Goal: Task Accomplishment & Management: Use online tool/utility

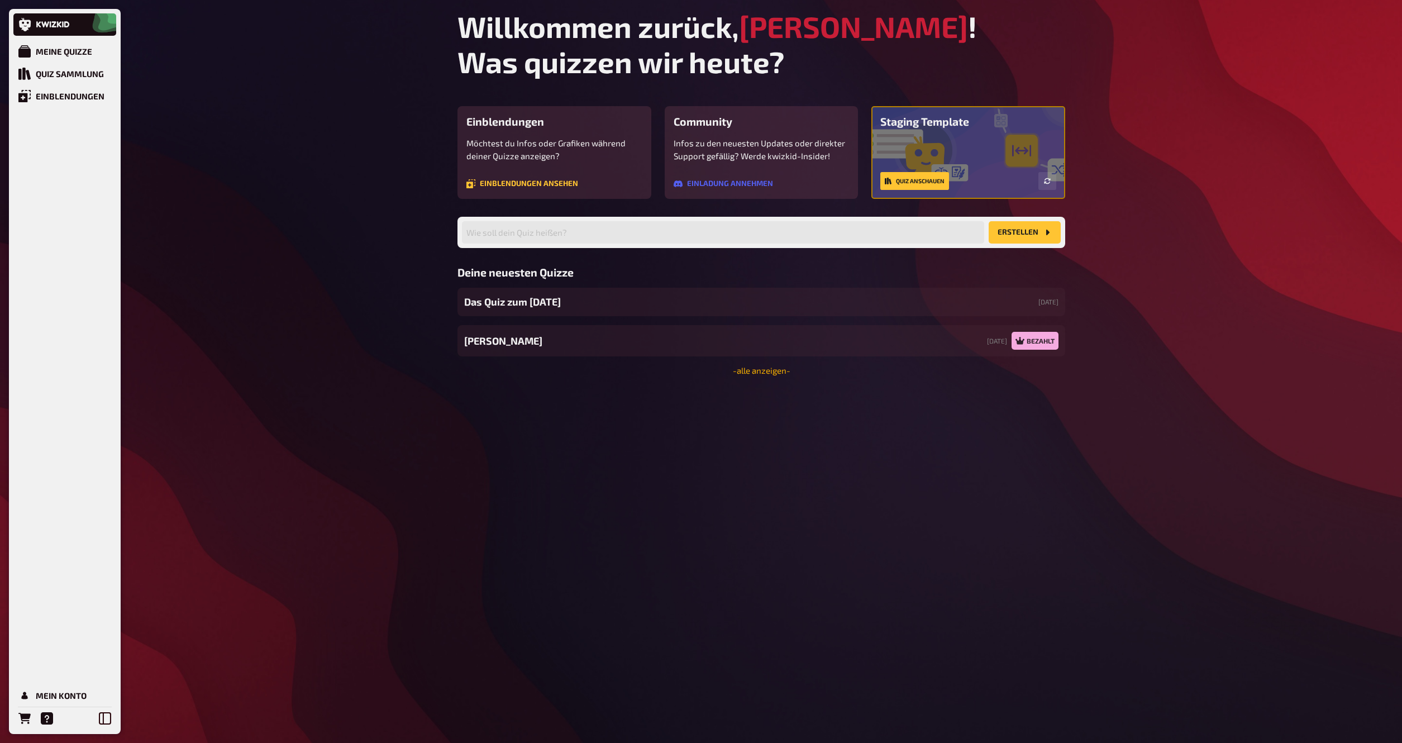
click at [765, 372] on link "- alle anzeigen -" at bounding box center [762, 370] width 58 height 10
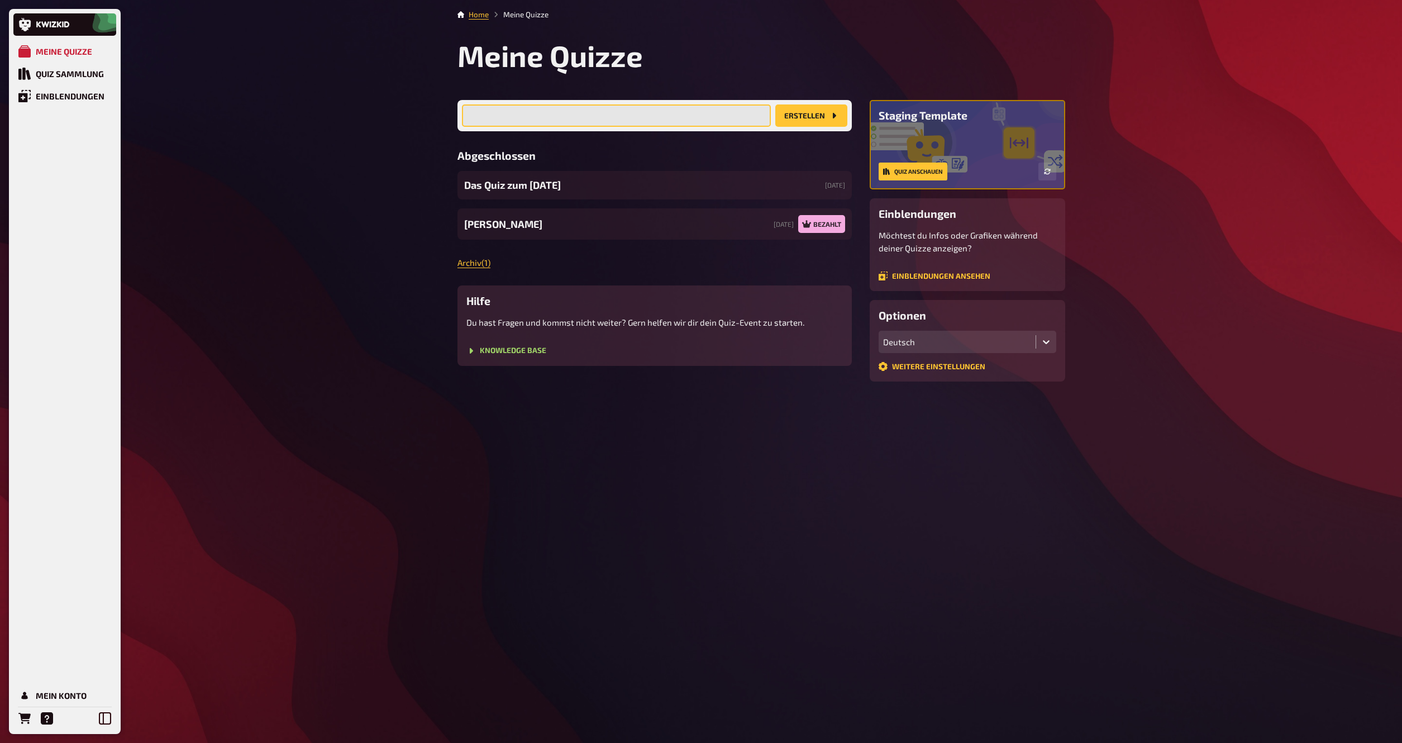
click at [539, 122] on input "text" at bounding box center [616, 115] width 309 height 22
click at [64, 696] on div "Mein Konto" at bounding box center [61, 696] width 51 height 10
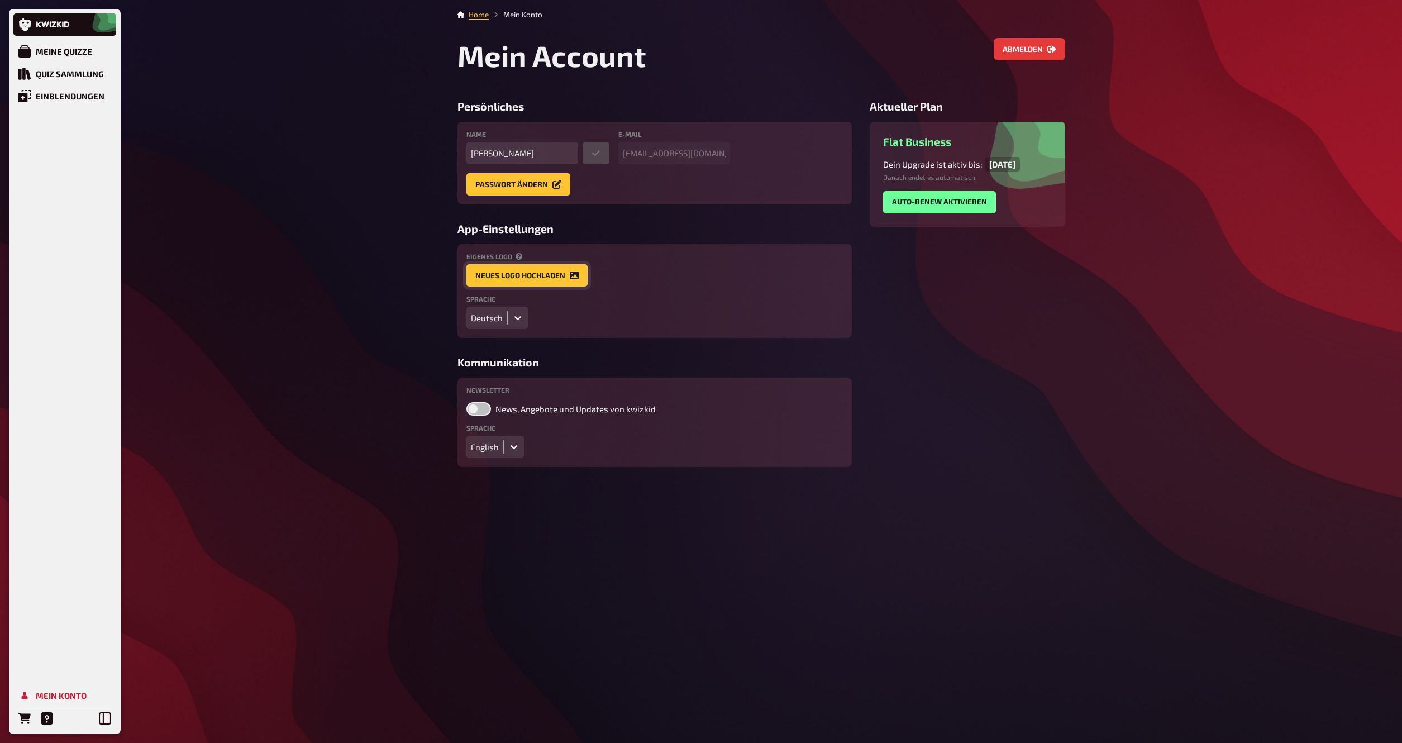
click at [556, 274] on button "Neues Logo hochladen" at bounding box center [527, 275] width 121 height 22
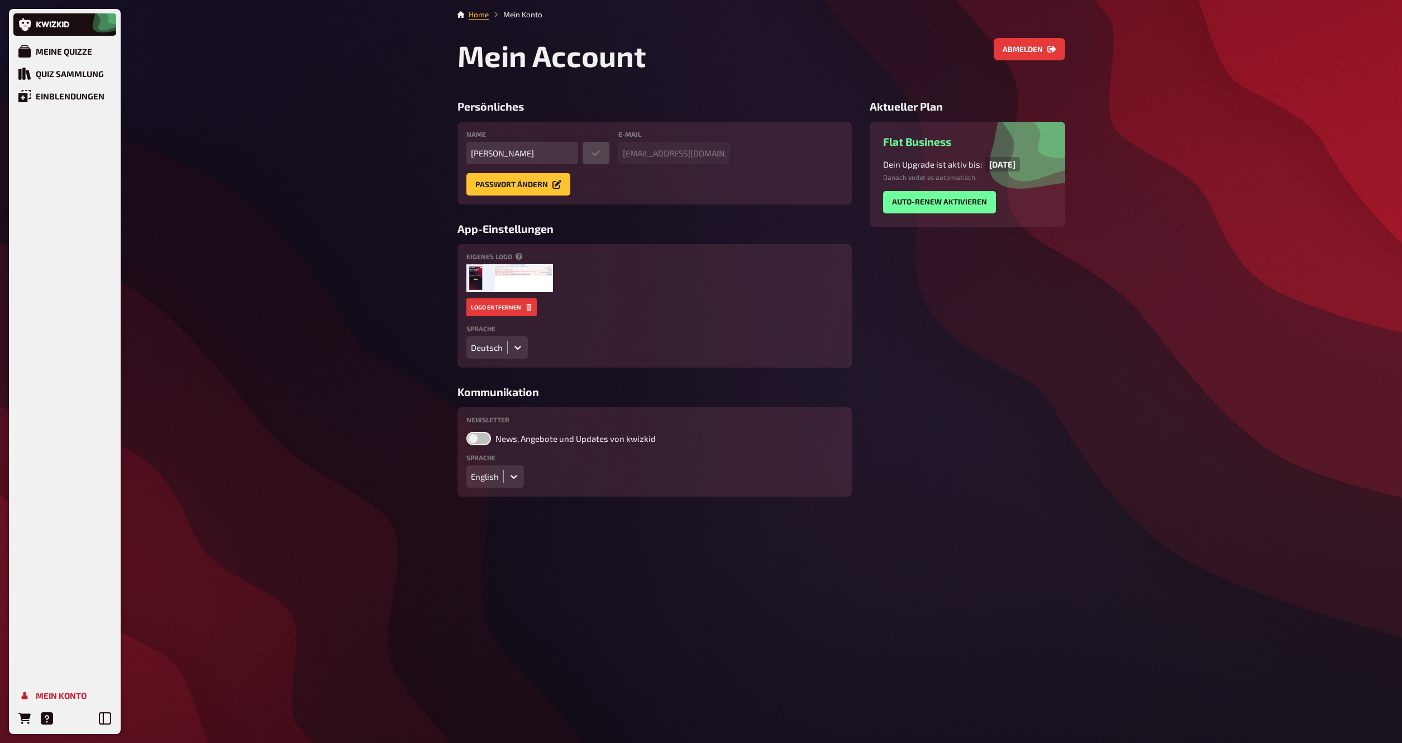
click at [511, 479] on icon at bounding box center [513, 476] width 11 height 11
click at [501, 499] on div "Deutsch" at bounding box center [496, 499] width 58 height 19
click at [517, 345] on icon at bounding box center [517, 347] width 11 height 11
click at [494, 385] on div "English" at bounding box center [497, 389] width 61 height 19
click at [518, 343] on div at bounding box center [514, 347] width 20 height 20
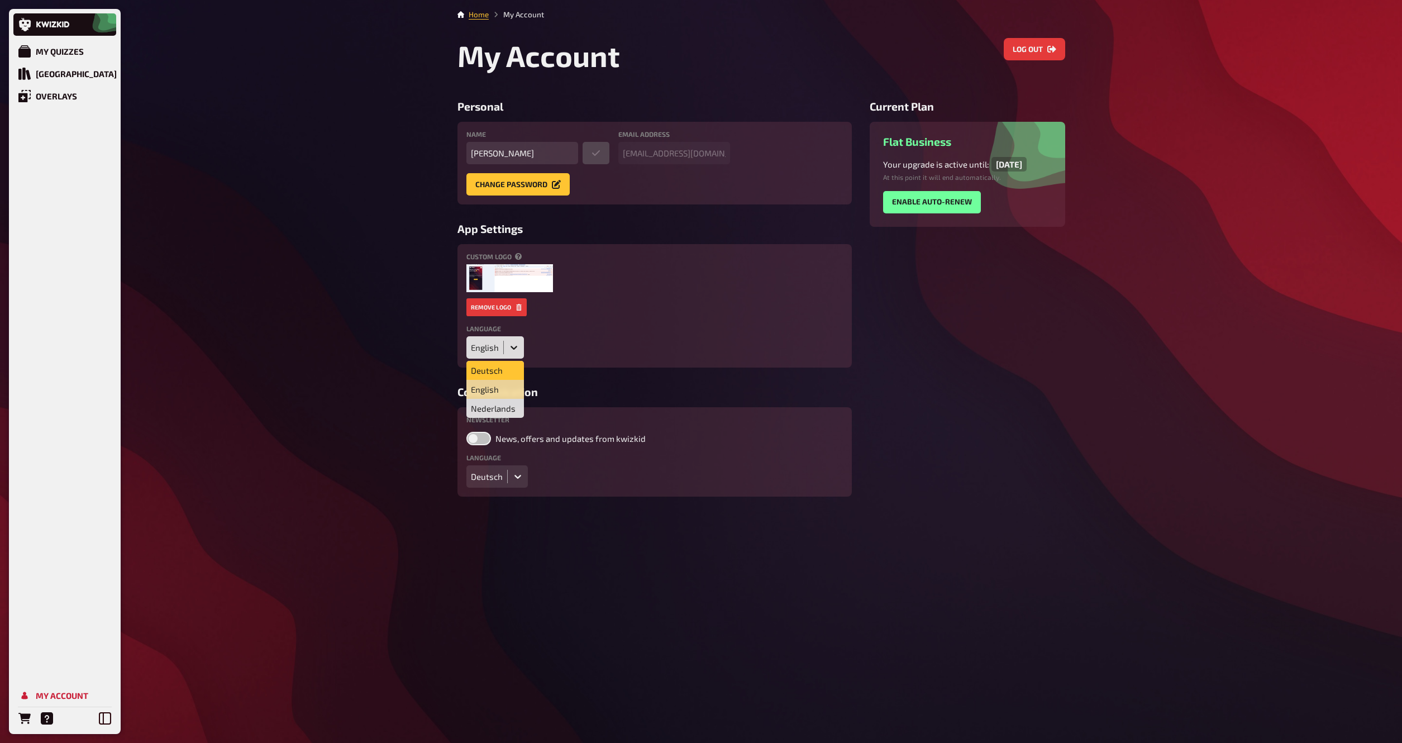
click at [507, 369] on div "Deutsch" at bounding box center [496, 370] width 58 height 19
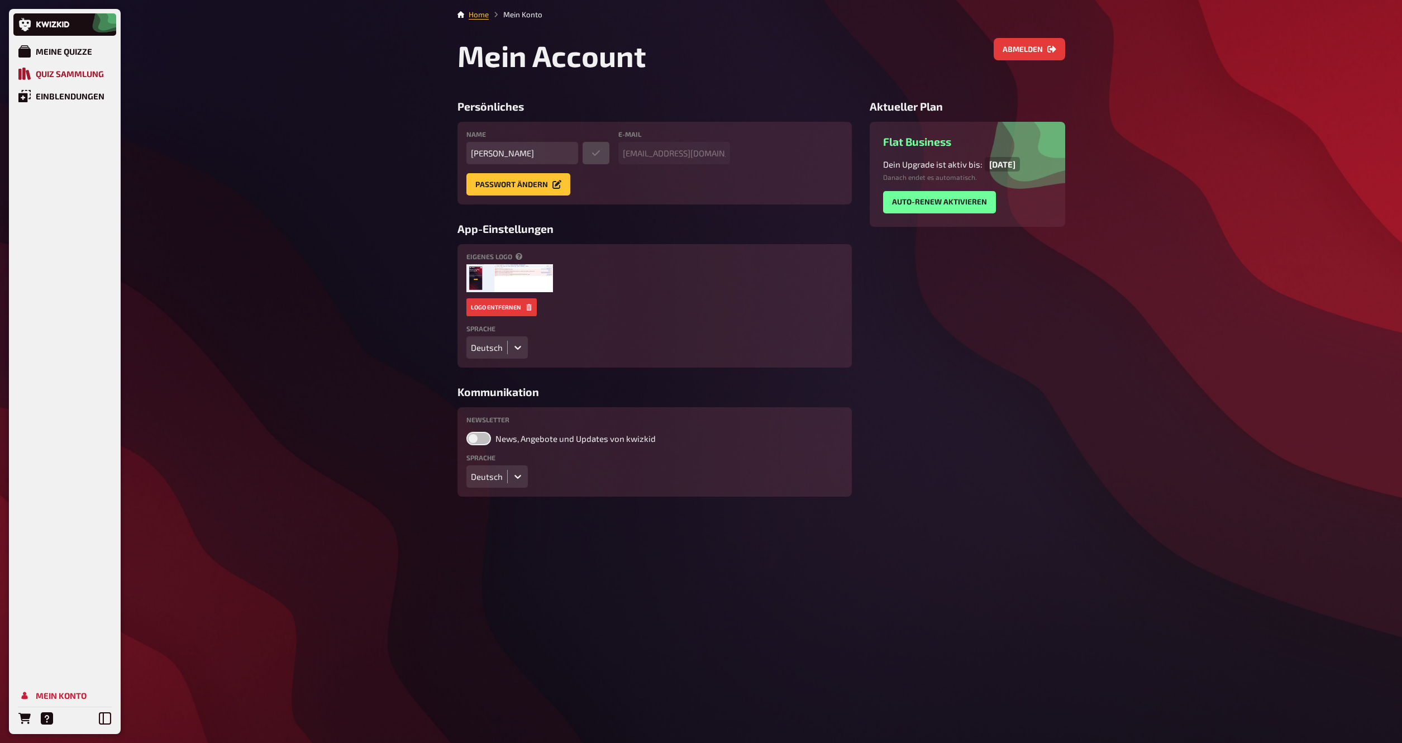
click at [96, 72] on div "Quiz Sammlung" at bounding box center [70, 74] width 68 height 10
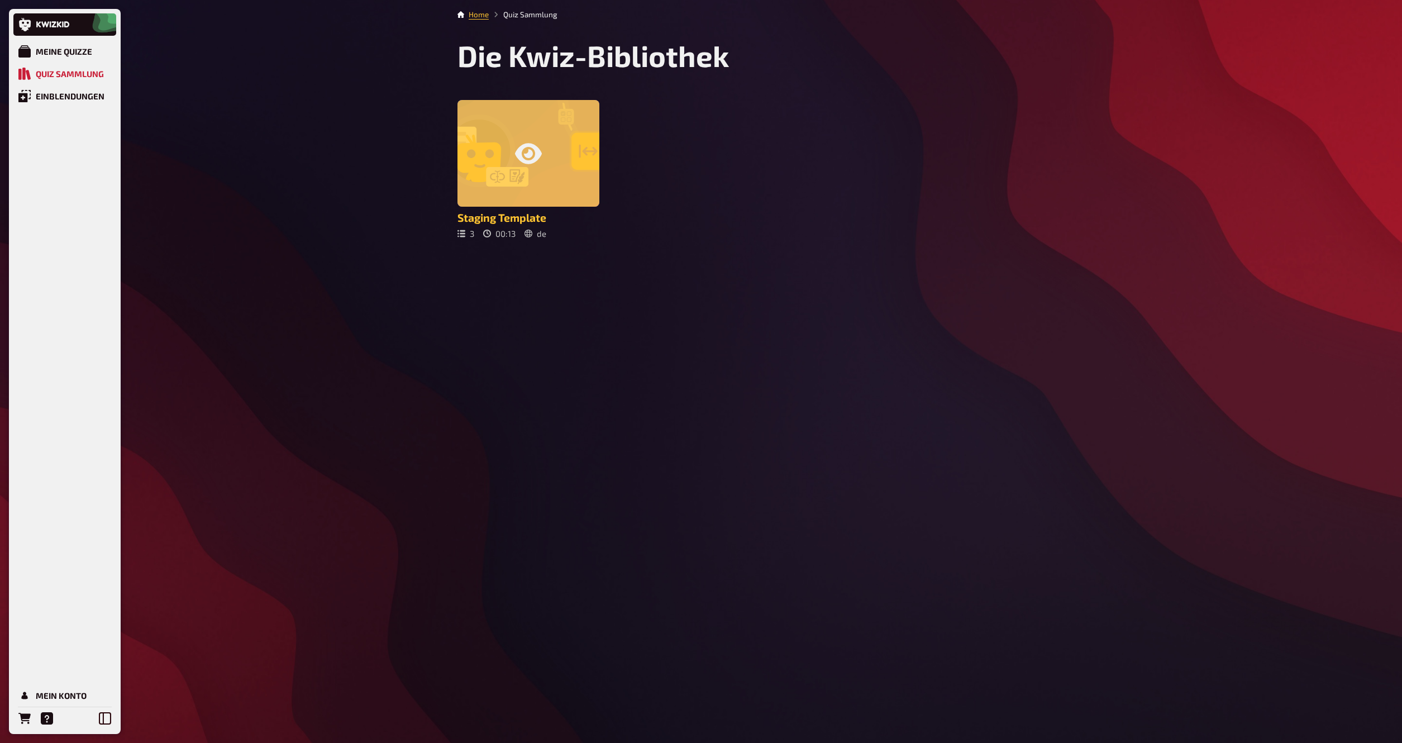
click at [513, 118] on div at bounding box center [529, 153] width 142 height 107
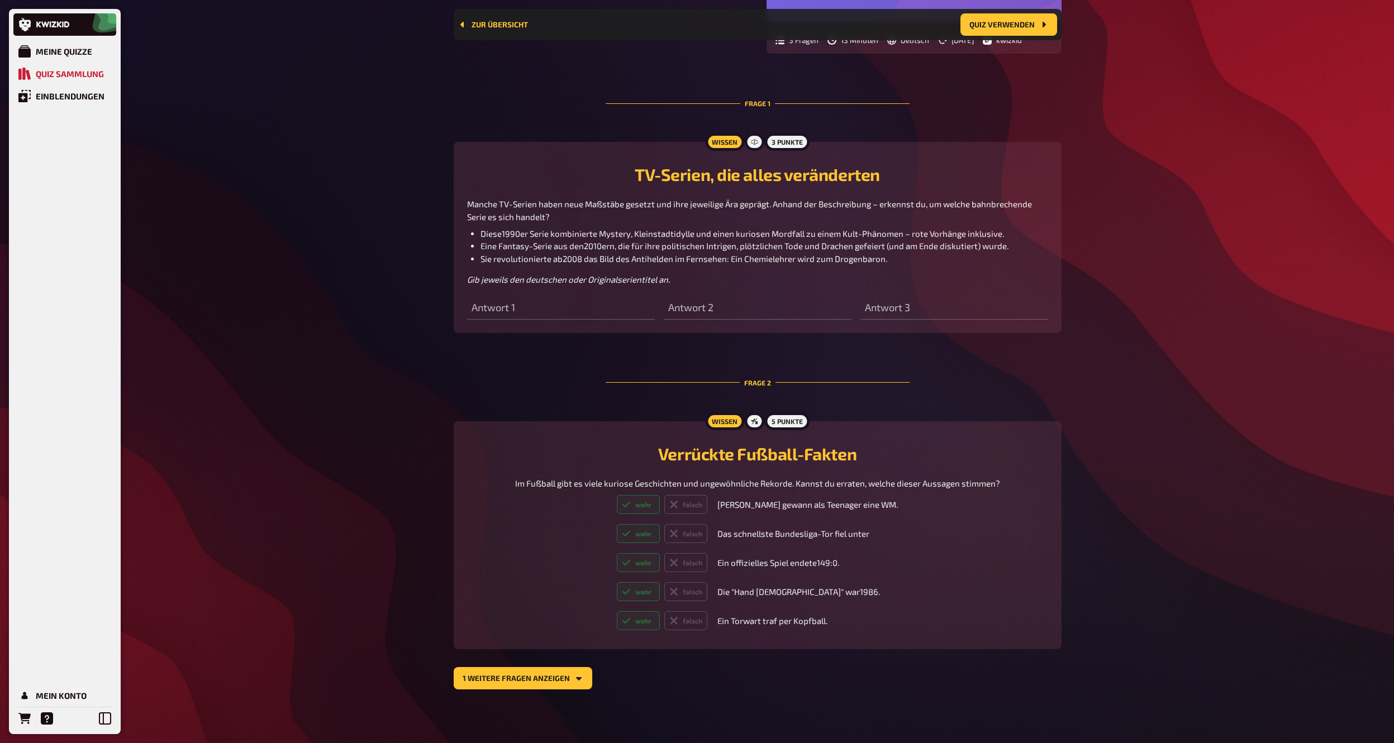
scroll to position [271, 0]
click at [651, 510] on label "wahr" at bounding box center [638, 504] width 43 height 19
drag, startPoint x: 659, startPoint y: 534, endPoint x: 661, endPoint y: 539, distance: 5.8
click at [659, 534] on label "wahr" at bounding box center [638, 533] width 43 height 19
drag, startPoint x: 673, startPoint y: 566, endPoint x: 656, endPoint y: 556, distance: 19.5
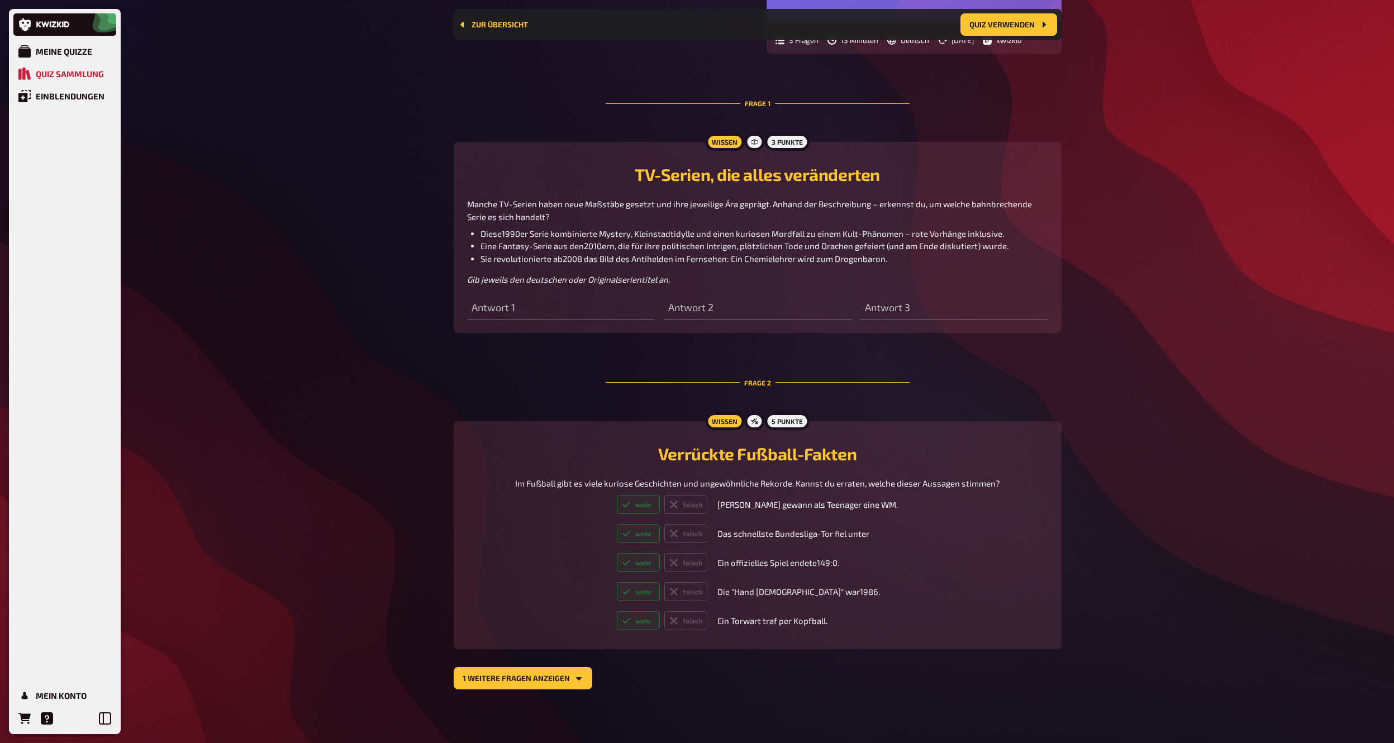
click at [660, 567] on label "wahr" at bounding box center [638, 562] width 43 height 19
click at [45, 89] on link "Einblendungen" at bounding box center [64, 96] width 103 height 22
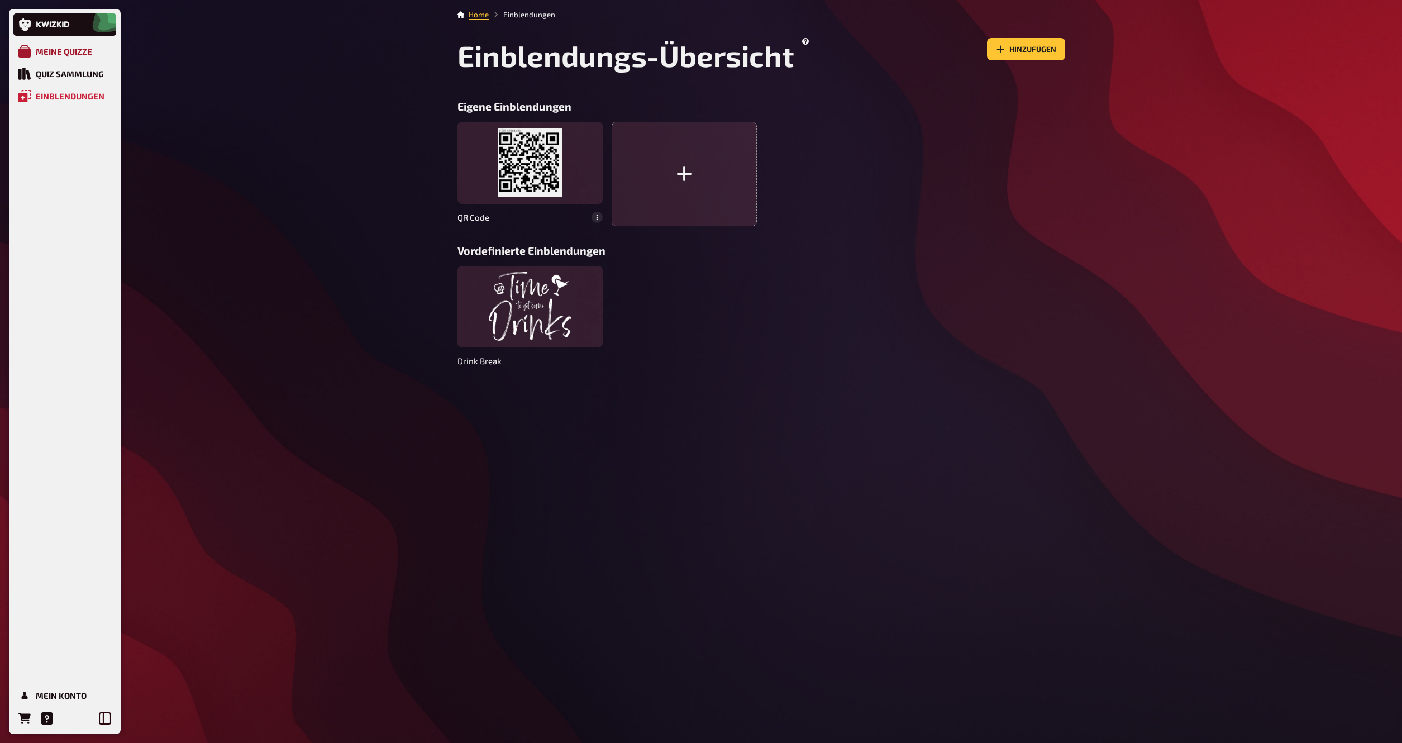
click at [55, 46] on link "Meine Quizze" at bounding box center [64, 51] width 103 height 22
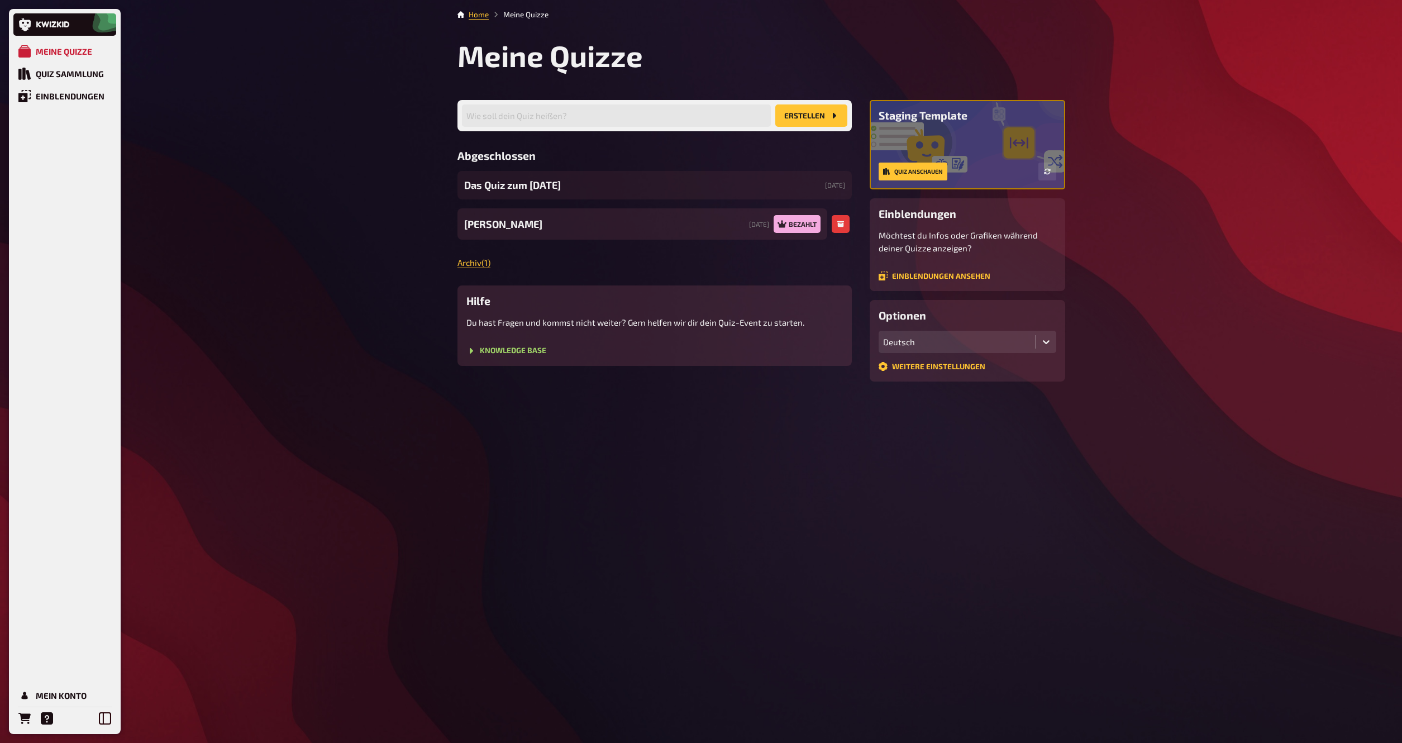
click at [508, 223] on span "Lukis Quiz" at bounding box center [503, 224] width 78 height 15
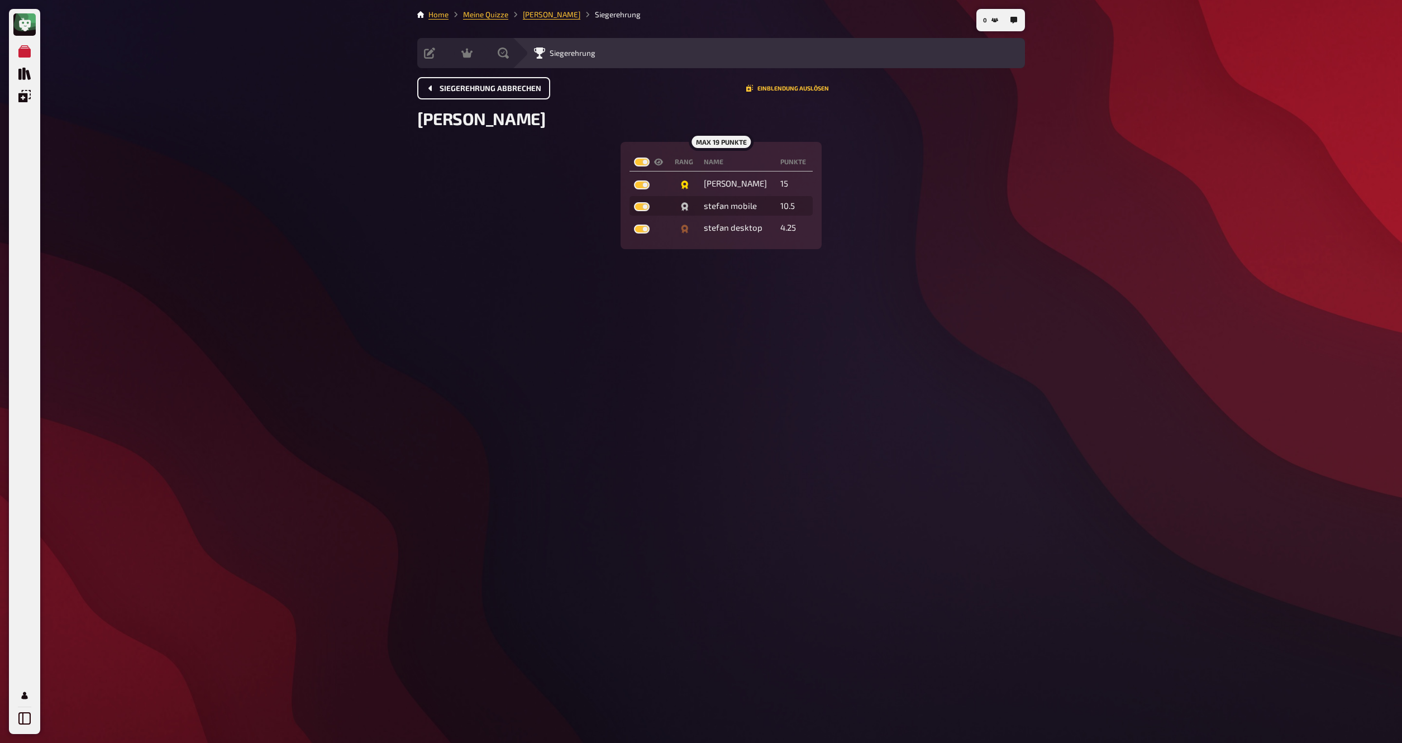
click at [471, 94] on button "Siegerehrung abbrechen" at bounding box center [483, 88] width 133 height 22
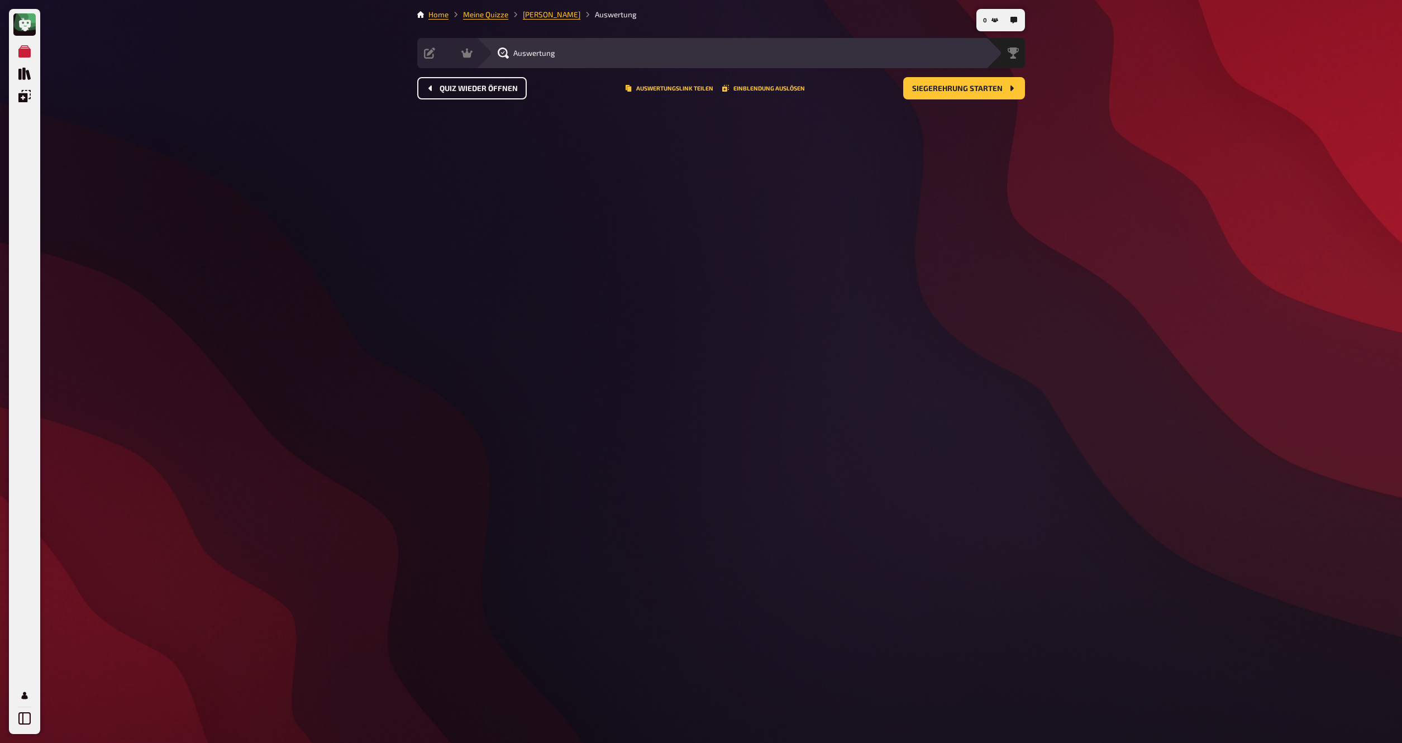
click at [471, 94] on button "Quiz wieder öffnen" at bounding box center [472, 88] width 110 height 22
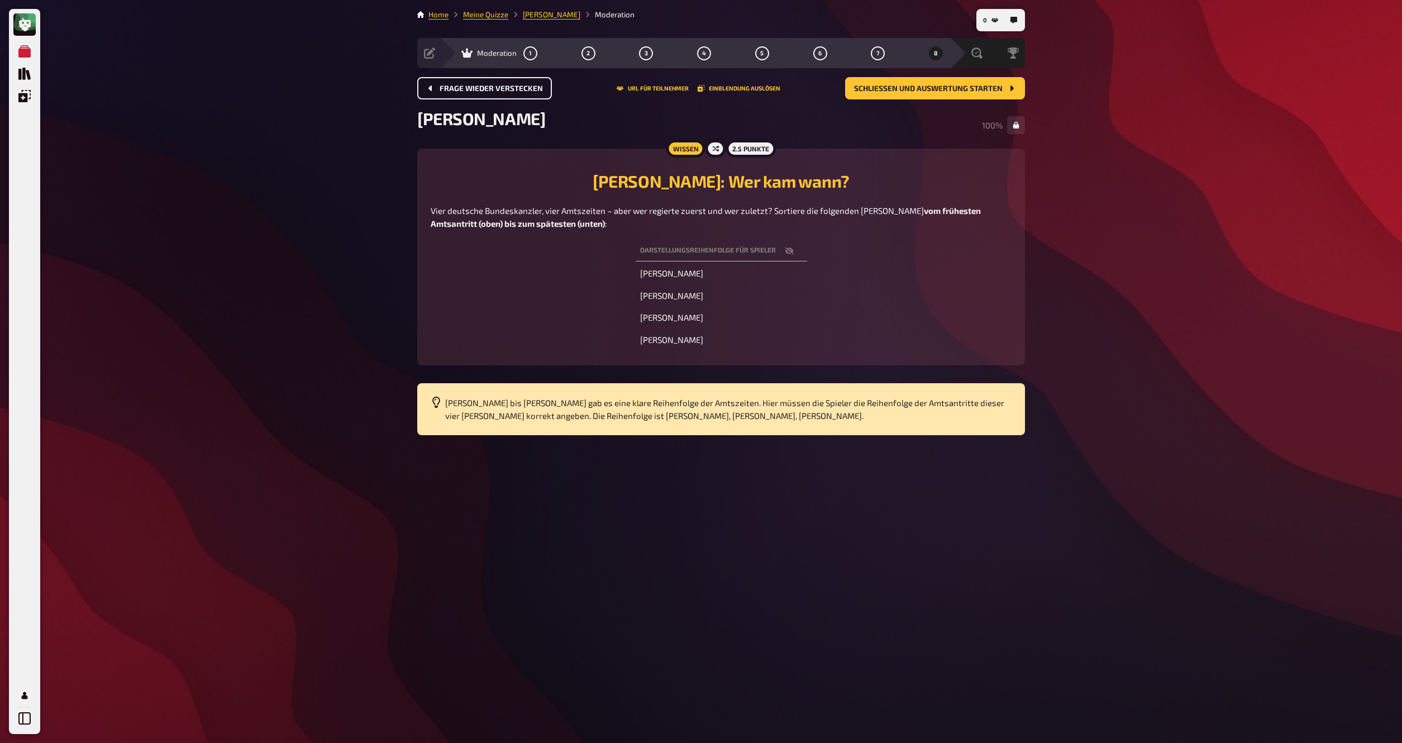
click at [471, 94] on button "Frage wieder verstecken" at bounding box center [484, 88] width 135 height 22
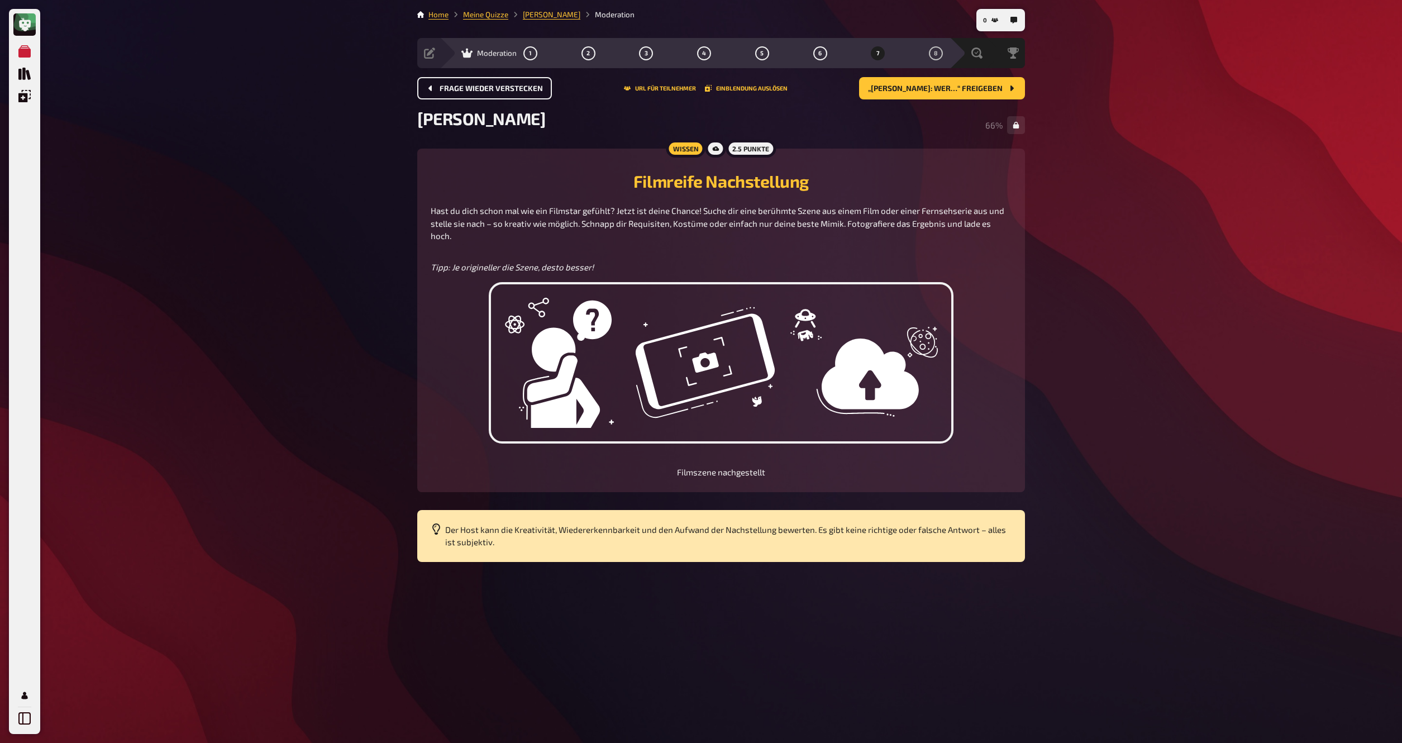
click at [471, 94] on button "Frage wieder verstecken" at bounding box center [484, 88] width 135 height 22
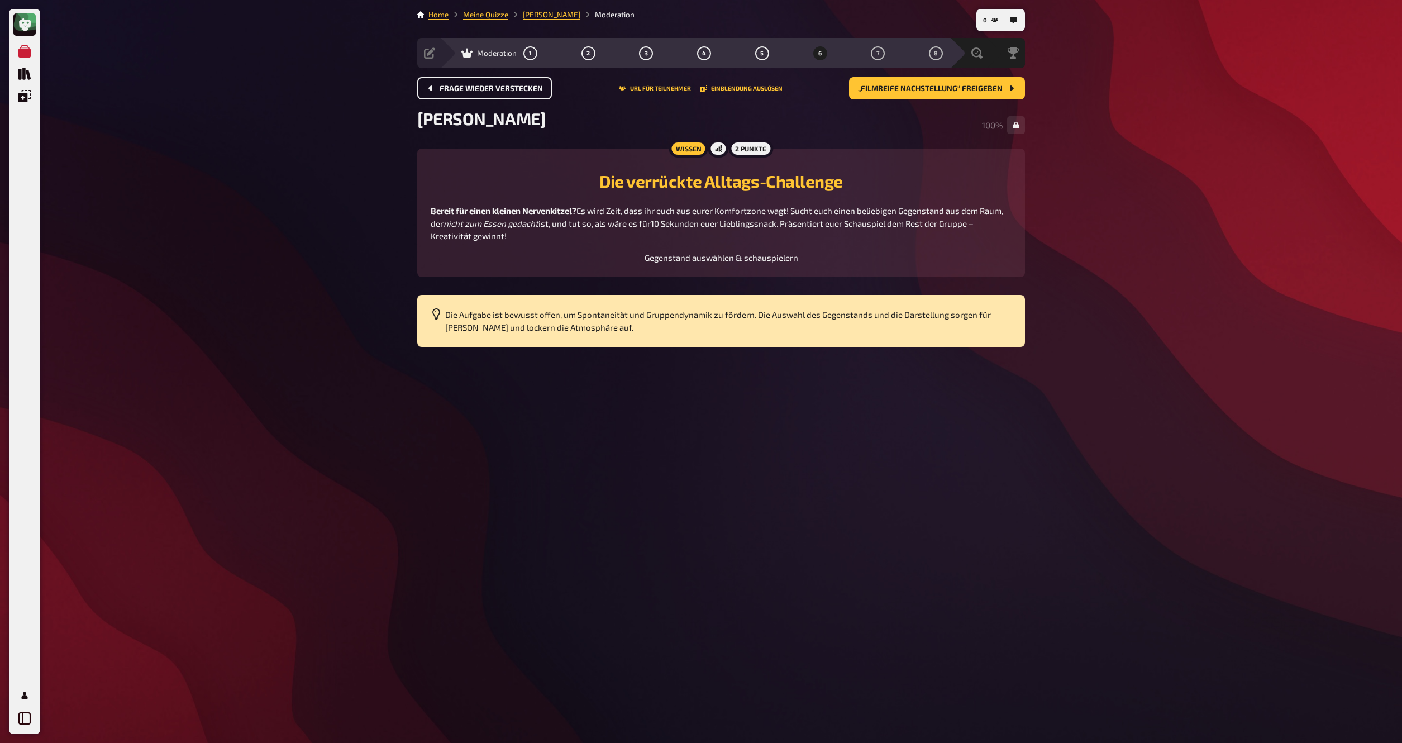
click at [471, 94] on button "Frage wieder verstecken" at bounding box center [484, 88] width 135 height 22
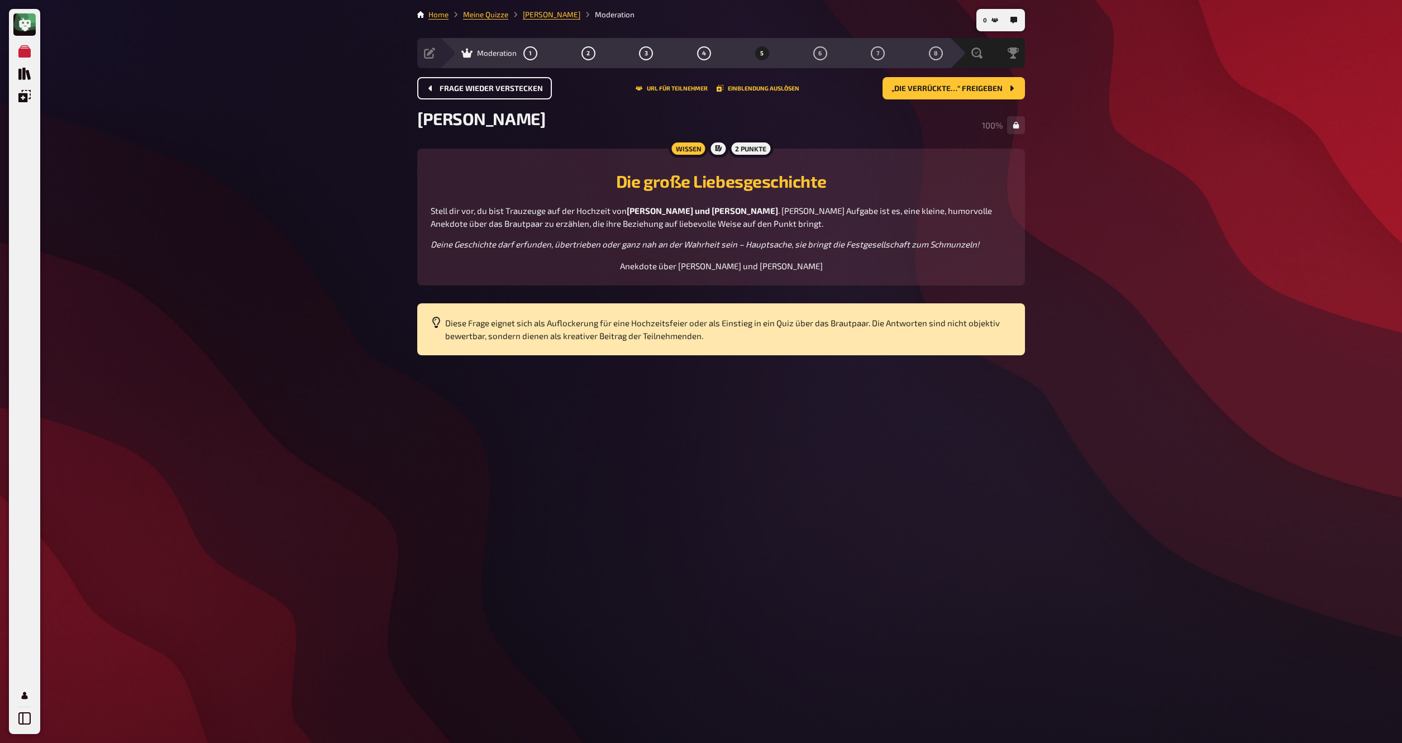
click at [471, 94] on button "Frage wieder verstecken" at bounding box center [484, 88] width 135 height 22
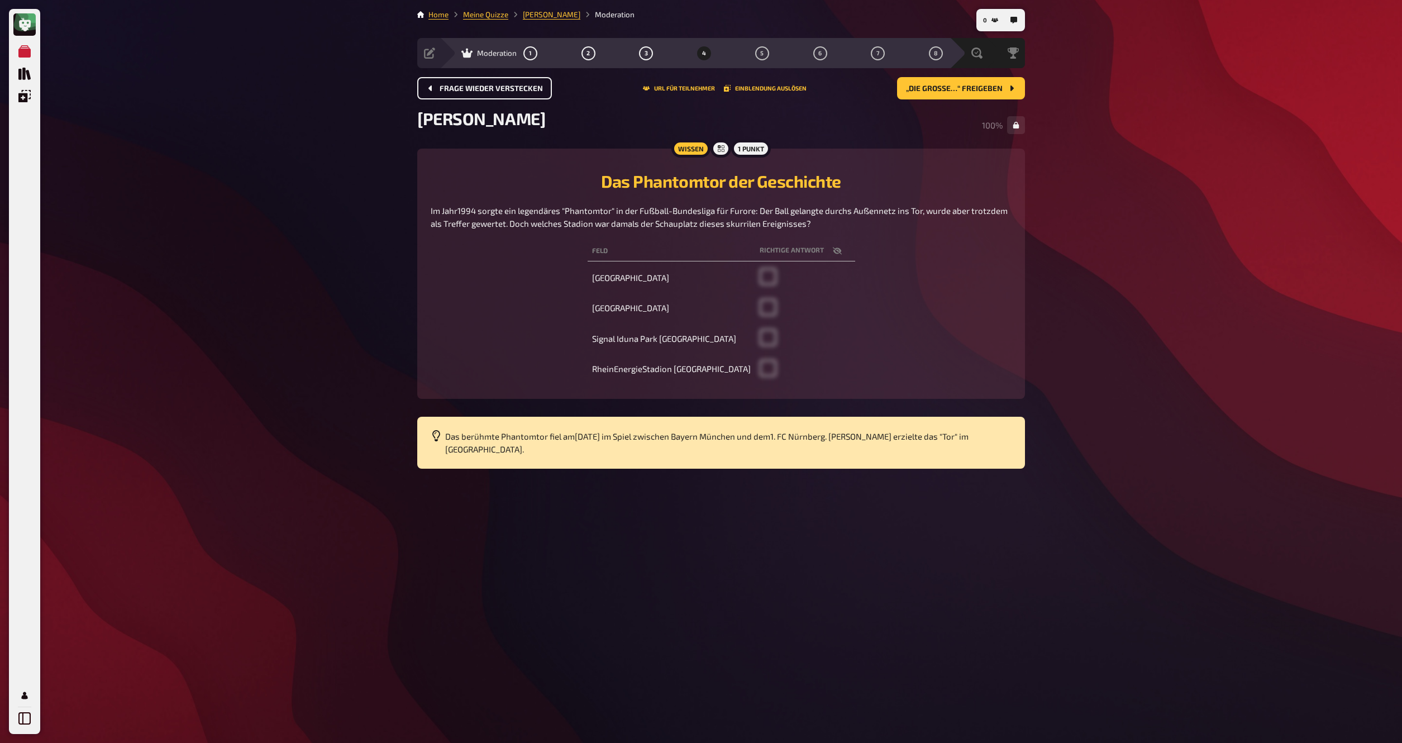
click at [471, 94] on button "Frage wieder verstecken" at bounding box center [484, 88] width 135 height 22
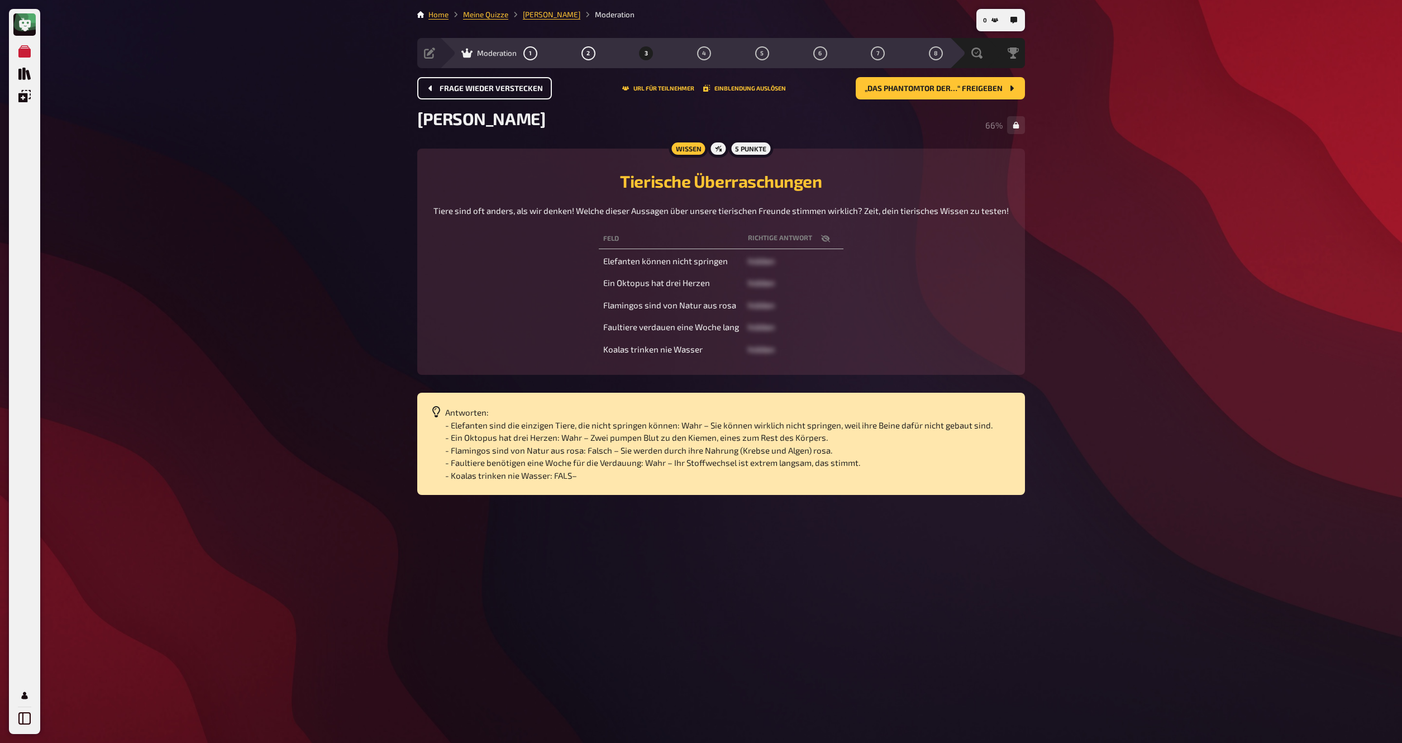
click at [471, 94] on button "Frage wieder verstecken" at bounding box center [484, 88] width 135 height 22
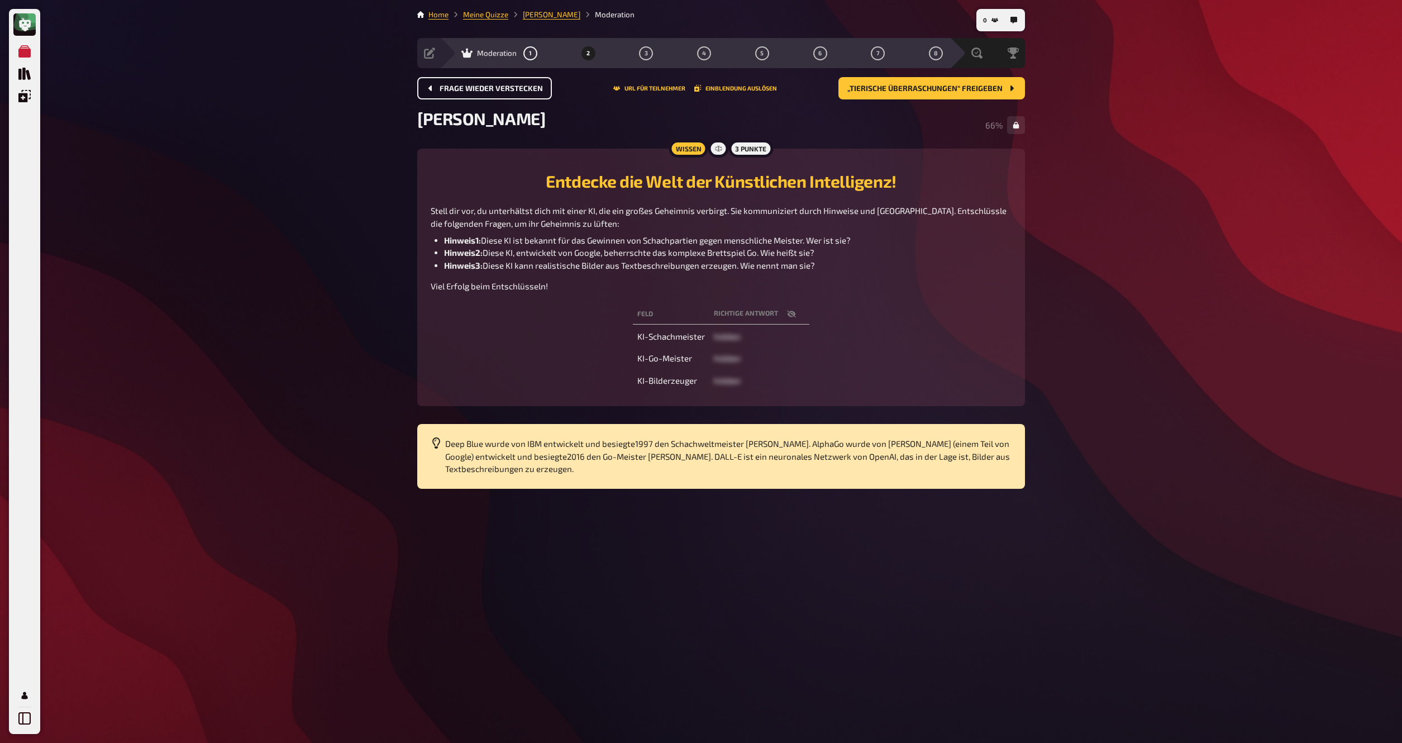
click at [471, 94] on button "Frage wieder verstecken" at bounding box center [484, 88] width 135 height 22
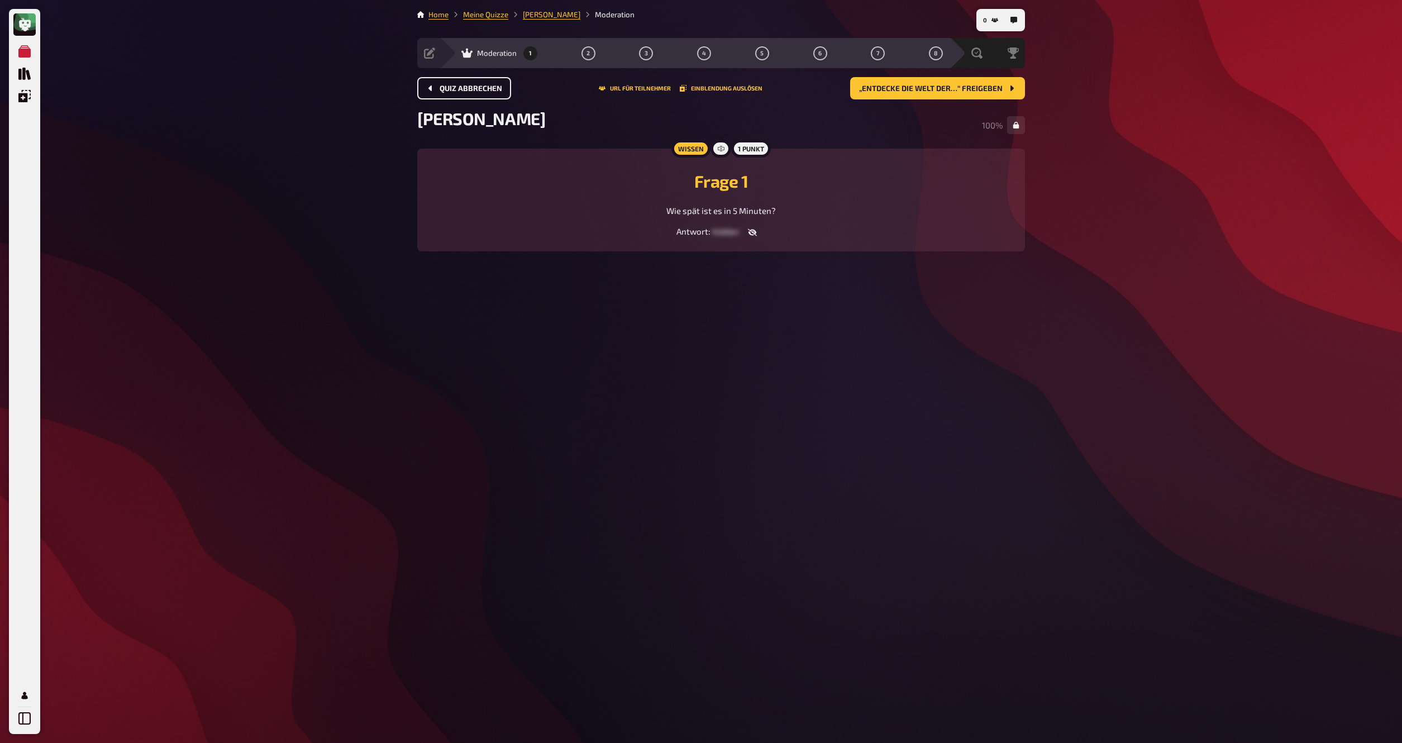
click at [471, 94] on button "Quiz abbrechen" at bounding box center [464, 88] width 94 height 22
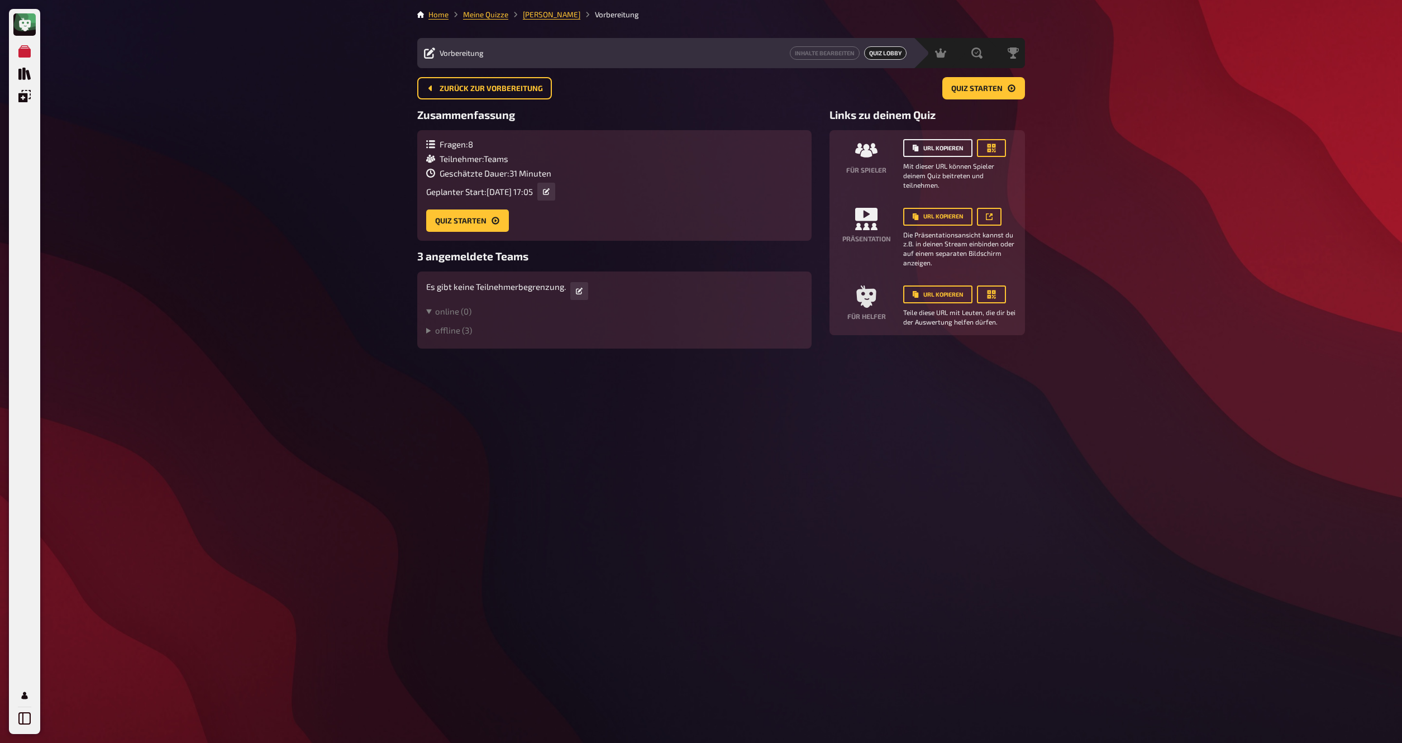
click at [955, 153] on button "URL kopieren" at bounding box center [937, 148] width 69 height 18
click at [825, 54] on link "Inhalte Bearbeiten" at bounding box center [825, 52] width 70 height 13
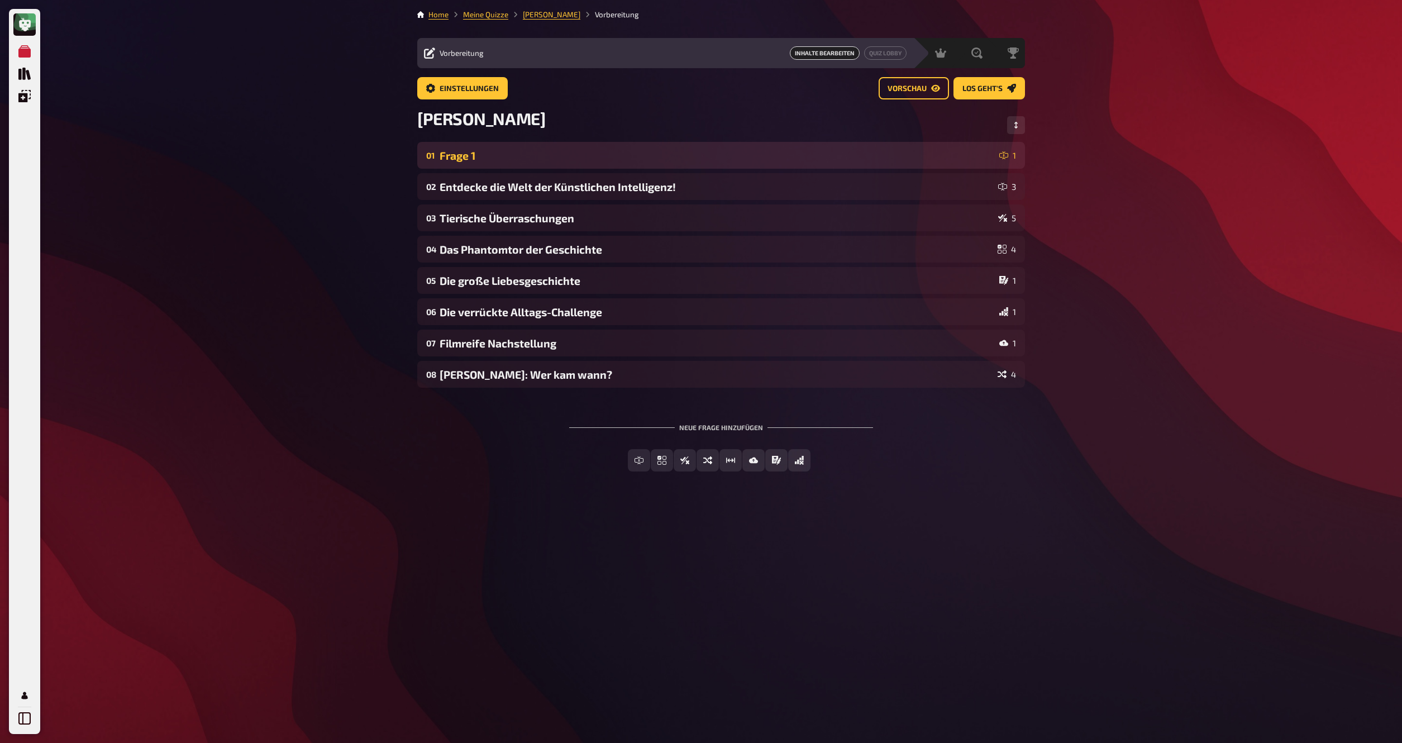
click at [584, 166] on div "01 Frage 1 1" at bounding box center [721, 155] width 608 height 27
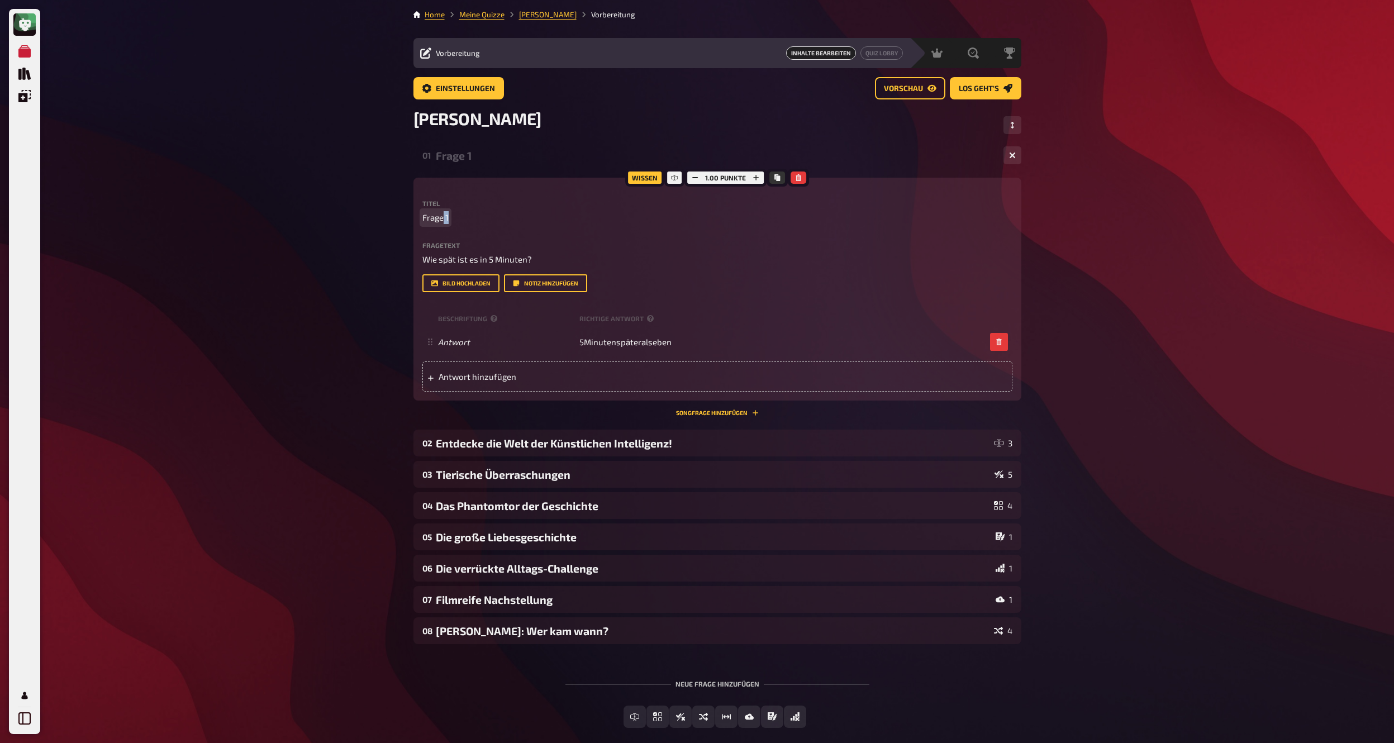
click at [444, 221] on span "Frage 1" at bounding box center [435, 217] width 26 height 13
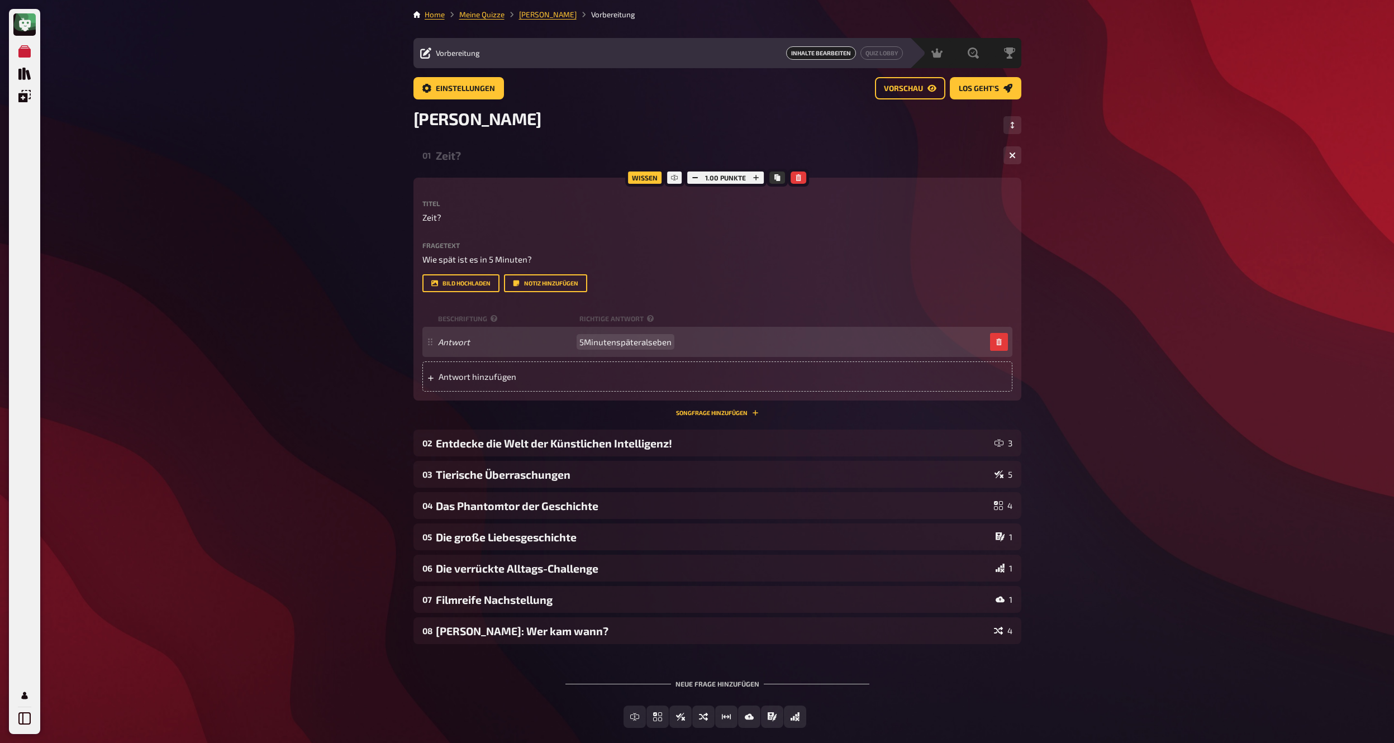
click at [587, 344] on span "5Minutenspäteralseben" at bounding box center [625, 342] width 92 height 10
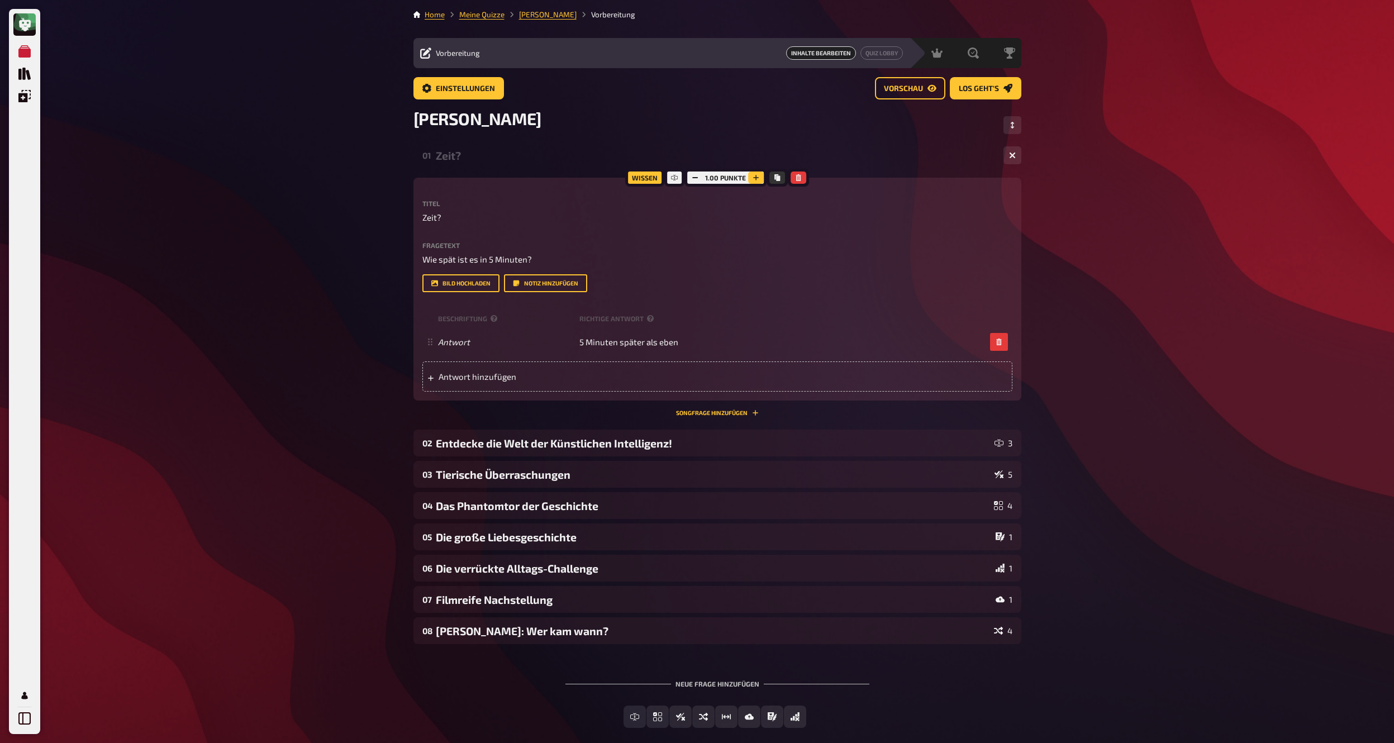
click at [755, 177] on icon "button" at bounding box center [756, 177] width 7 height 7
click at [755, 177] on icon "button" at bounding box center [756, 178] width 6 height 6
click at [458, 162] on div "Zeit?" at bounding box center [715, 155] width 559 height 13
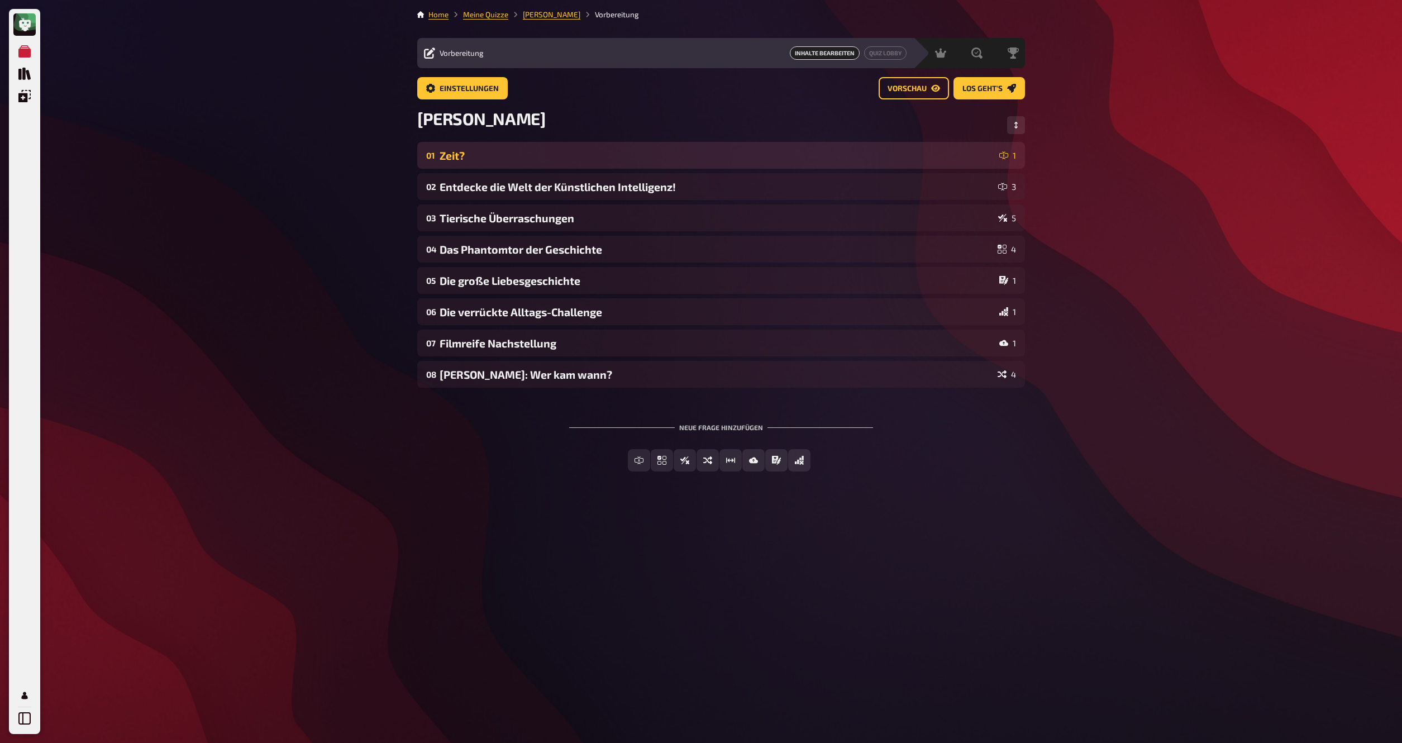
click at [458, 162] on div "Zeit?" at bounding box center [717, 155] width 555 height 13
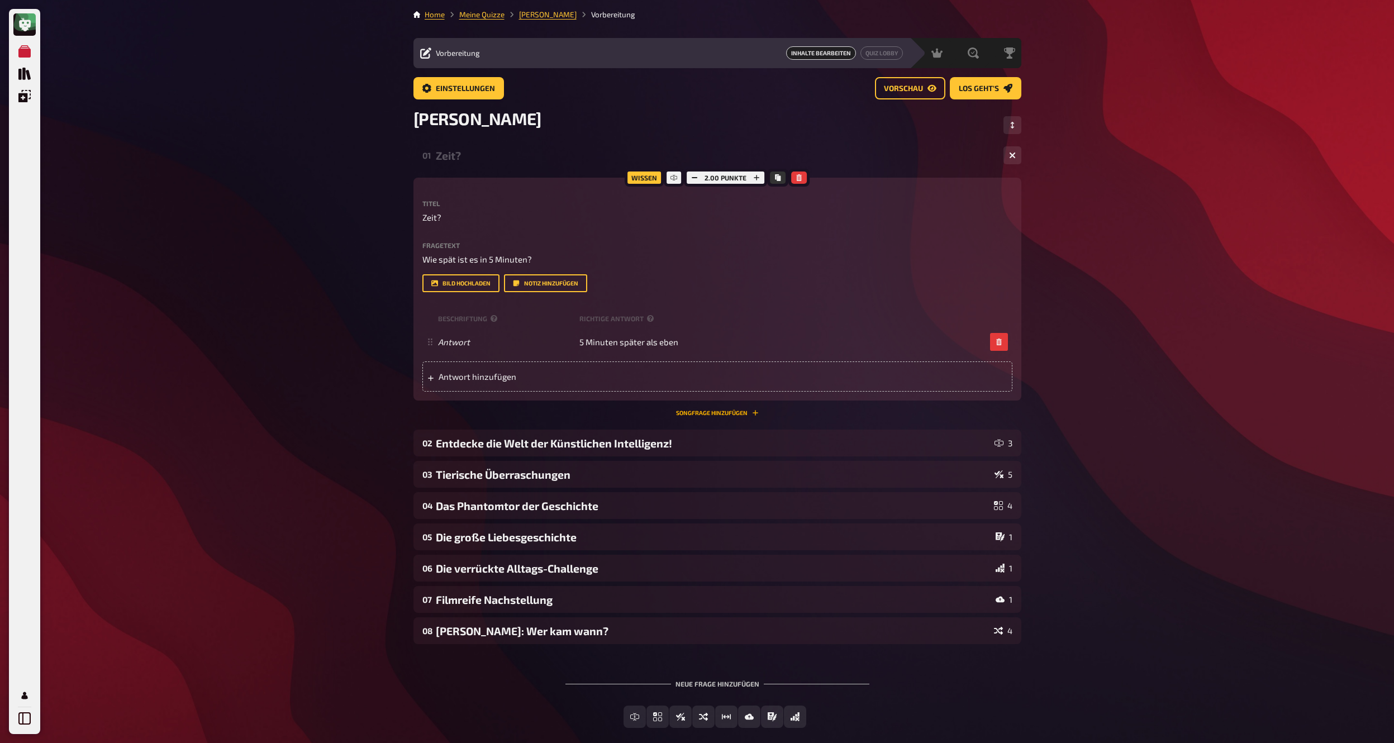
click at [702, 410] on button "Songfrage hinzufügen" at bounding box center [717, 413] width 83 height 7
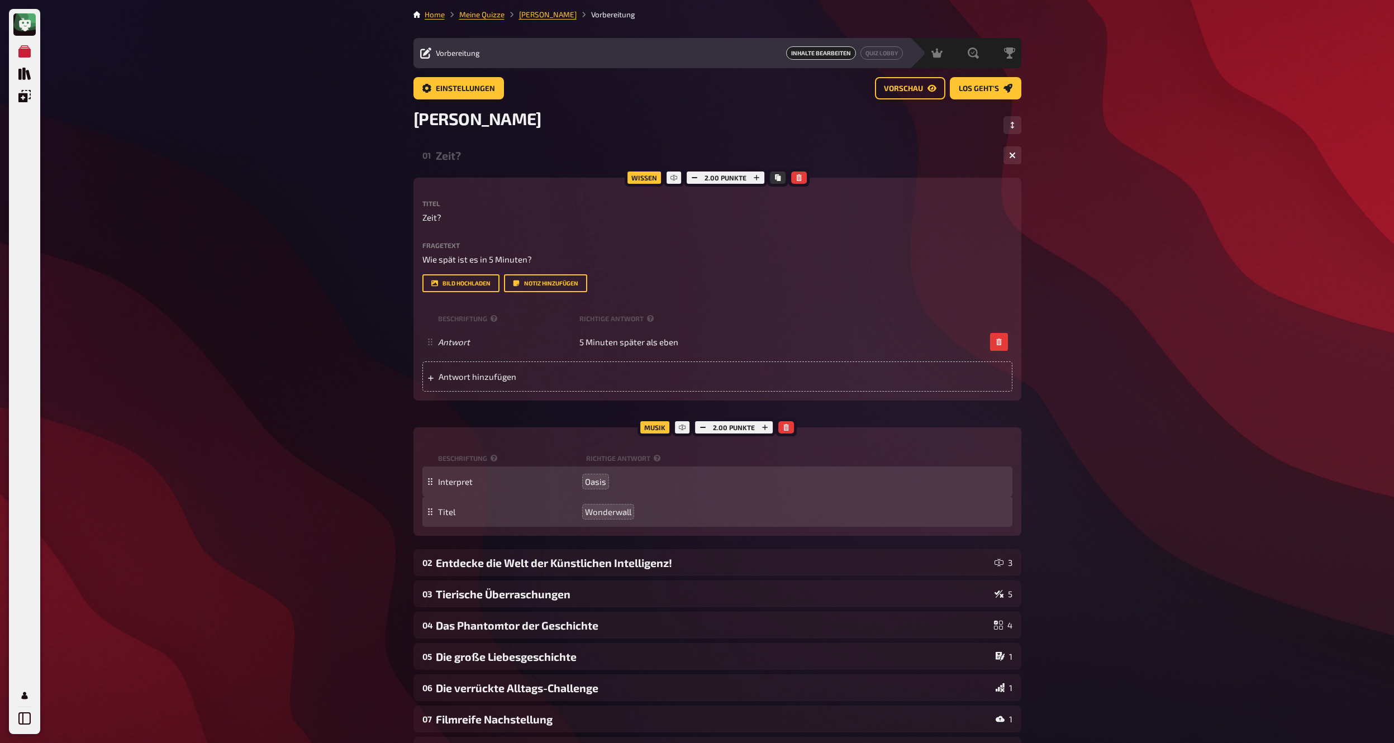
click at [507, 164] on div "01 Zeit? 1 1" at bounding box center [717, 155] width 608 height 27
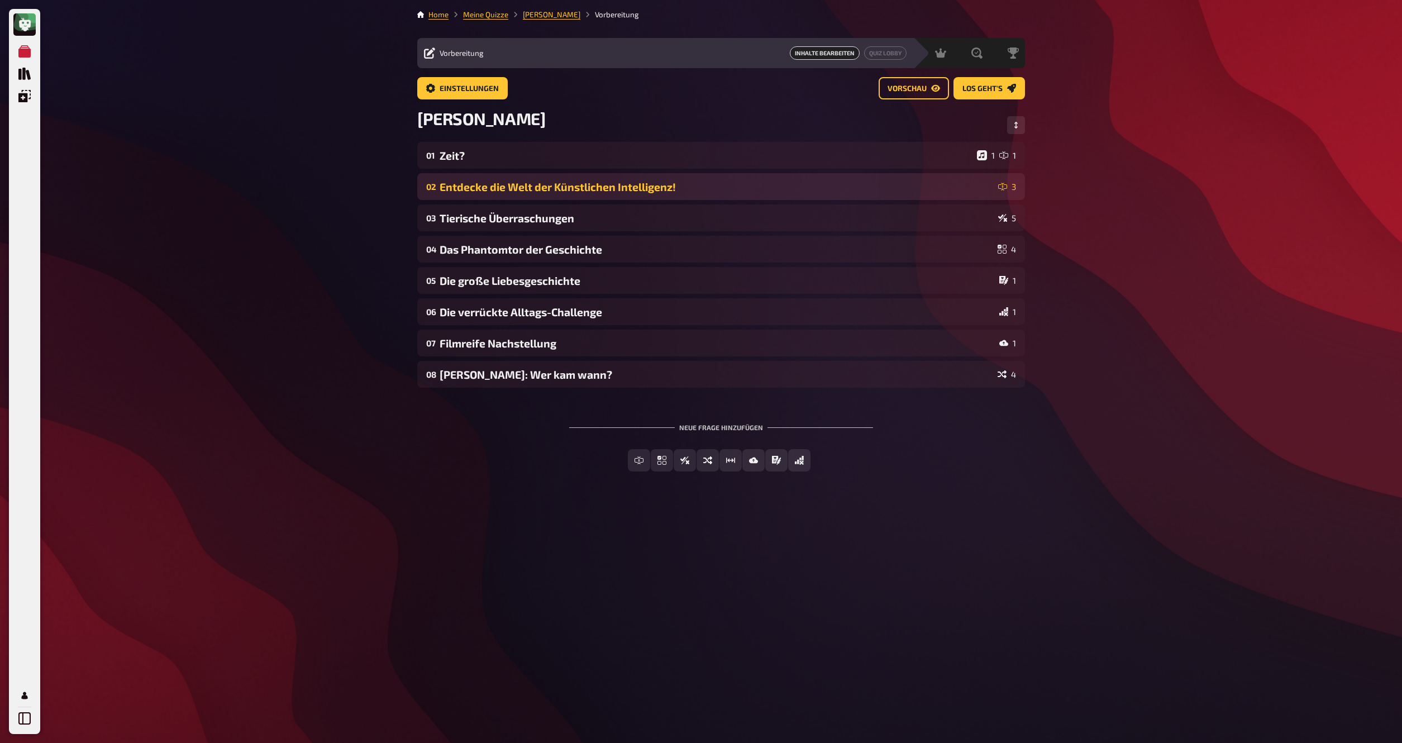
click at [500, 188] on div "Entdecke die Welt der Künstlichen Intelligenz!" at bounding box center [717, 186] width 554 height 13
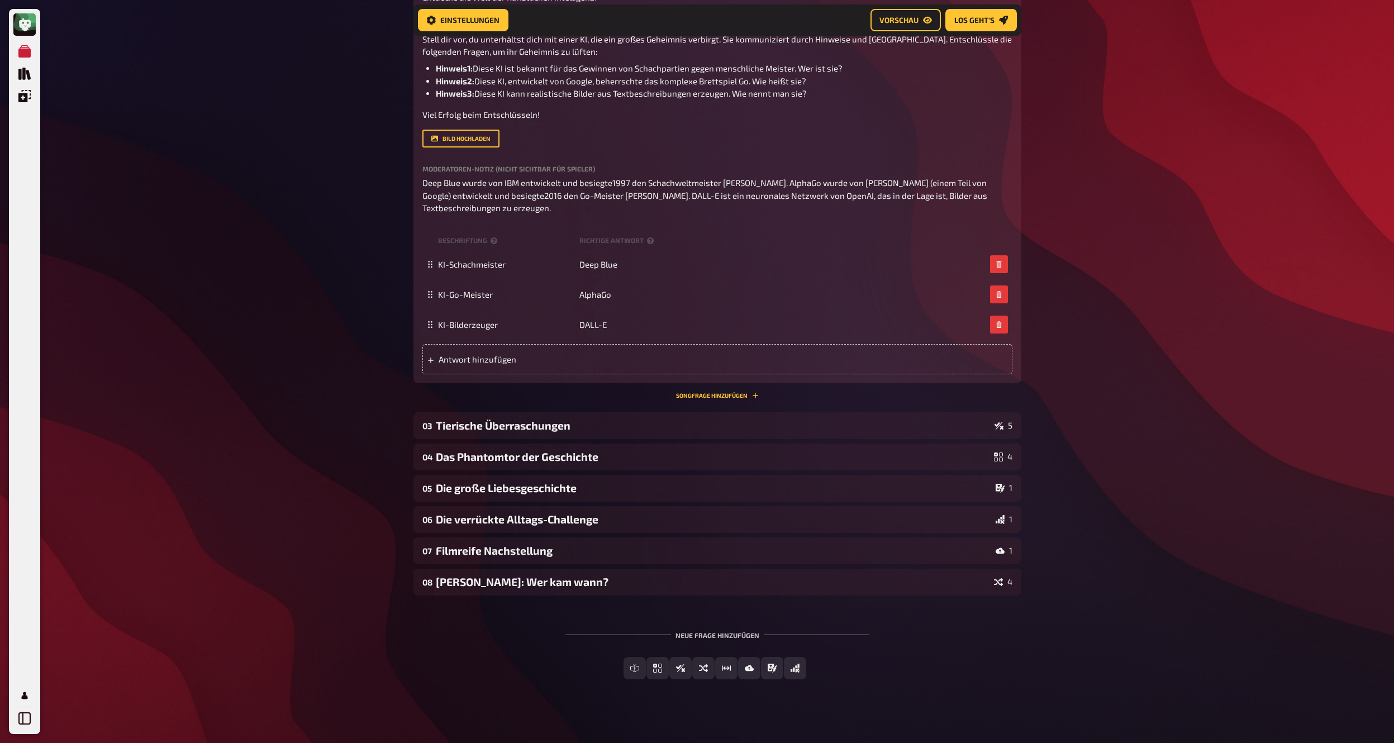
scroll to position [99, 0]
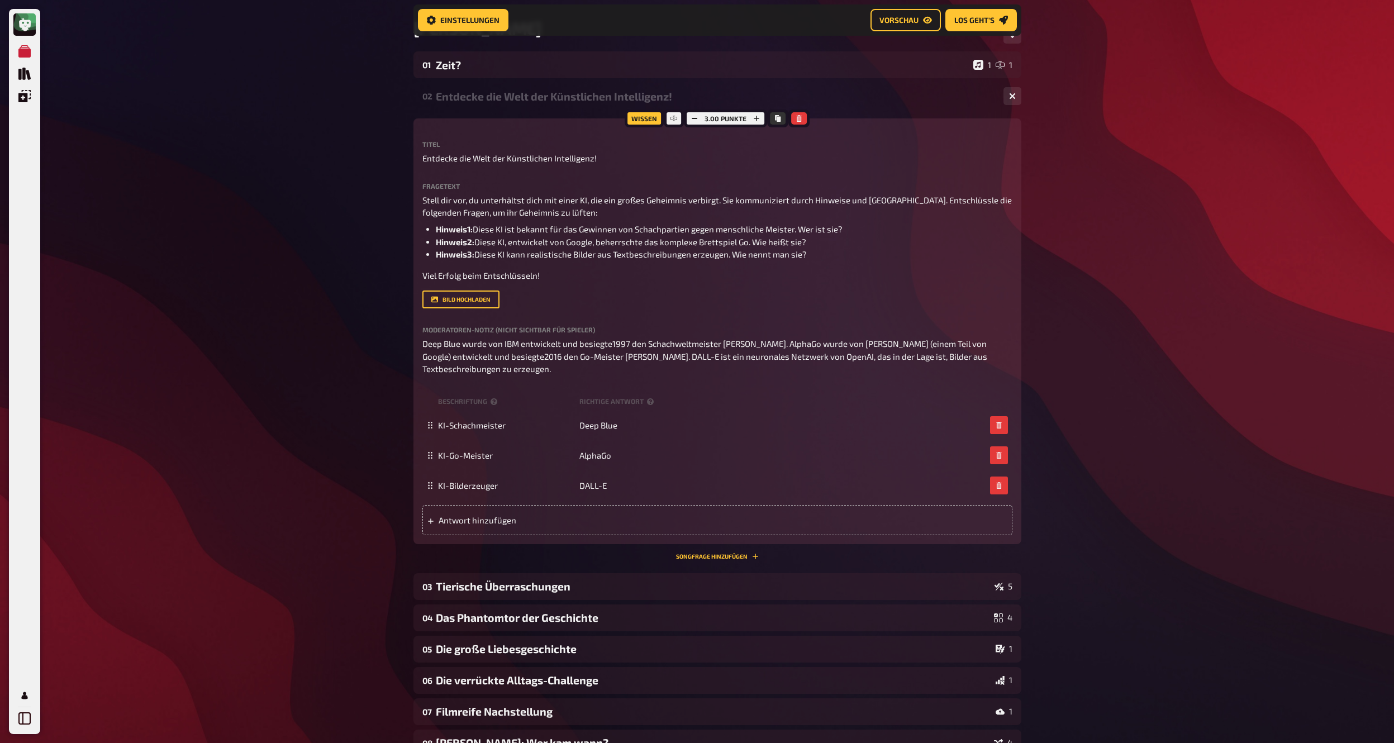
click at [525, 104] on div "02 Entdecke die Welt der Künstlichen Intelligenz! 3" at bounding box center [717, 96] width 608 height 27
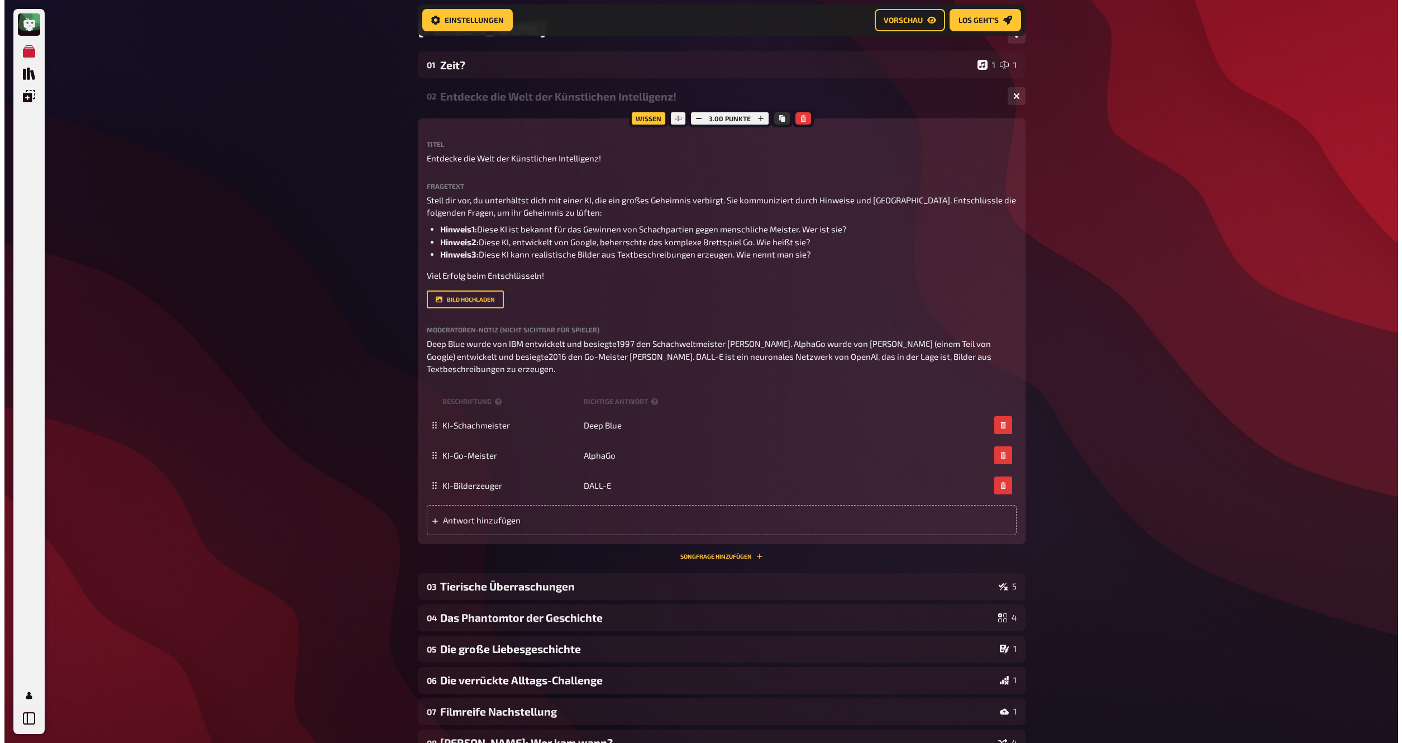
scroll to position [0, 0]
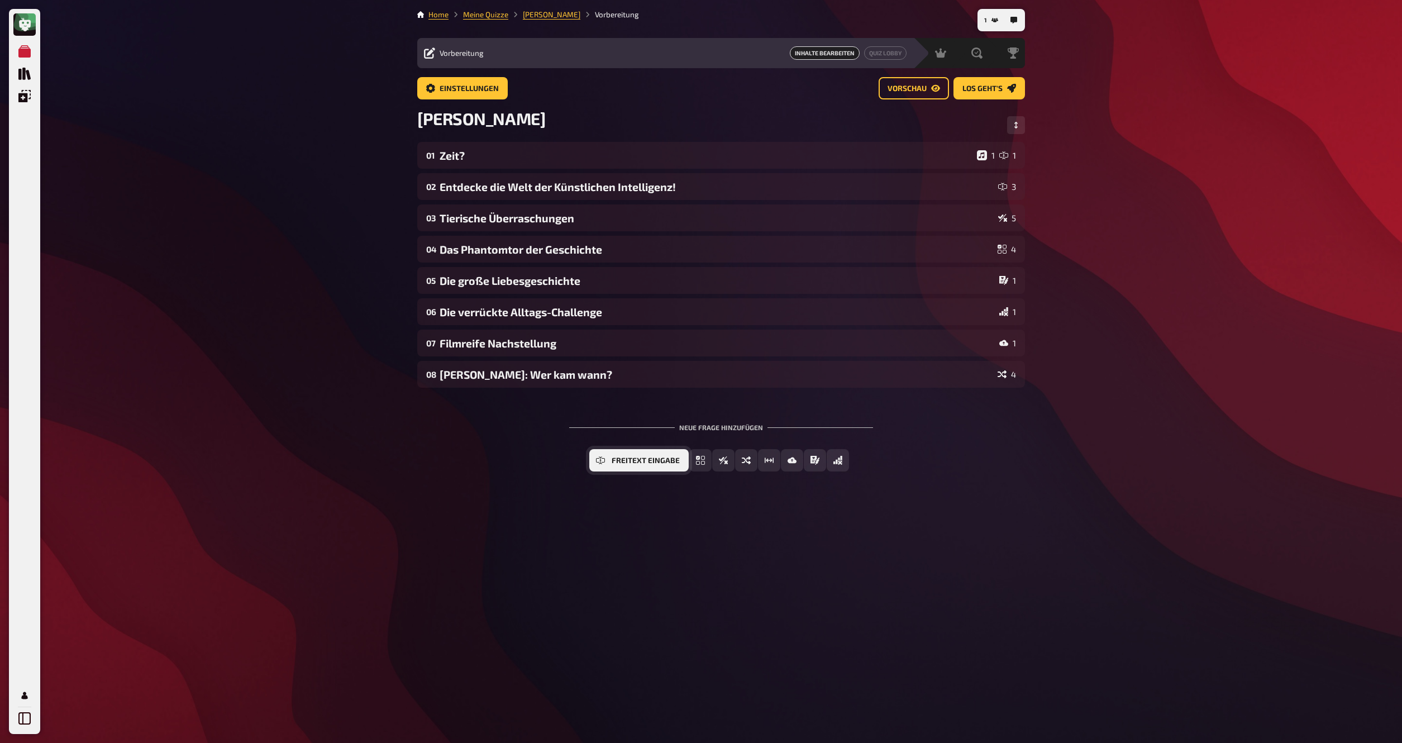
click at [644, 462] on span "Freitext Eingabe" at bounding box center [646, 461] width 68 height 8
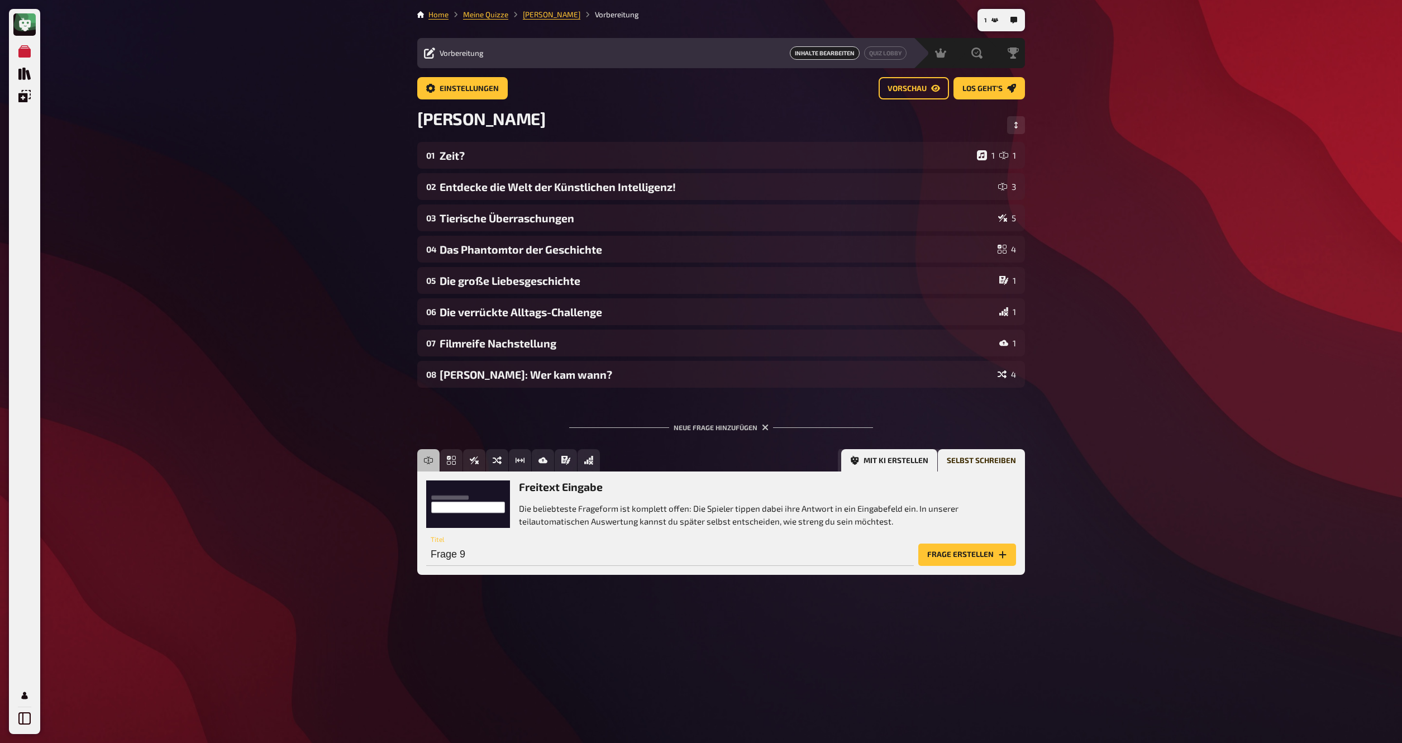
click at [883, 459] on button "Mit KI erstellen" at bounding box center [889, 460] width 96 height 22
click at [472, 560] on input "text" at bounding box center [651, 555] width 451 height 22
click at [475, 562] on input "München" at bounding box center [651, 555] width 451 height 22
type input "Hamburg"
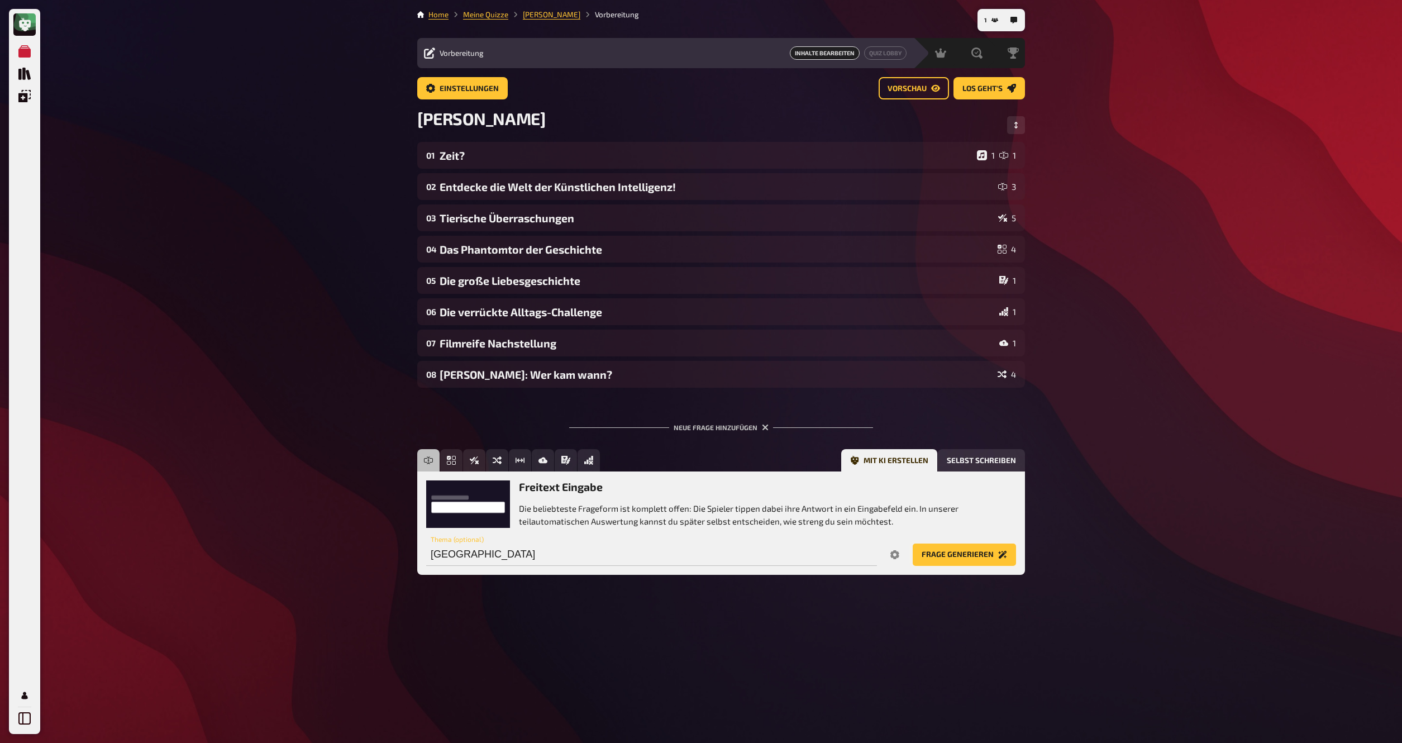
click at [945, 559] on button "Frage generieren" at bounding box center [964, 555] width 103 height 22
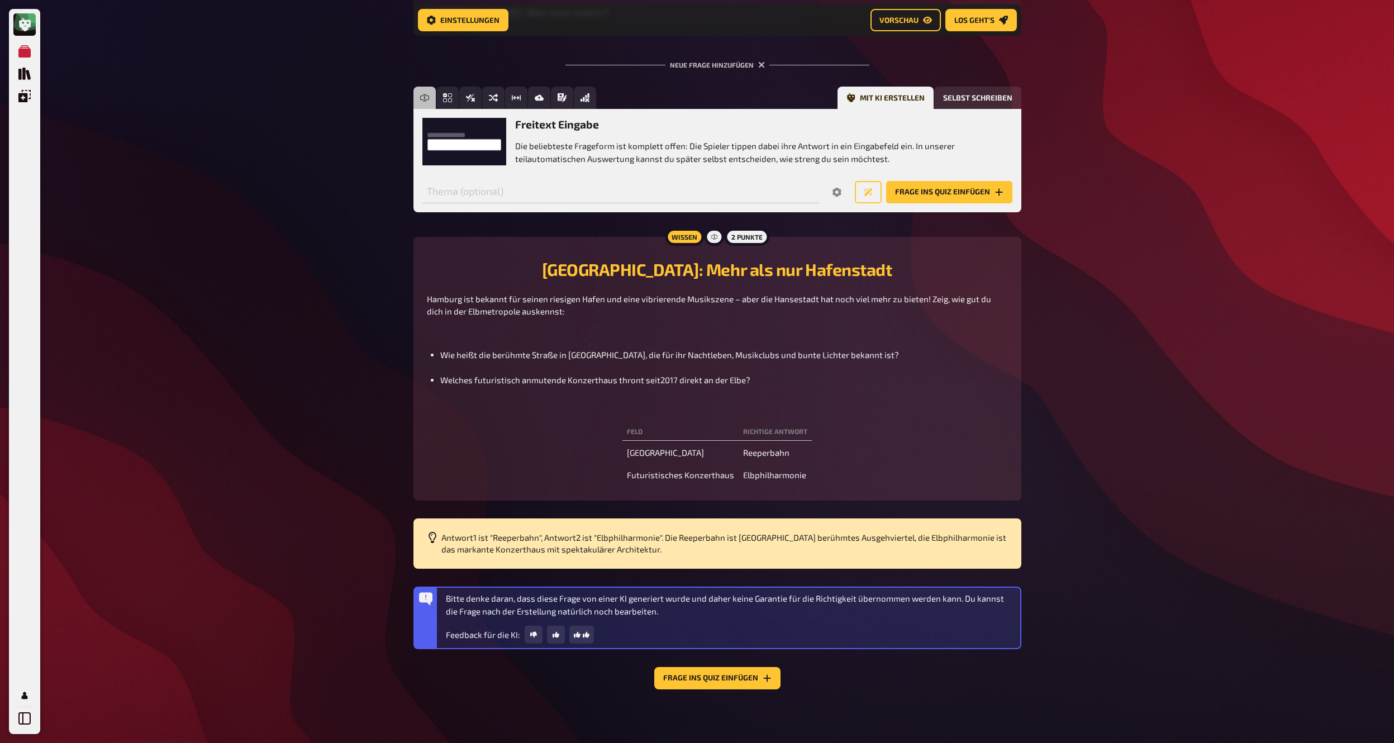
scroll to position [355, 0]
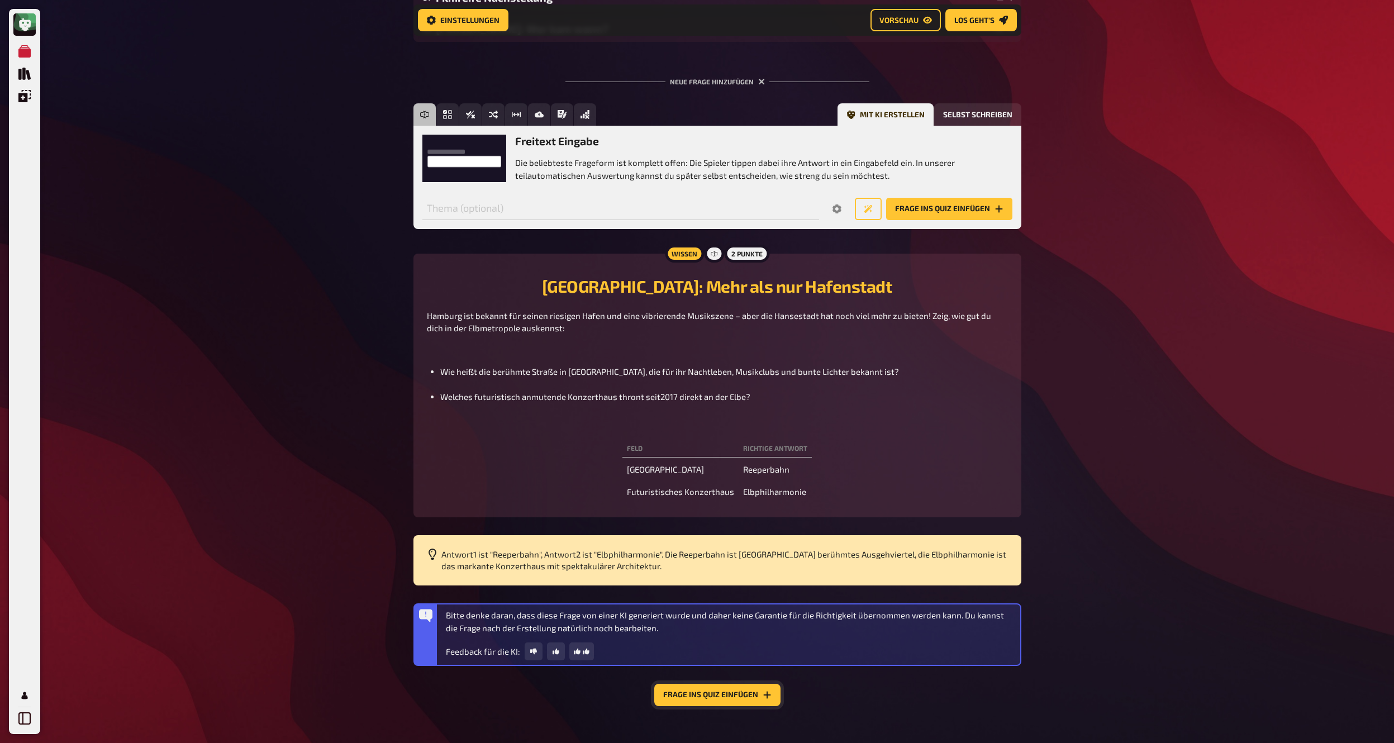
click at [734, 706] on button "Frage ins Quiz einfügen" at bounding box center [717, 695] width 126 height 22
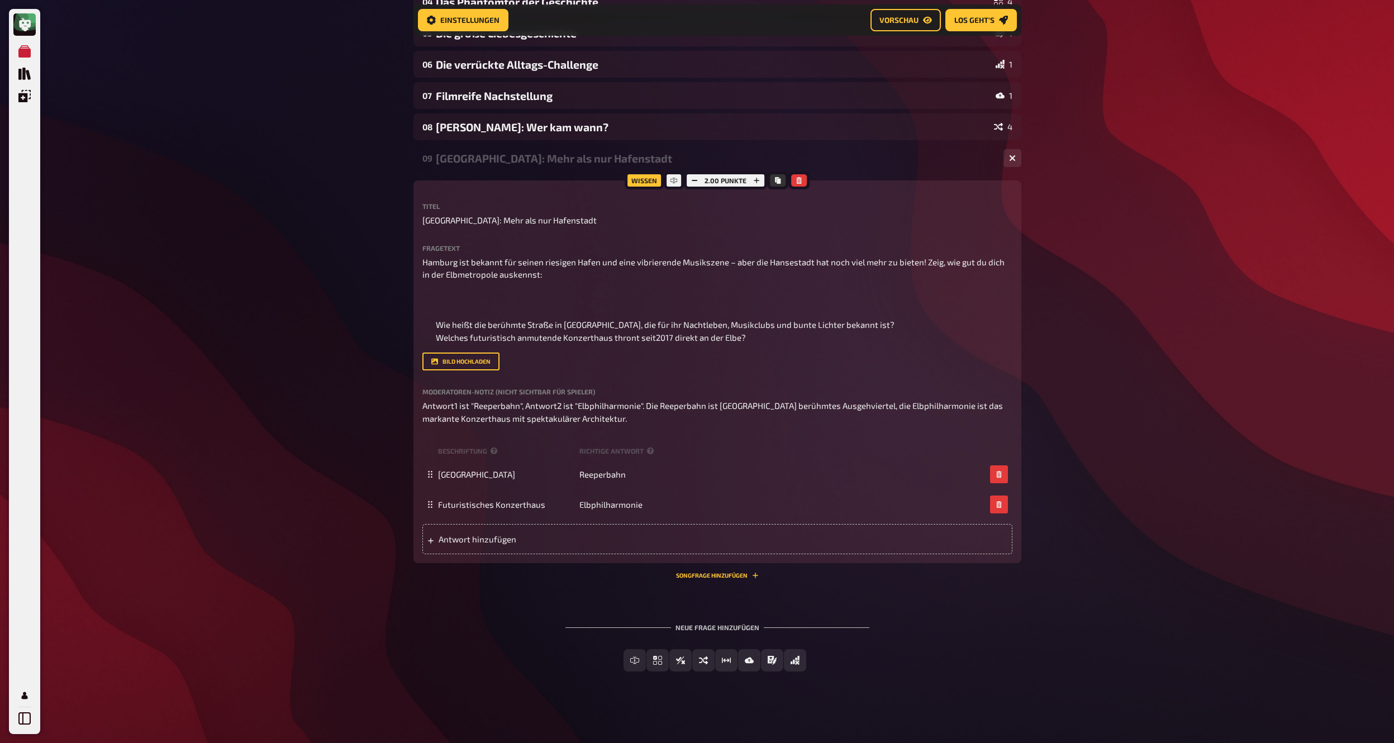
scroll to position [308, 0]
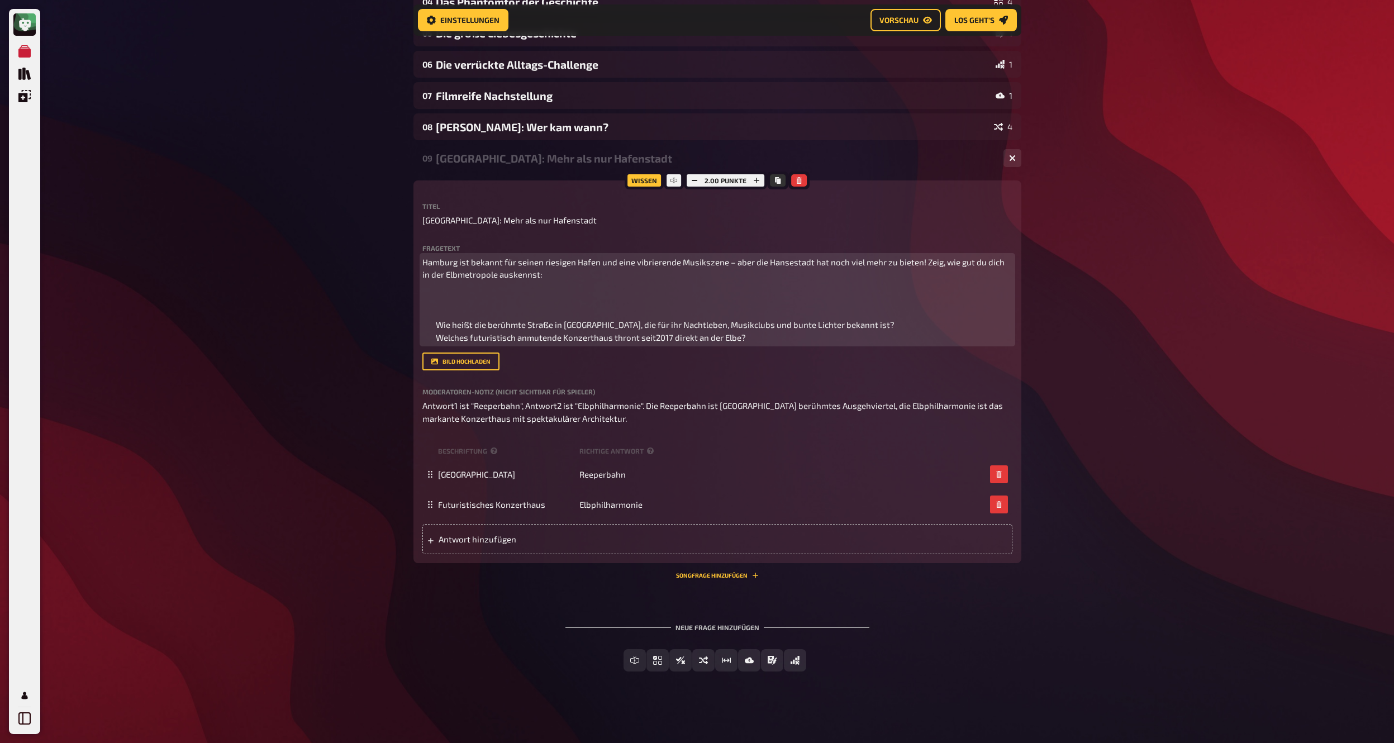
click at [436, 289] on p at bounding box center [717, 301] width 590 height 25
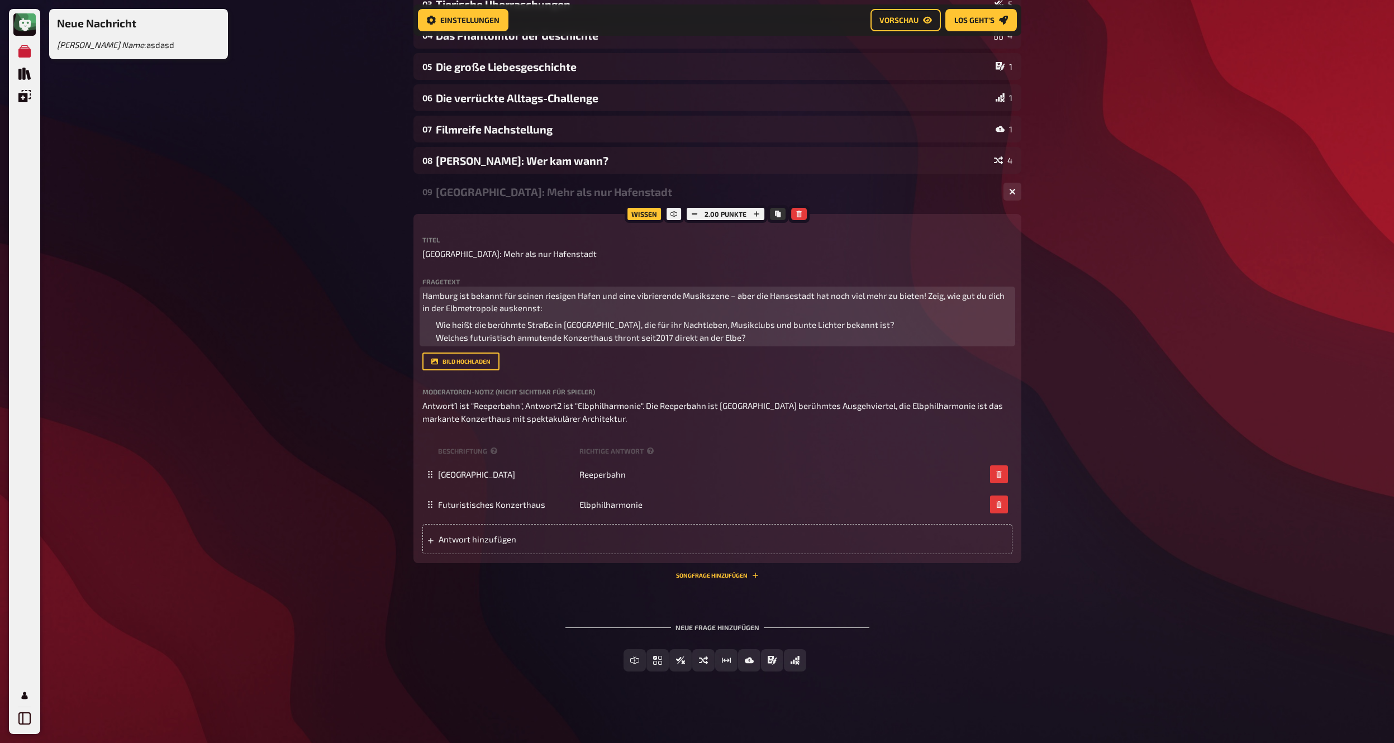
scroll to position [262, 0]
drag, startPoint x: 439, startPoint y: 312, endPoint x: 443, endPoint y: 320, distance: 9.0
click at [438, 320] on span "Wie heißt die berühmte Straße in Hamburg, die für ihr Nachtleben, Musikclubs un…" at bounding box center [665, 331] width 459 height 23
click at [494, 339] on li "Welches futuristisch anmutende Konzerthaus thront seit2017 direkt an der Elbe?" at bounding box center [724, 337] width 577 height 13
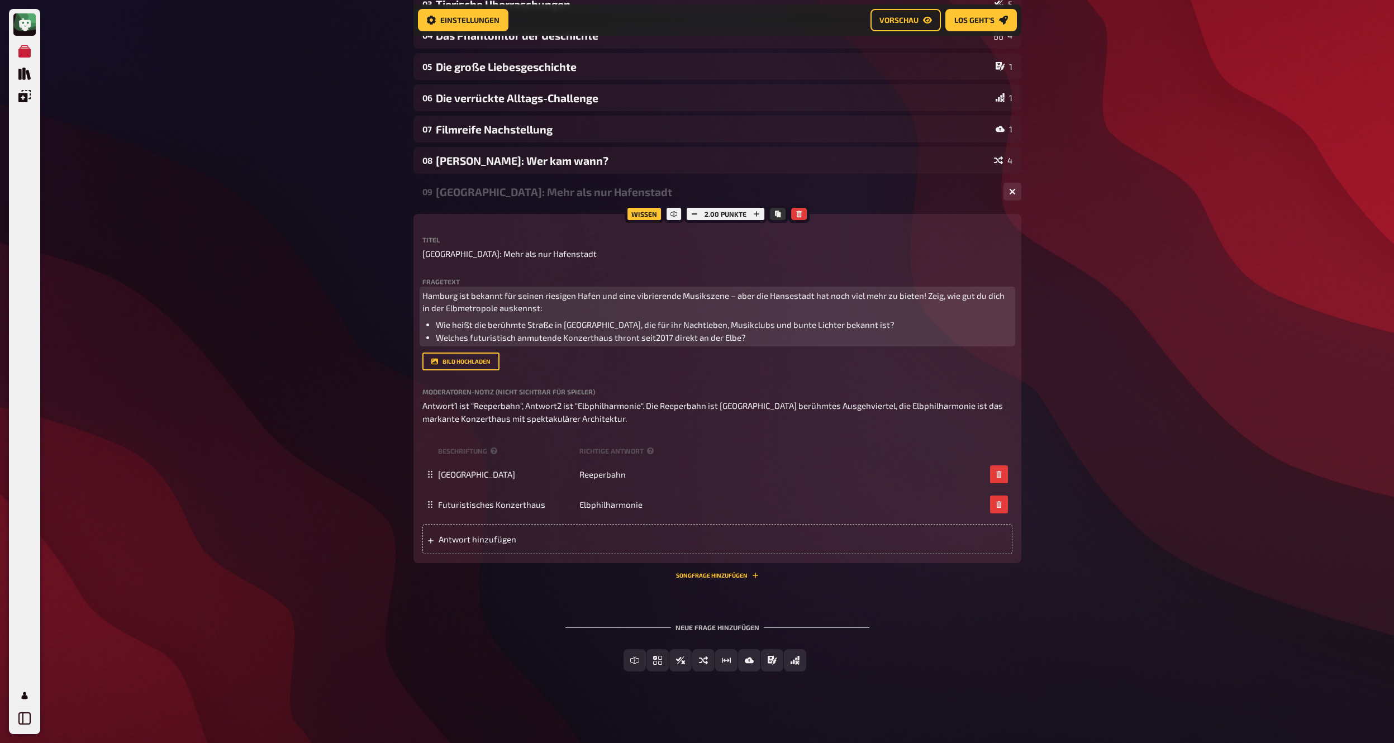
scroll to position [237, 0]
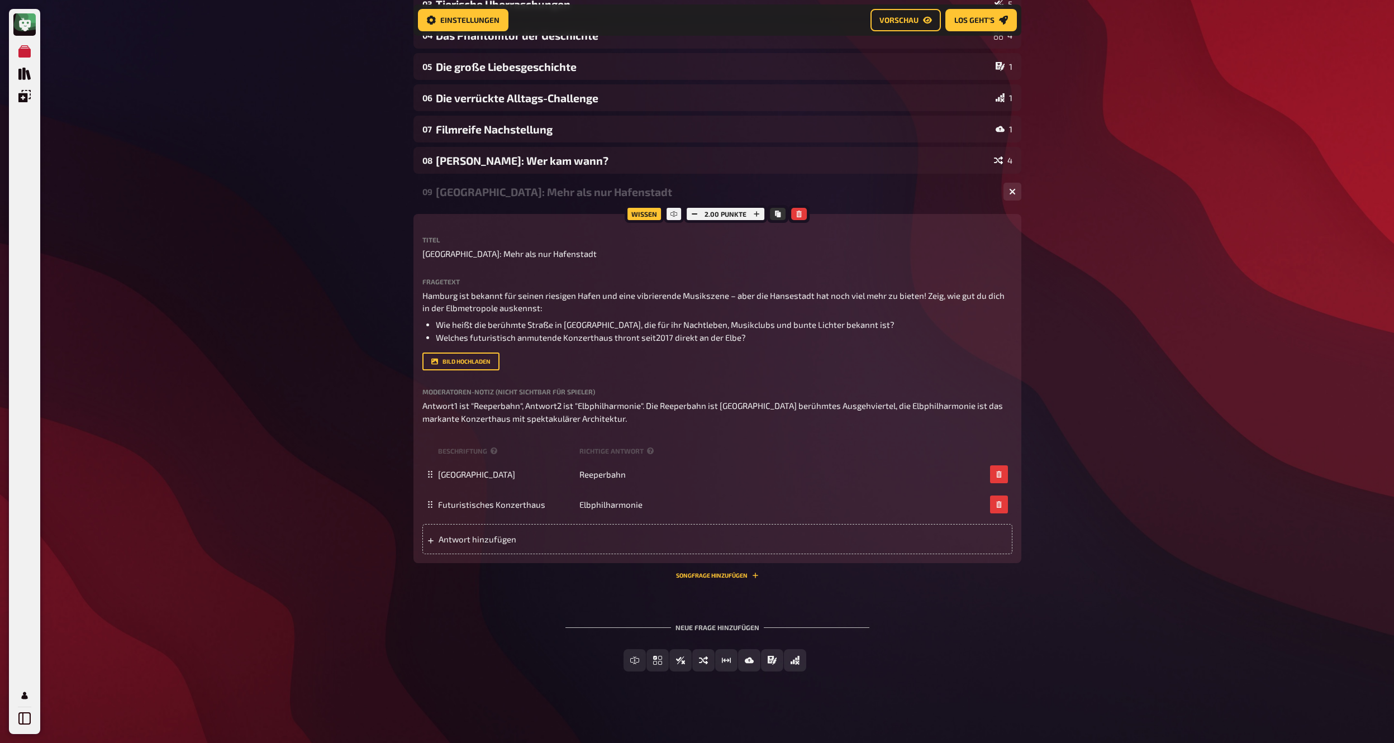
click at [556, 187] on div "09 Hamburg: Mehr als nur Hafenstadt 2" at bounding box center [717, 191] width 608 height 27
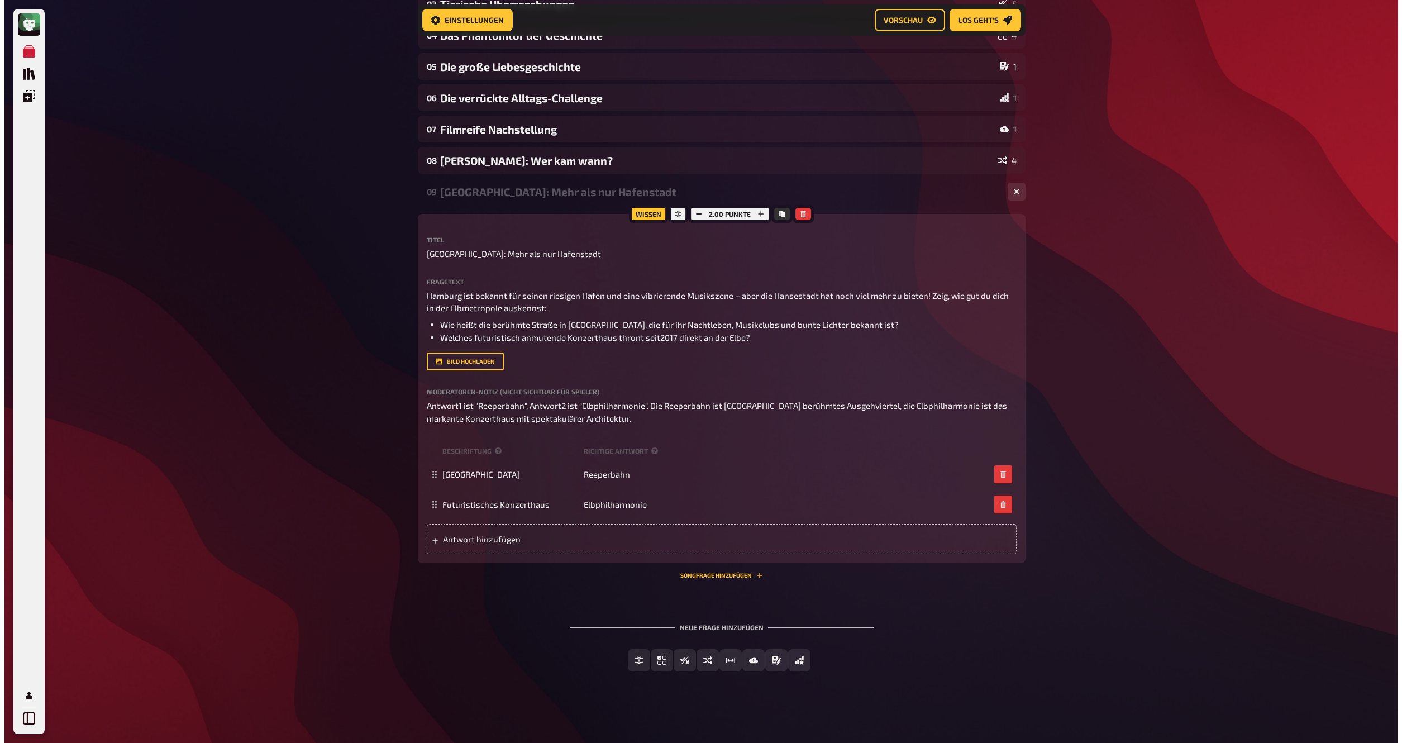
scroll to position [0, 0]
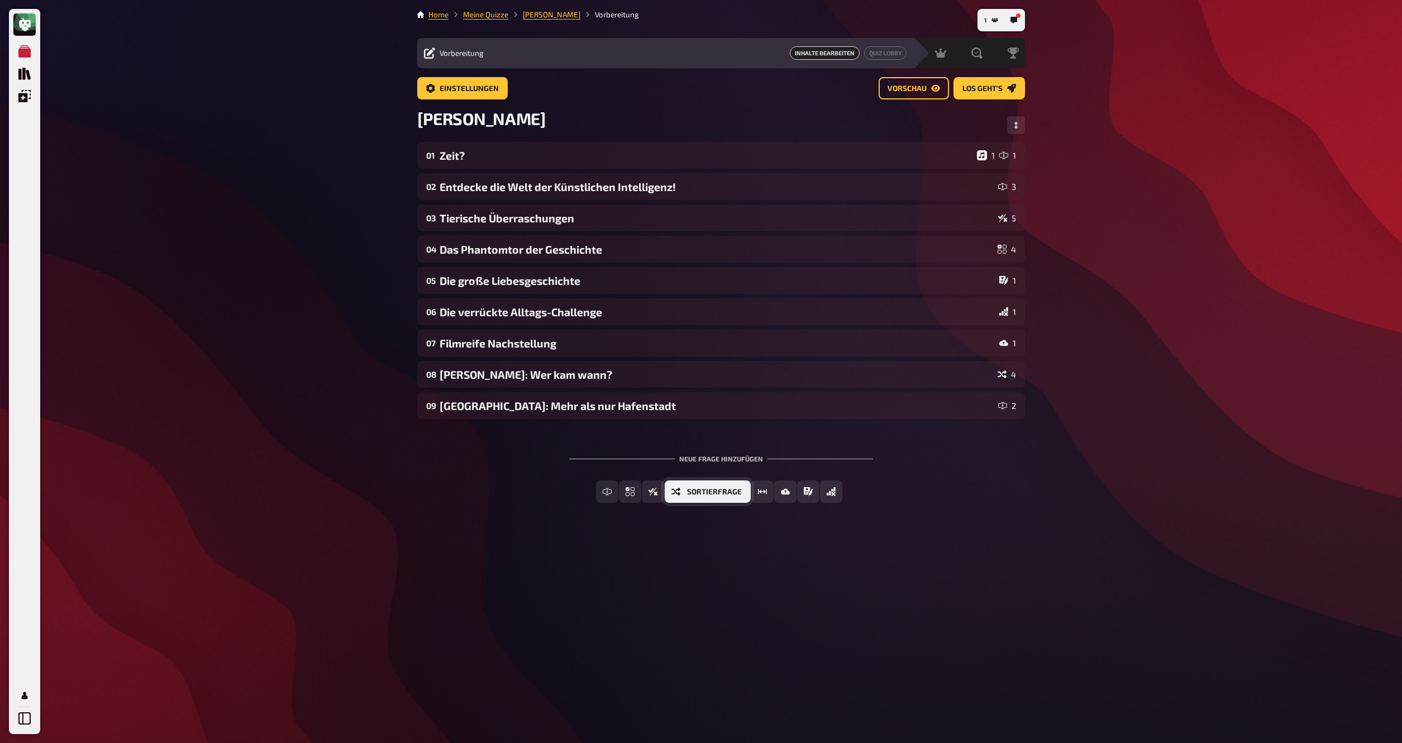
click at [687, 493] on button "Sortierfrage" at bounding box center [708, 491] width 86 height 22
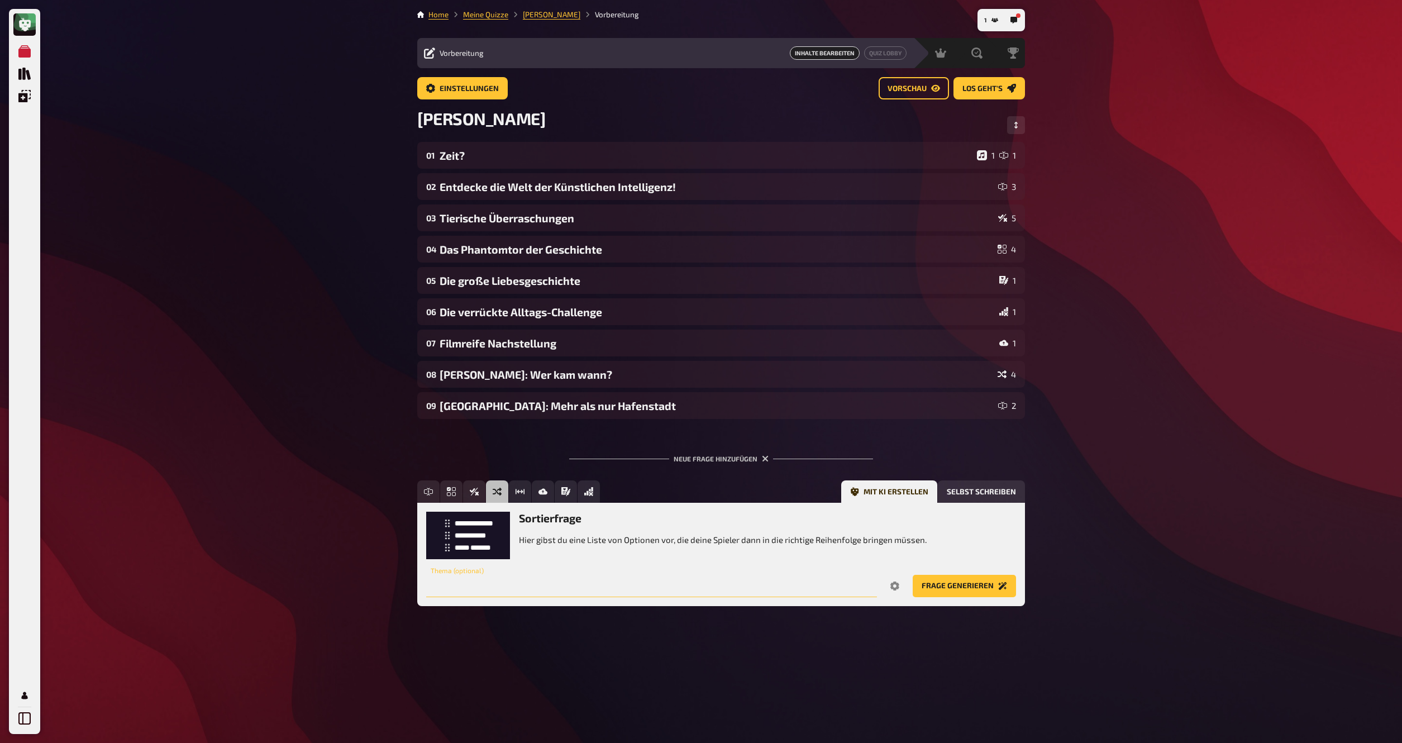
click at [768, 587] on input "text" at bounding box center [651, 586] width 451 height 22
type input "S"
type input "Nobelpreise"
click at [974, 593] on button "Frage generieren" at bounding box center [964, 586] width 103 height 22
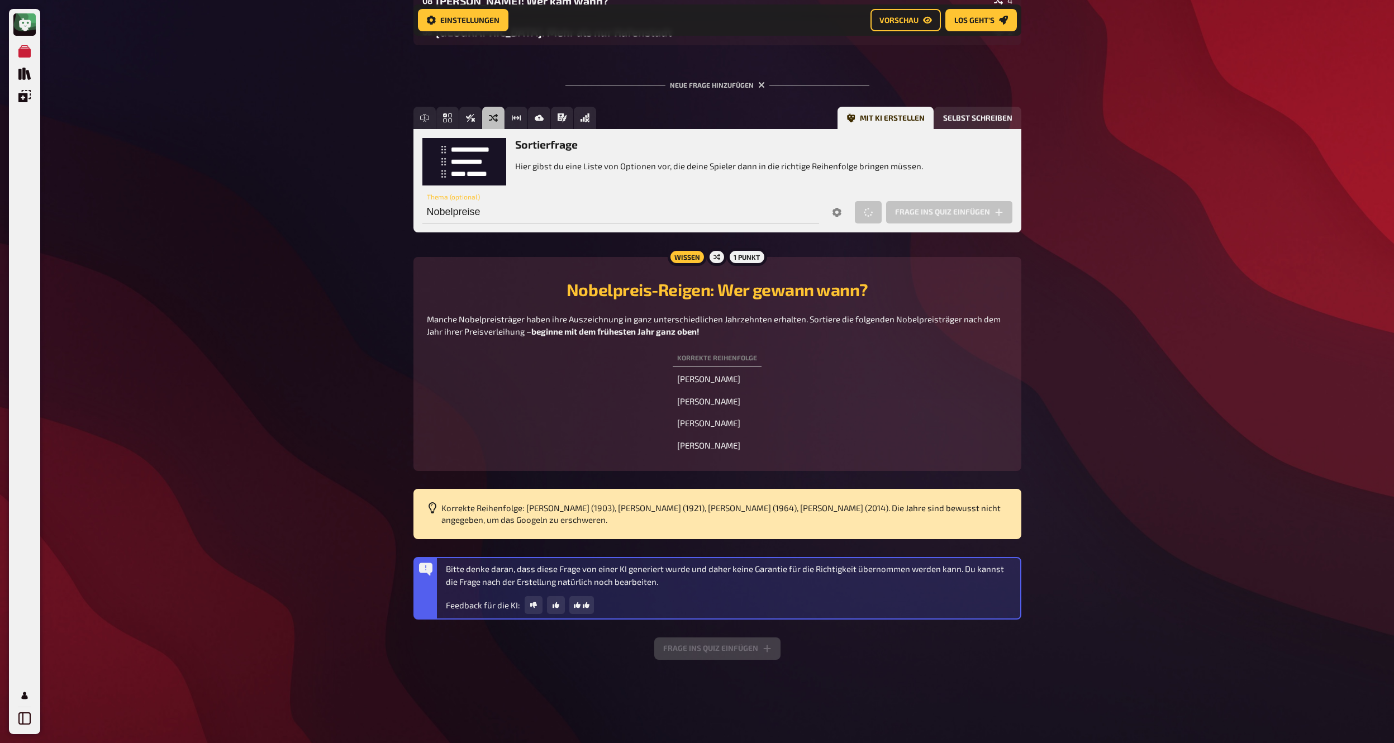
scroll to position [317, 0]
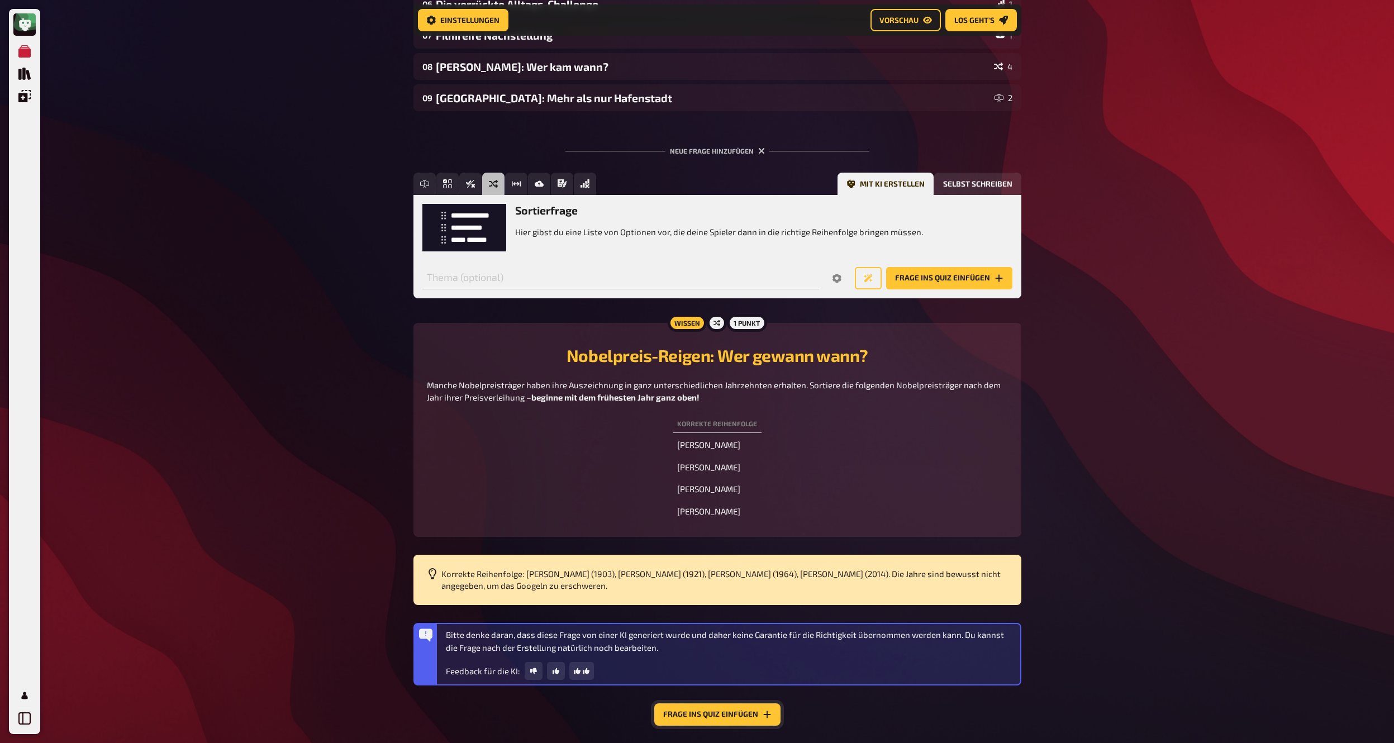
click at [727, 721] on button "Frage ins Quiz einfügen" at bounding box center [717, 714] width 126 height 22
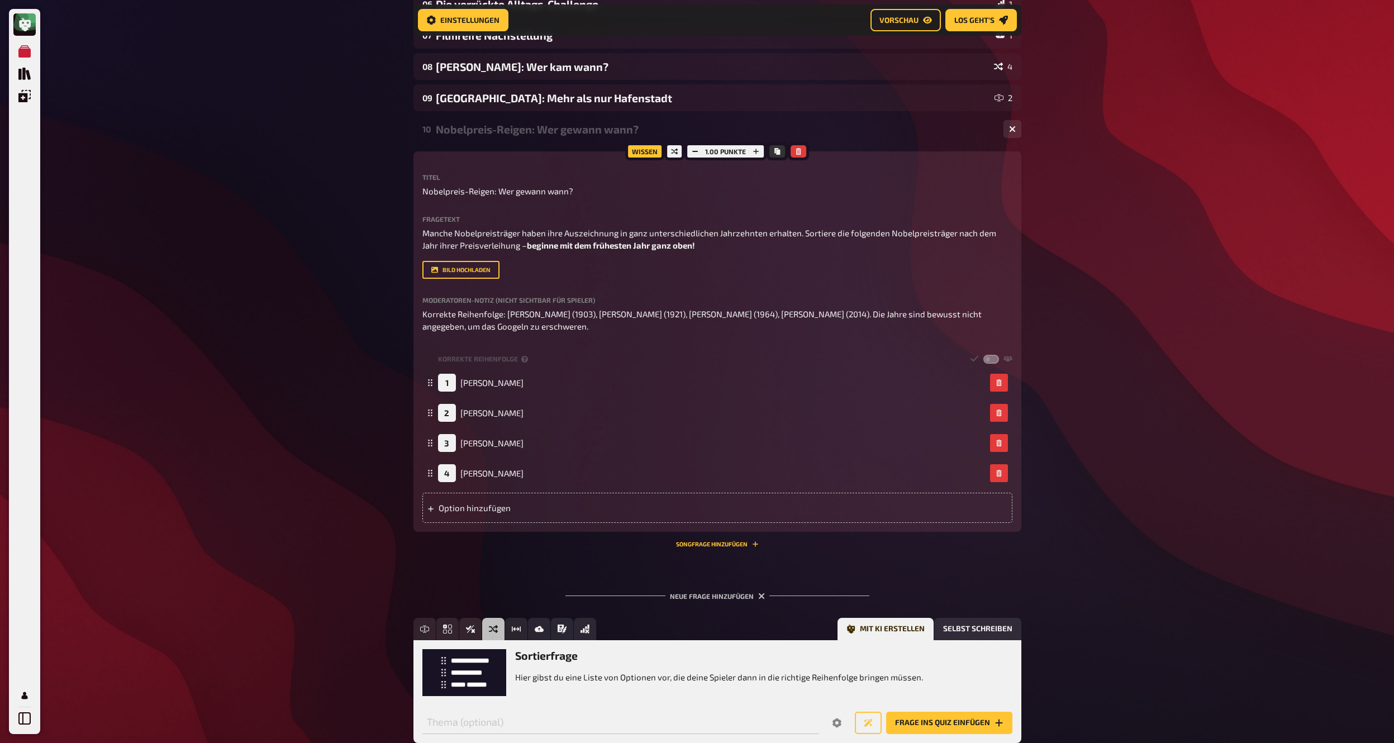
scroll to position [287, 0]
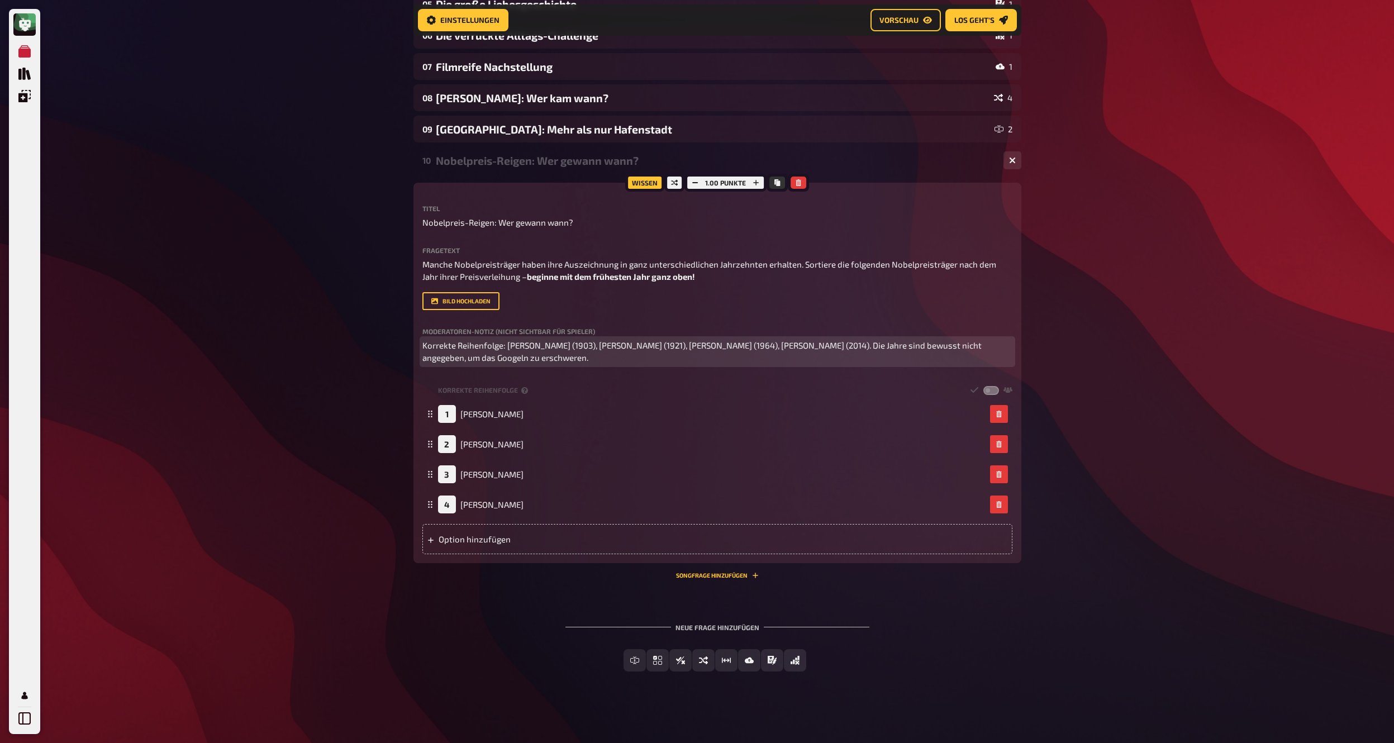
click at [466, 345] on span "Korrekte Reihenfolge: Marie Curie (1903), Albert Einstein (1921), Martin Luther…" at bounding box center [702, 351] width 561 height 23
click at [470, 349] on span "Korrekte Reihenfolge: Marie Curie (1903), Albert Einstein (1921), Martin Luther…" at bounding box center [702, 351] width 561 height 23
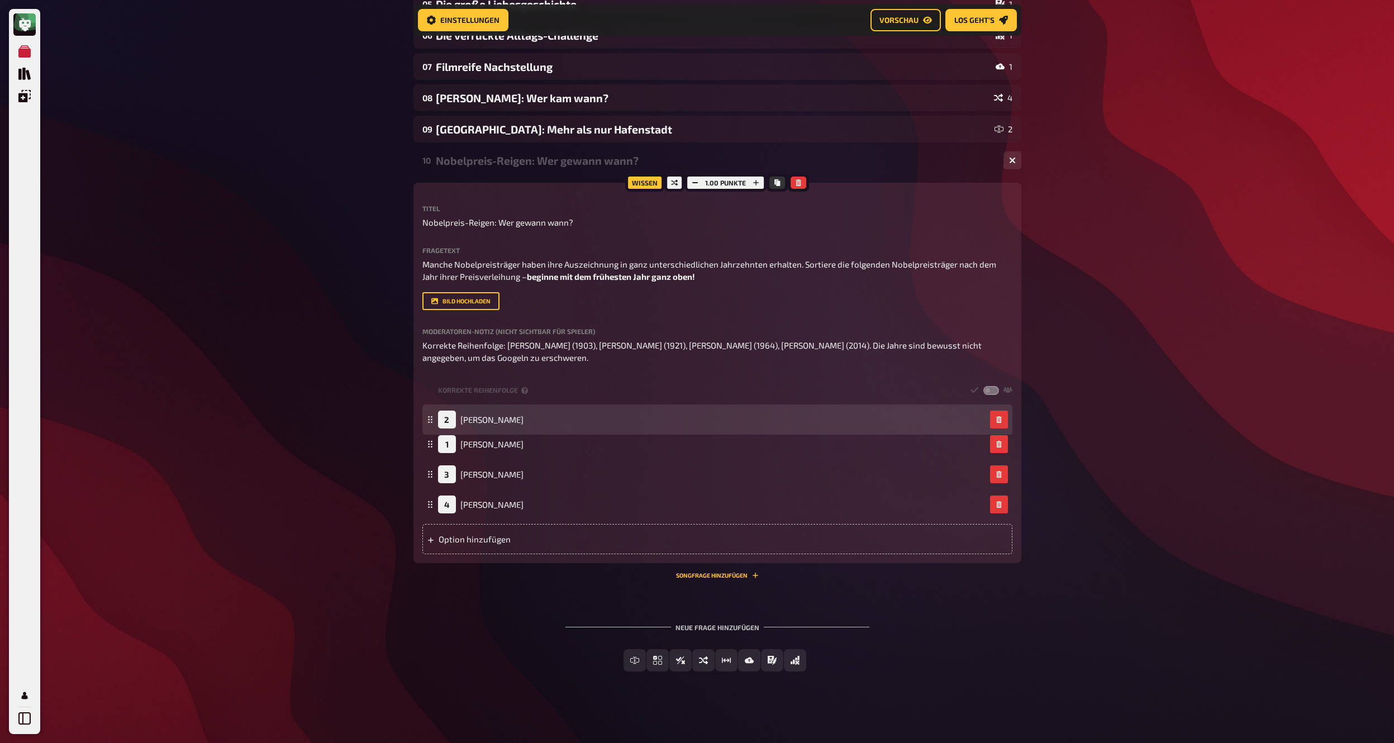
drag, startPoint x: 431, startPoint y: 444, endPoint x: 436, endPoint y: 420, distance: 25.1
click at [436, 420] on div "2 Albert Einstein" at bounding box center [717, 420] width 590 height 30
drag, startPoint x: 430, startPoint y: 505, endPoint x: 433, endPoint y: 426, distance: 78.3
click at [433, 426] on icon at bounding box center [430, 426] width 7 height 7
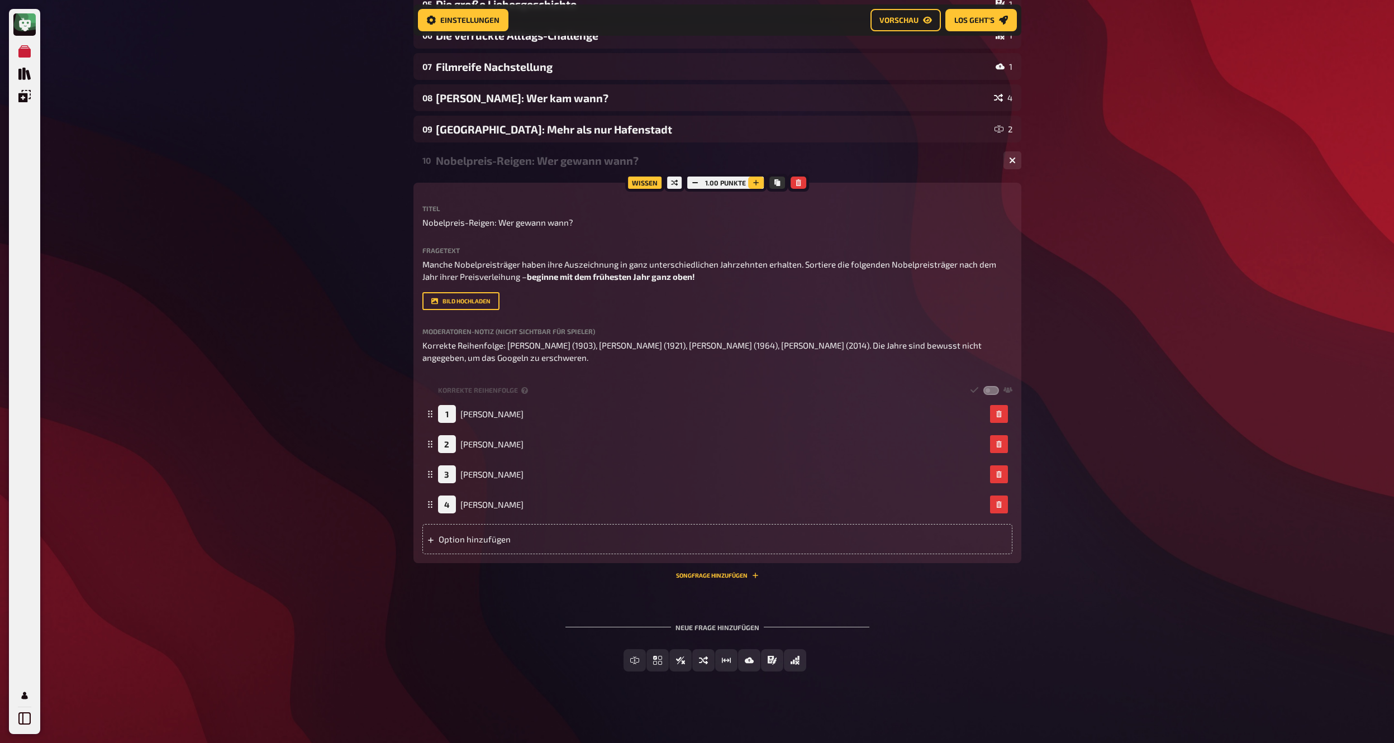
click at [761, 180] on button "button" at bounding box center [756, 183] width 16 height 12
click at [761, 180] on button "button" at bounding box center [757, 183] width 16 height 12
click at [559, 158] on div "Nobelpreis-Reigen: Wer gewann wann?" at bounding box center [715, 160] width 559 height 13
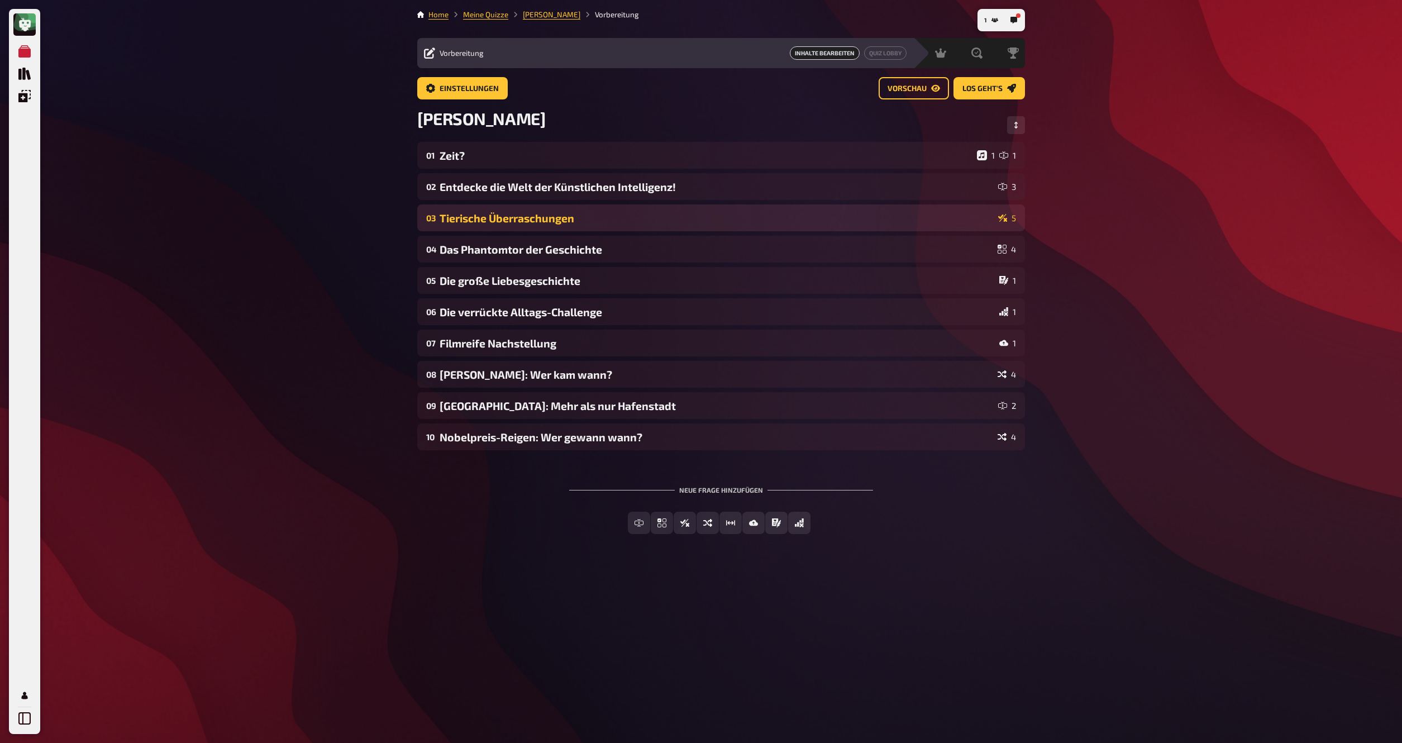
click at [567, 221] on div "Tierische Überraschungen" at bounding box center [717, 218] width 554 height 13
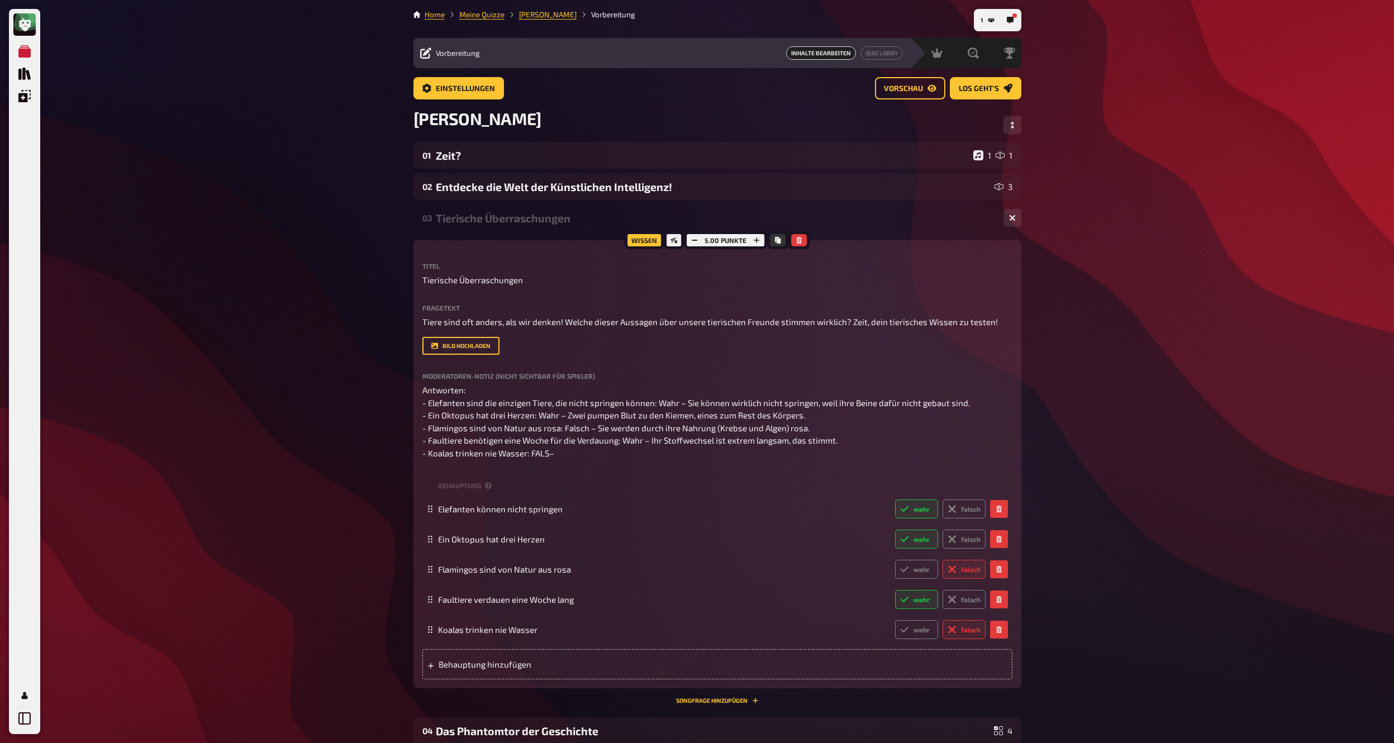
click at [567, 221] on div "Tierische Überraschungen" at bounding box center [715, 218] width 559 height 13
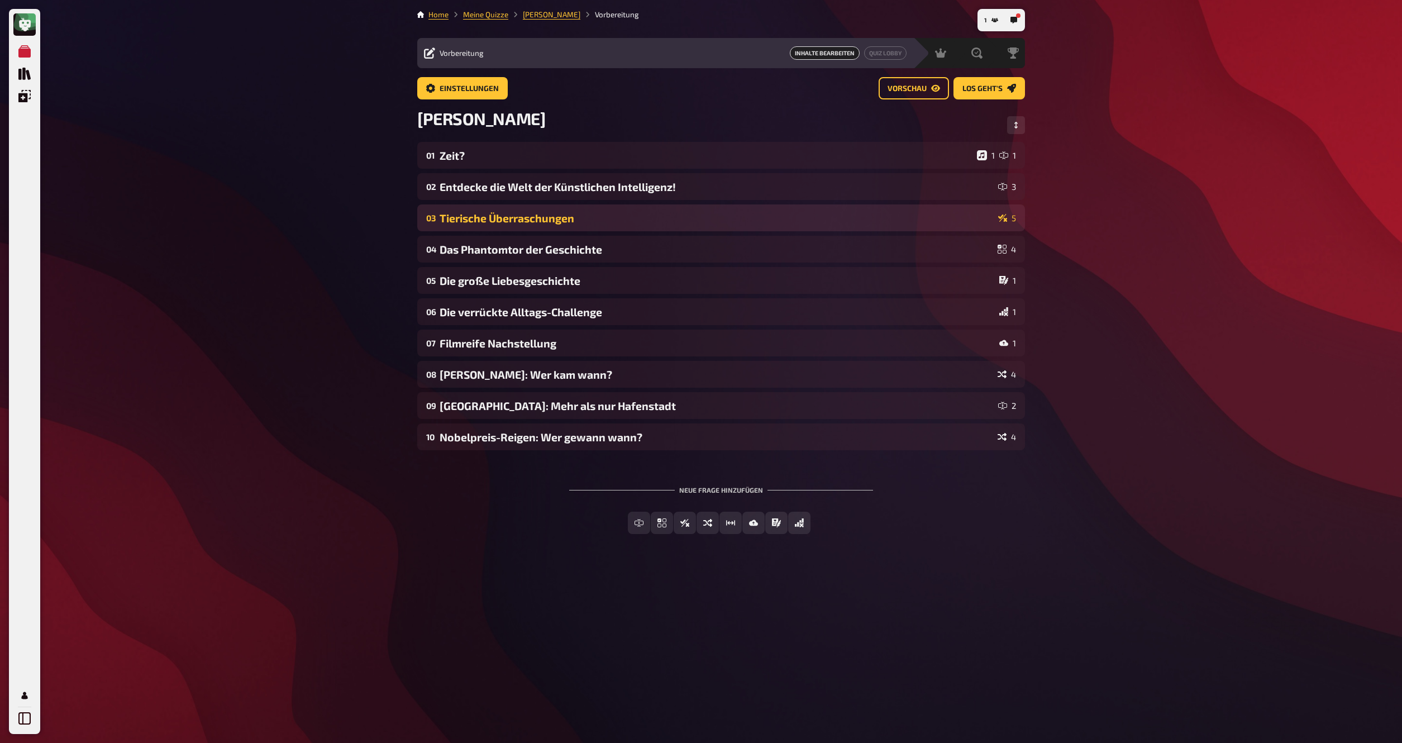
click at [567, 221] on div "Tierische Überraschungen" at bounding box center [717, 218] width 554 height 13
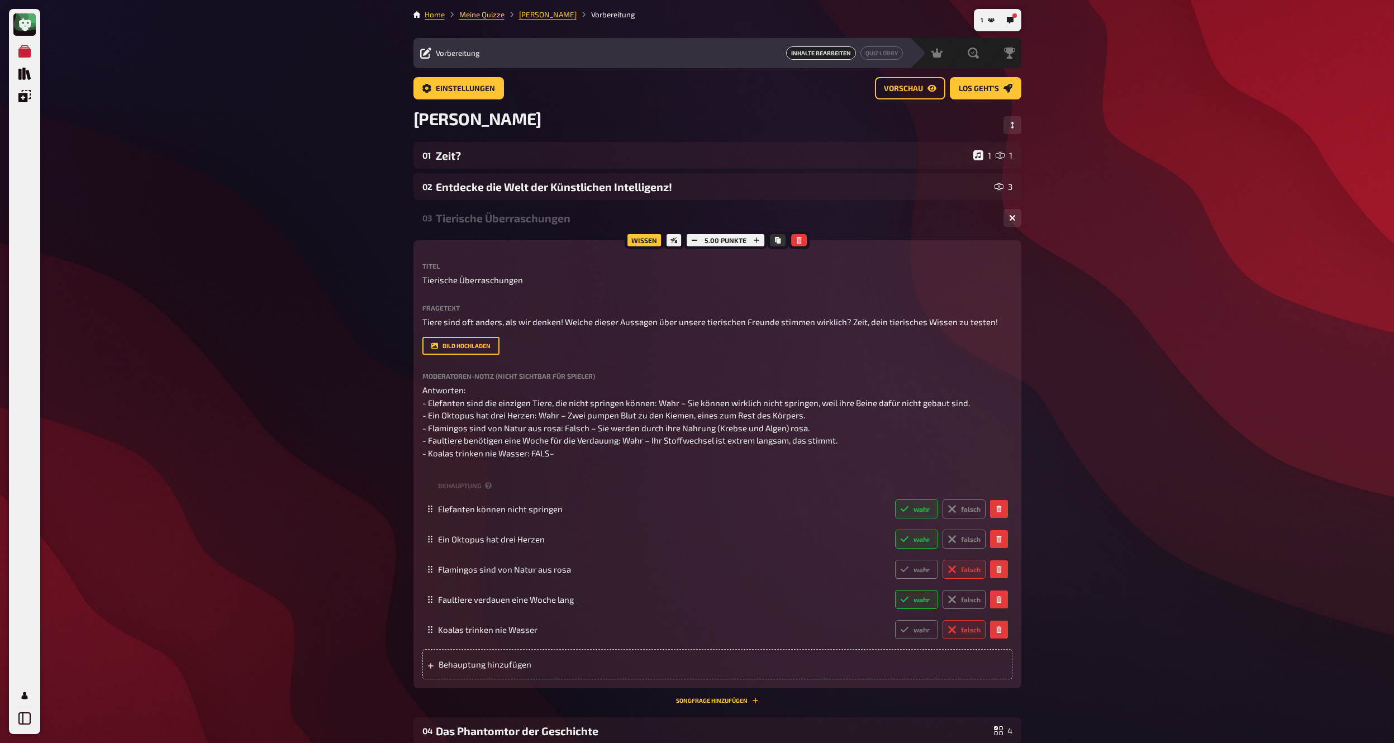
click at [567, 221] on div "Tierische Überraschungen" at bounding box center [715, 218] width 559 height 13
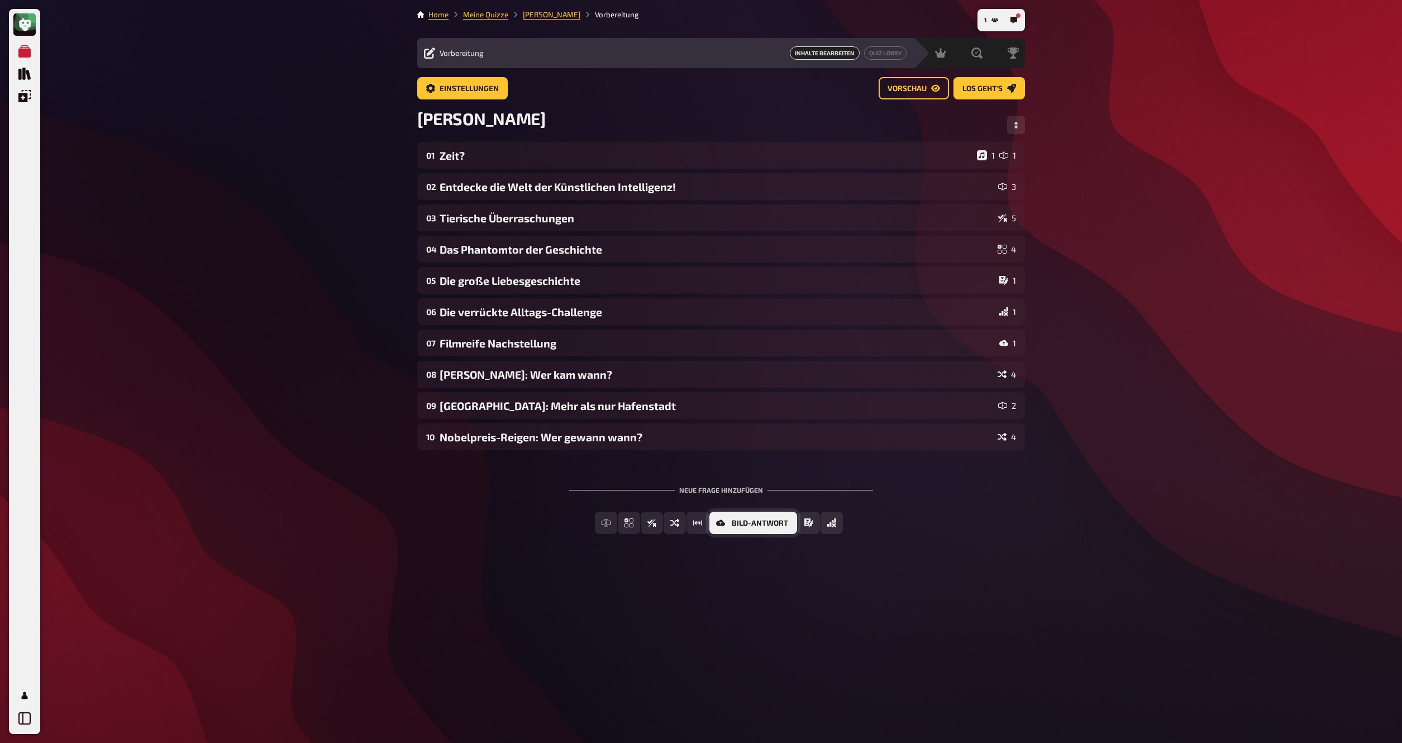
click at [765, 527] on span "Bild-Antwort" at bounding box center [760, 524] width 56 height 8
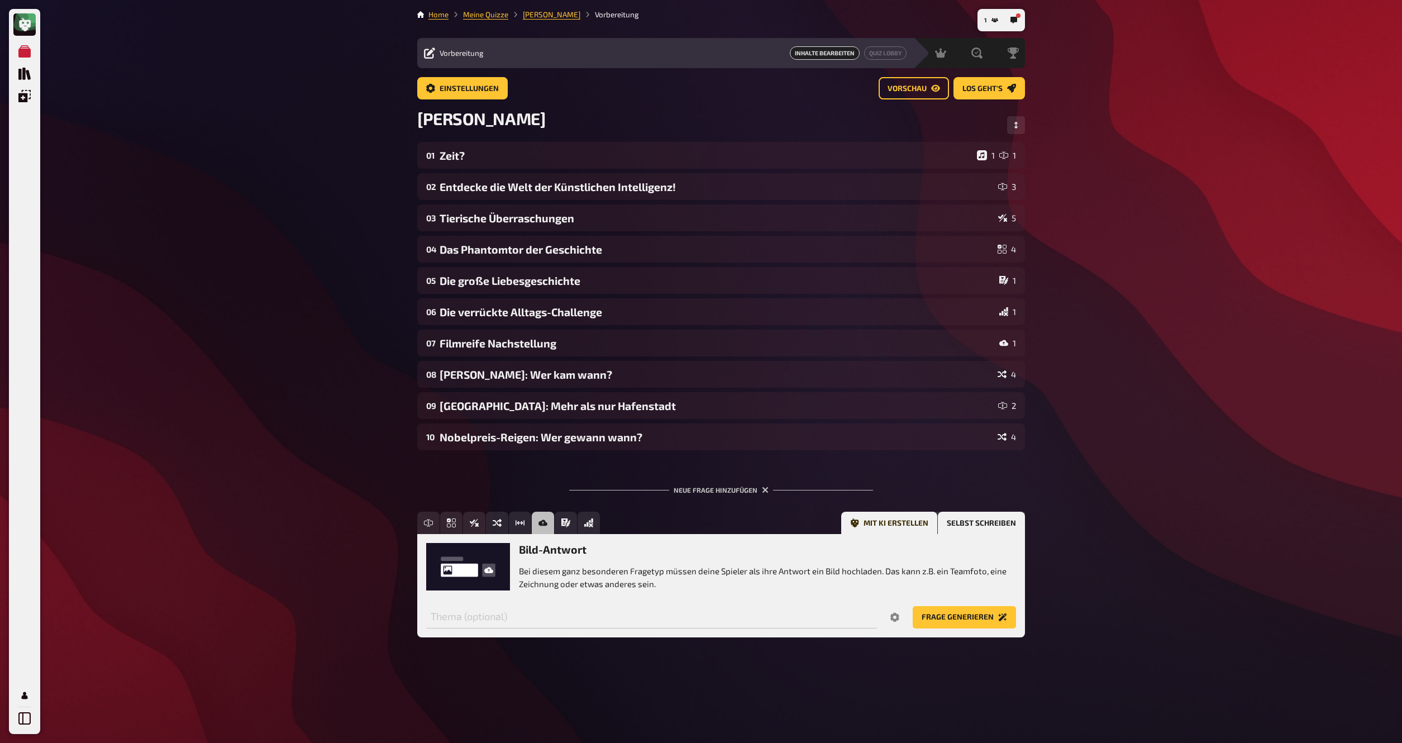
click at [969, 520] on button "Selbst schreiben" at bounding box center [981, 523] width 87 height 22
click at [513, 620] on input "Frage 11" at bounding box center [670, 617] width 488 height 22
type input "T"
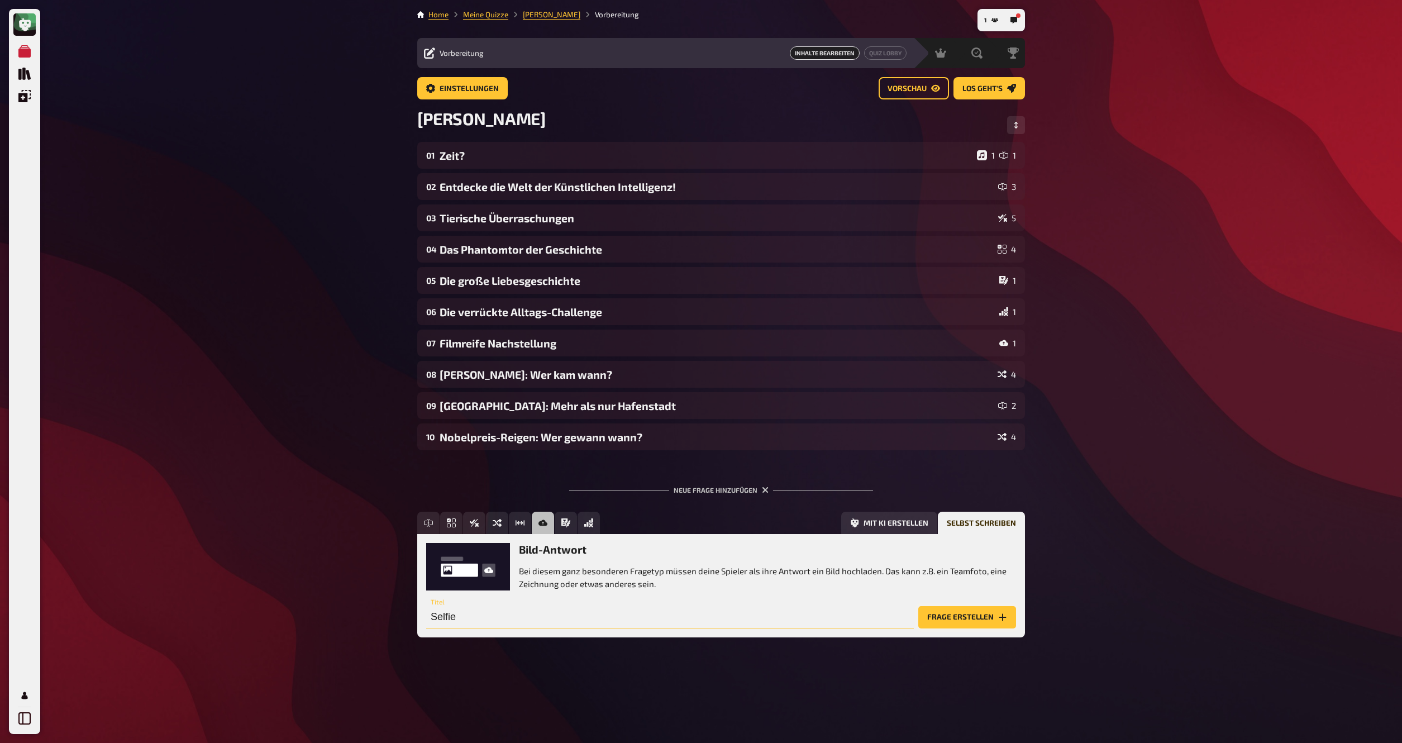
type input "Selfie"
click at [934, 619] on button "Frage erstellen" at bounding box center [968, 617] width 98 height 22
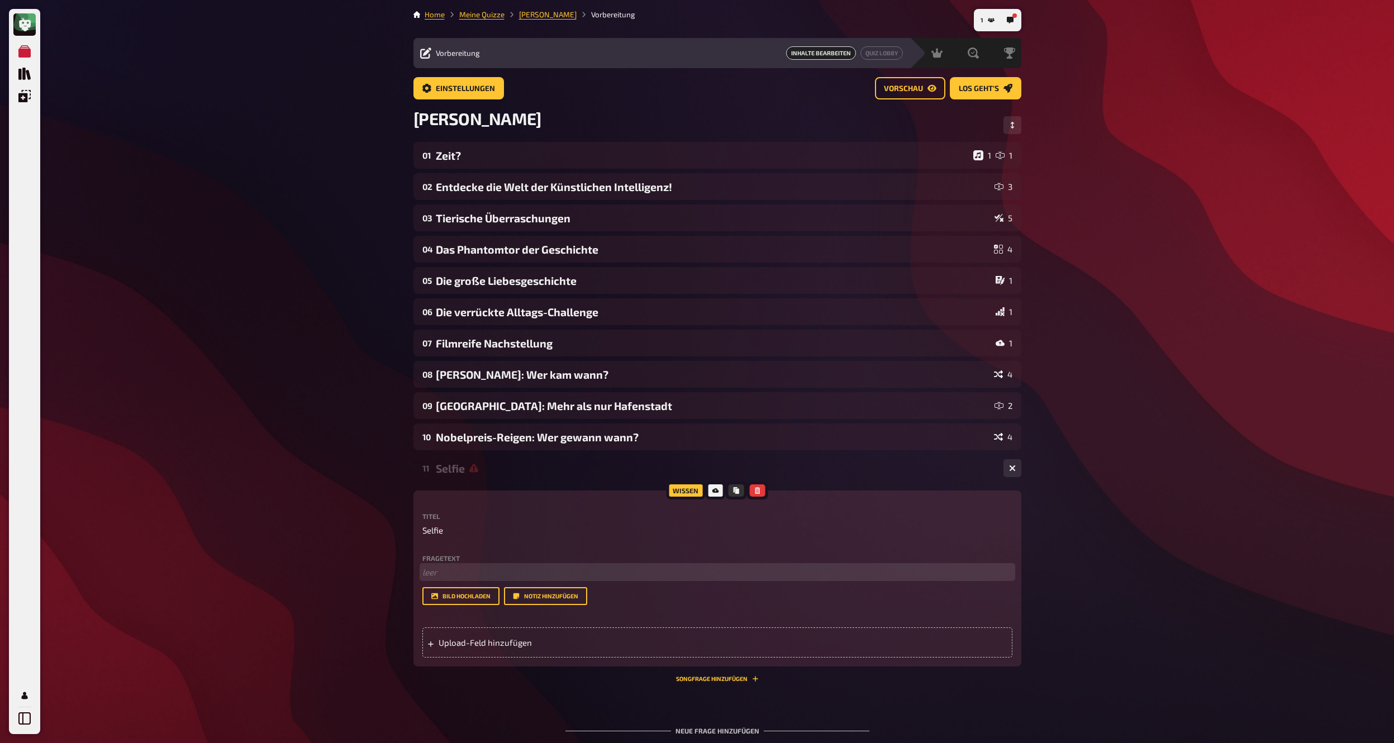
click at [521, 577] on p "﻿ leer" at bounding box center [717, 572] width 590 height 13
click at [519, 639] on span "Upload-Feld hinzufügen" at bounding box center [526, 642] width 174 height 10
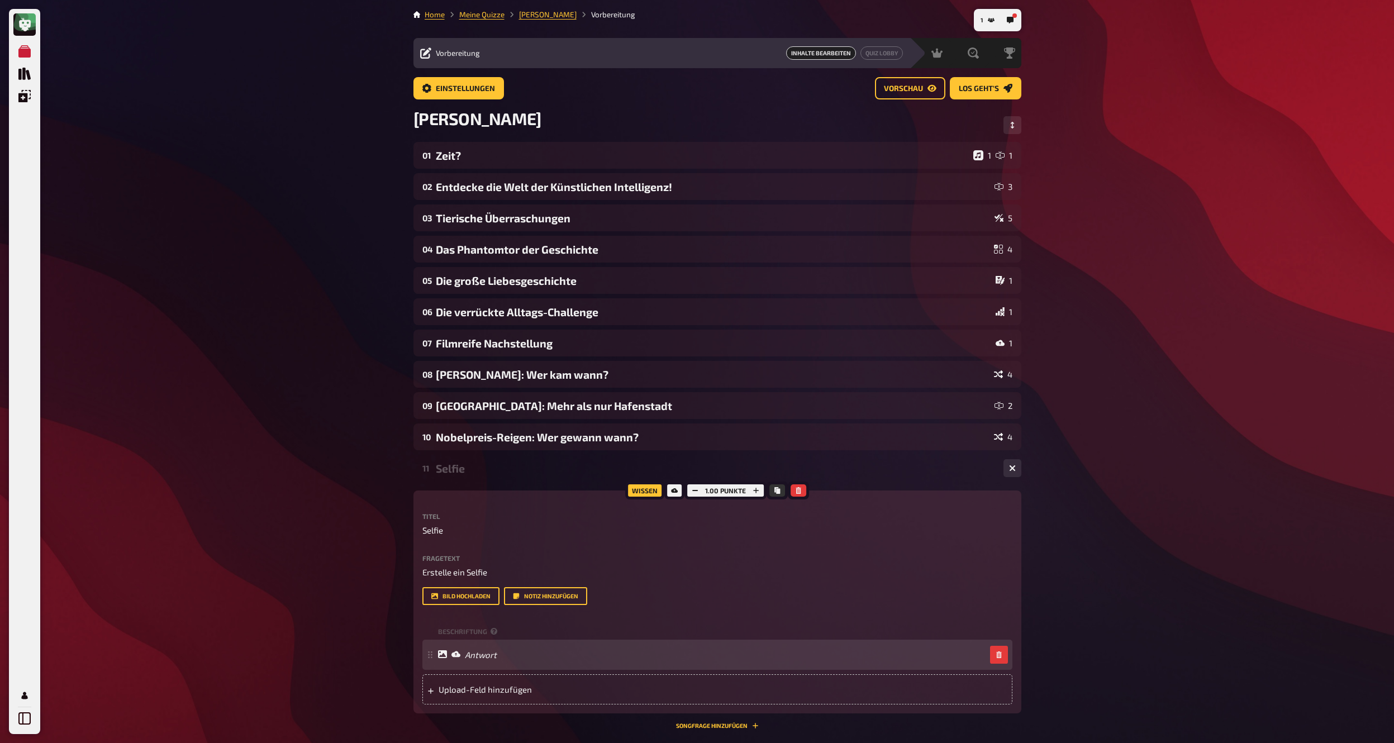
click at [501, 659] on div "Antwort" at bounding box center [712, 655] width 548 height 10
click at [758, 491] on icon "button" at bounding box center [756, 490] width 7 height 7
click at [492, 469] on div "Selfie" at bounding box center [715, 468] width 559 height 13
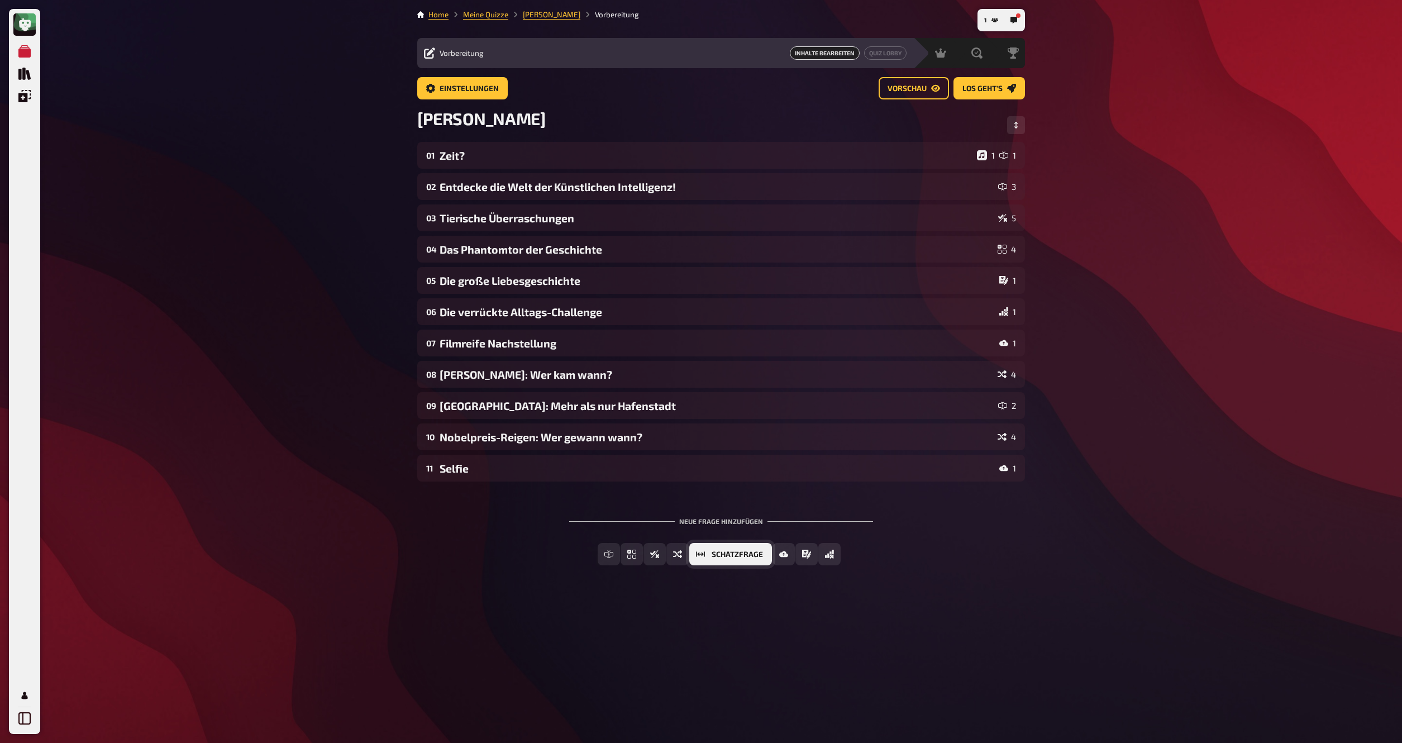
click at [724, 555] on span "Schätzfrage" at bounding box center [737, 555] width 51 height 8
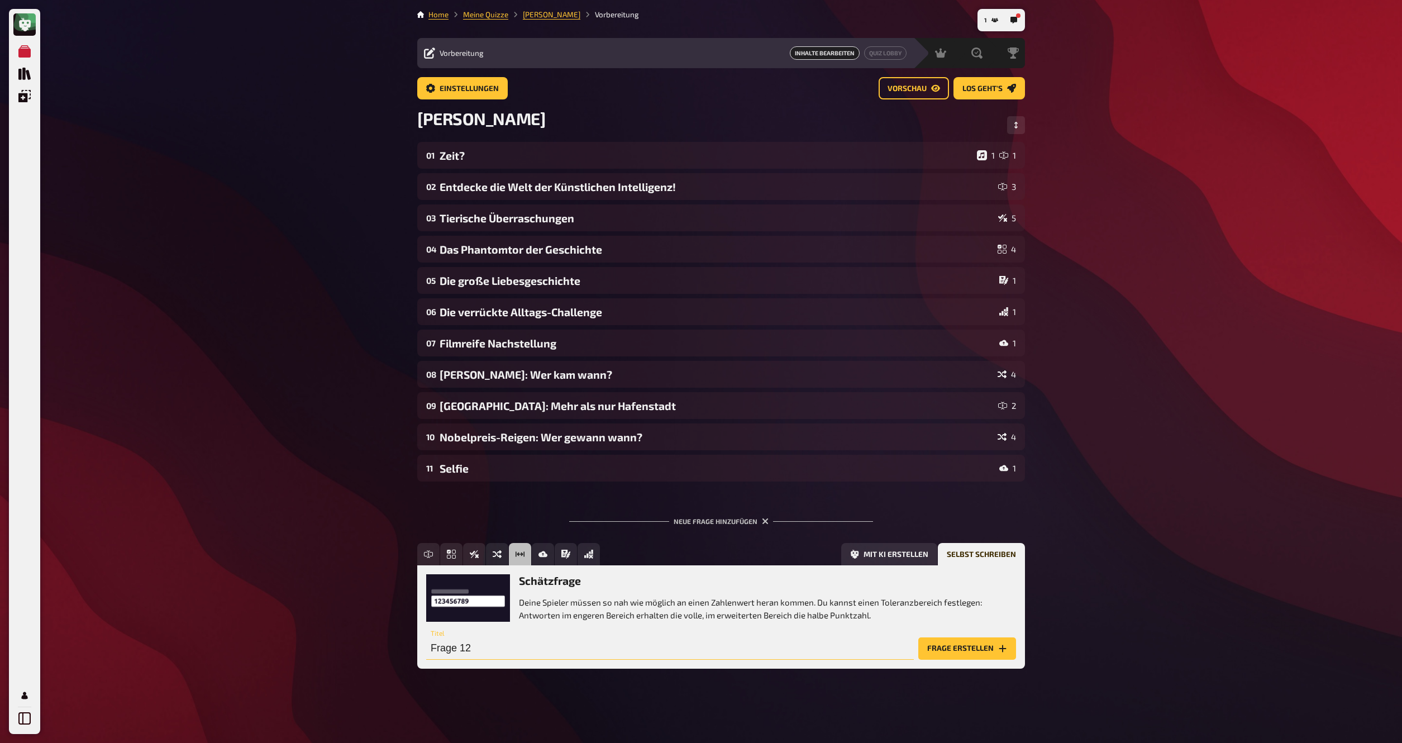
click at [756, 645] on input "Frage 12" at bounding box center [670, 648] width 488 height 22
type input "Schätzen"
click at [939, 648] on button "Frage erstellen" at bounding box center [968, 648] width 98 height 22
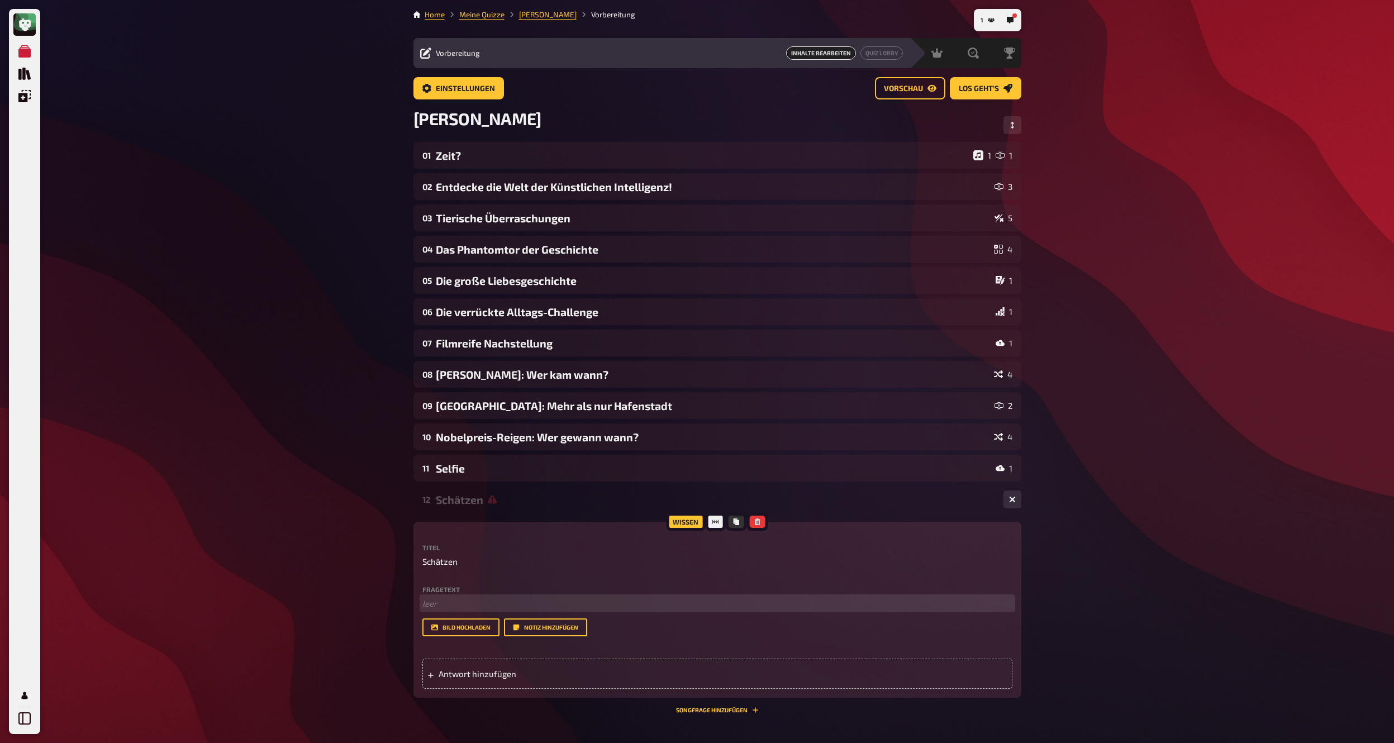
click at [437, 610] on p "﻿ leer" at bounding box center [717, 603] width 590 height 13
click at [450, 610] on p "﻿ leer" at bounding box center [717, 603] width 590 height 13
click at [486, 670] on span "Antwort hinzufügen" at bounding box center [526, 674] width 174 height 10
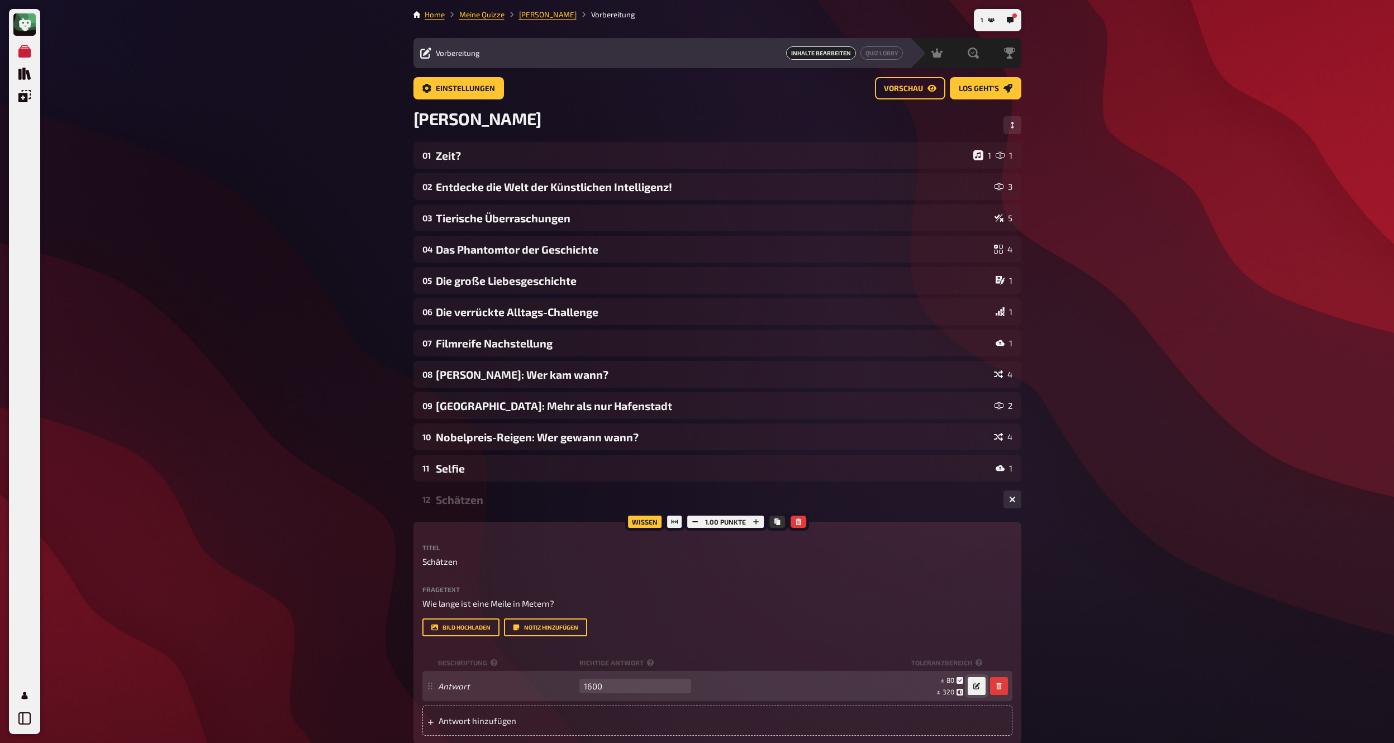
type input "1600"
click at [976, 683] on button "button" at bounding box center [977, 686] width 18 height 18
click at [948, 682] on span "80" at bounding box center [950, 679] width 8 height 9
click at [949, 681] on span "80" at bounding box center [950, 679] width 8 height 9
click at [843, 687] on div at bounding box center [811, 686] width 222 height 18
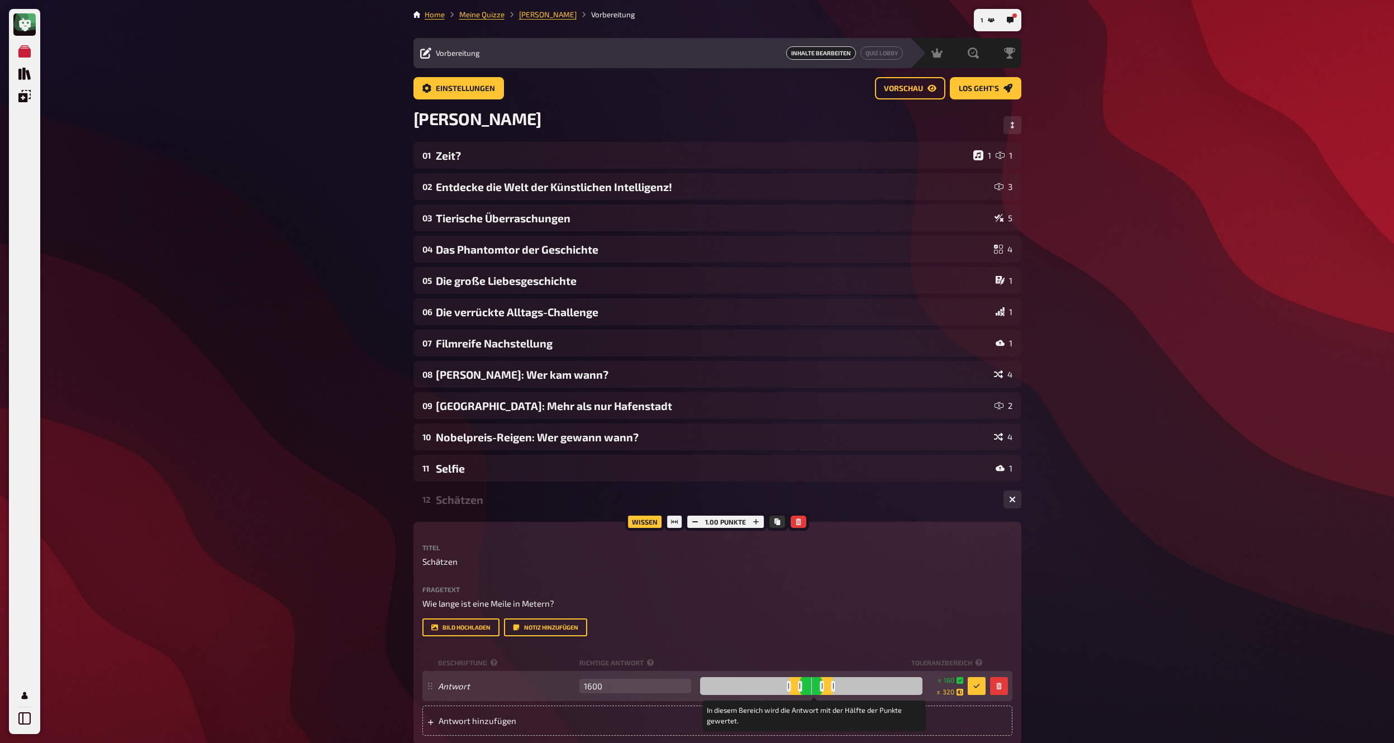
drag, startPoint x: 843, startPoint y: 687, endPoint x: 836, endPoint y: 688, distance: 6.8
click at [835, 688] on div at bounding box center [833, 686] width 4 height 11
click at [889, 626] on div "Bild hochladen Notiz hinzufügen" at bounding box center [717, 627] width 590 height 18
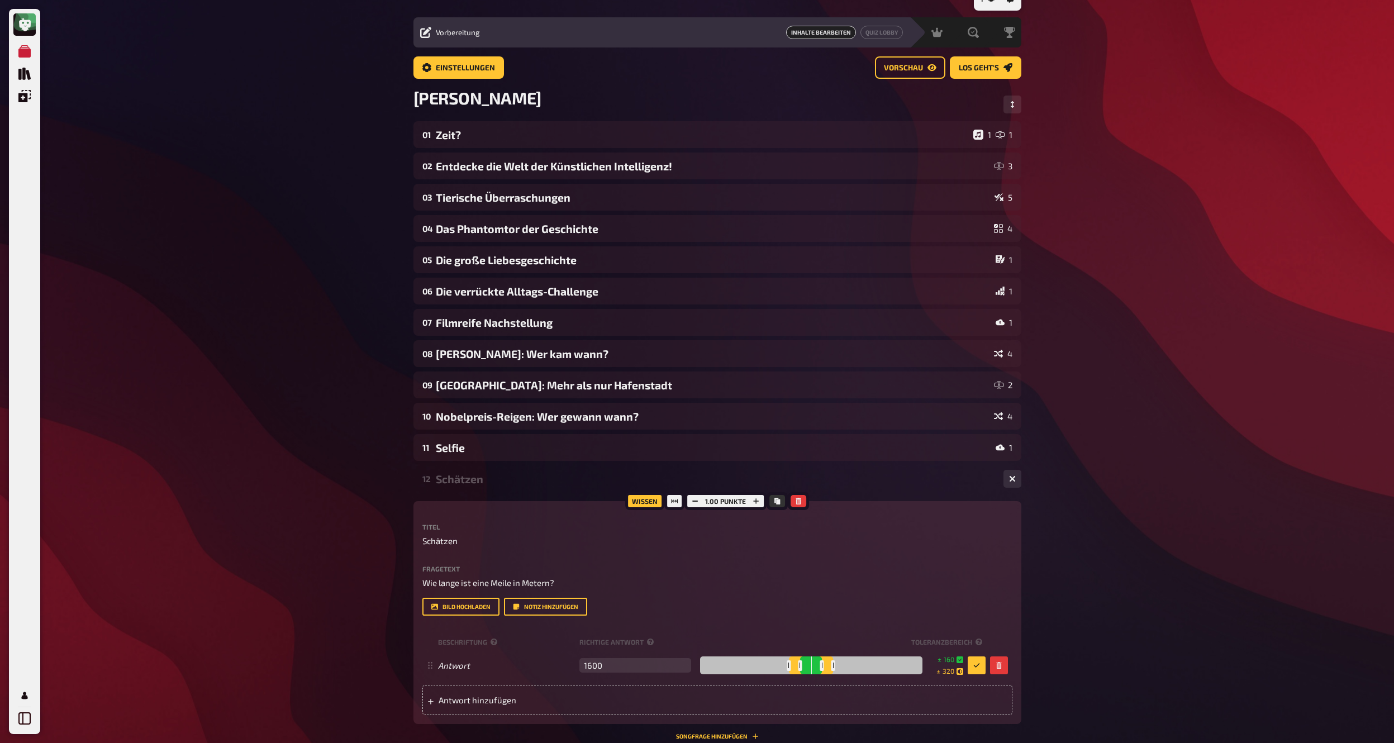
scroll to position [36, 0]
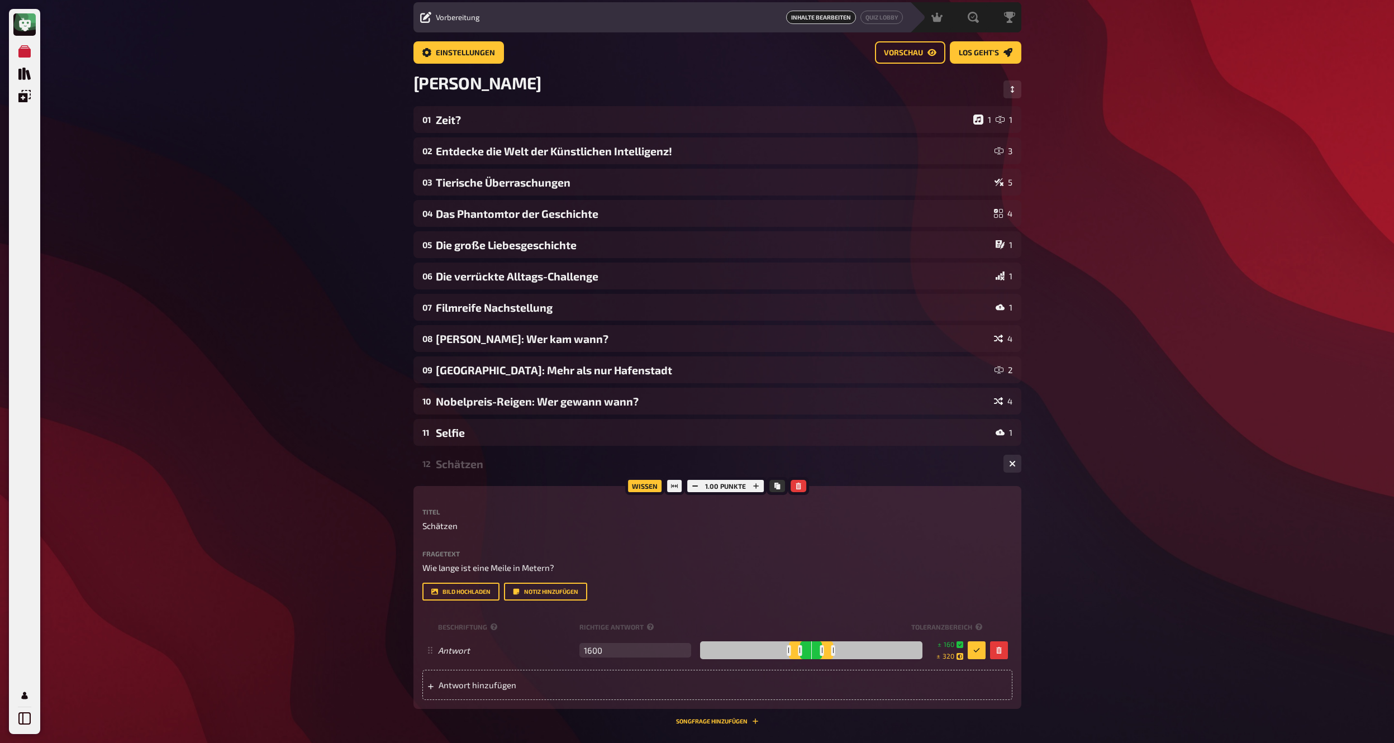
click at [460, 461] on div "Schätzen" at bounding box center [715, 464] width 559 height 13
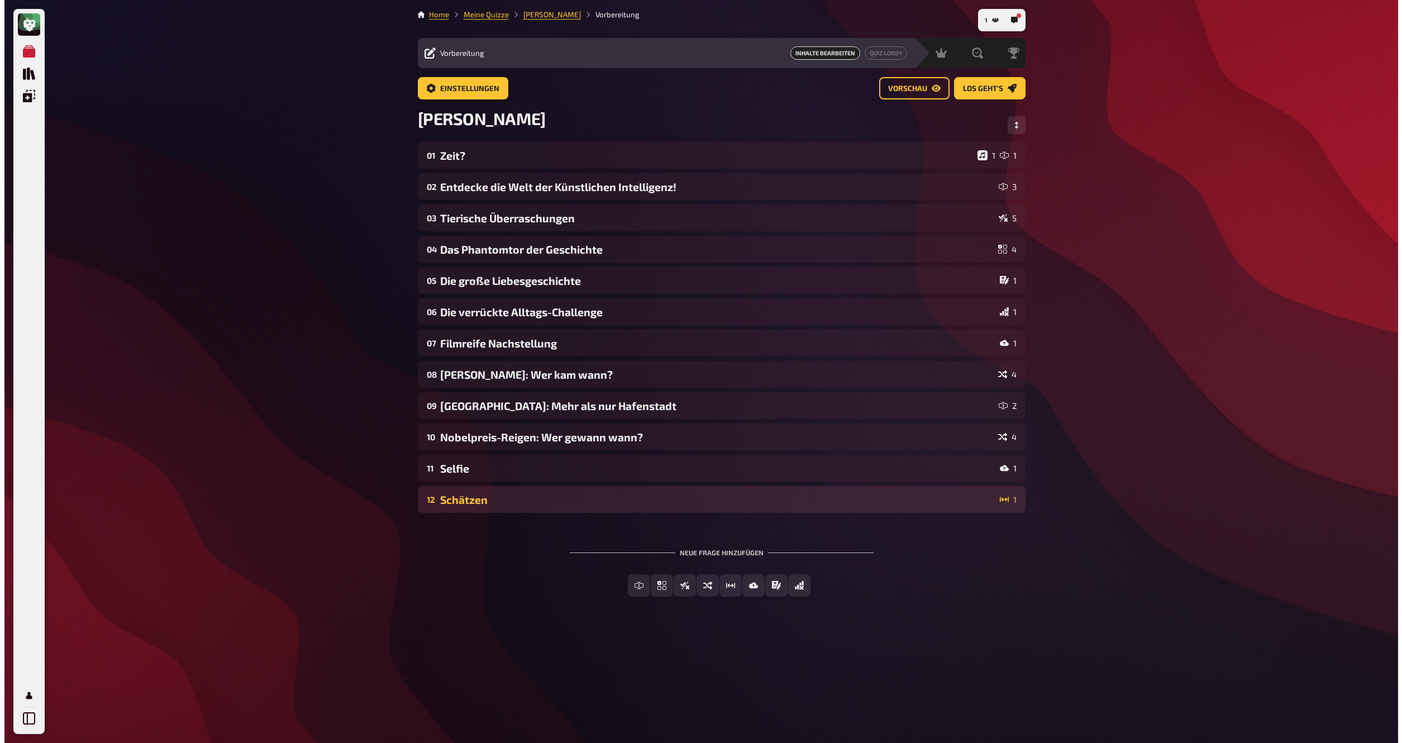
scroll to position [0, 0]
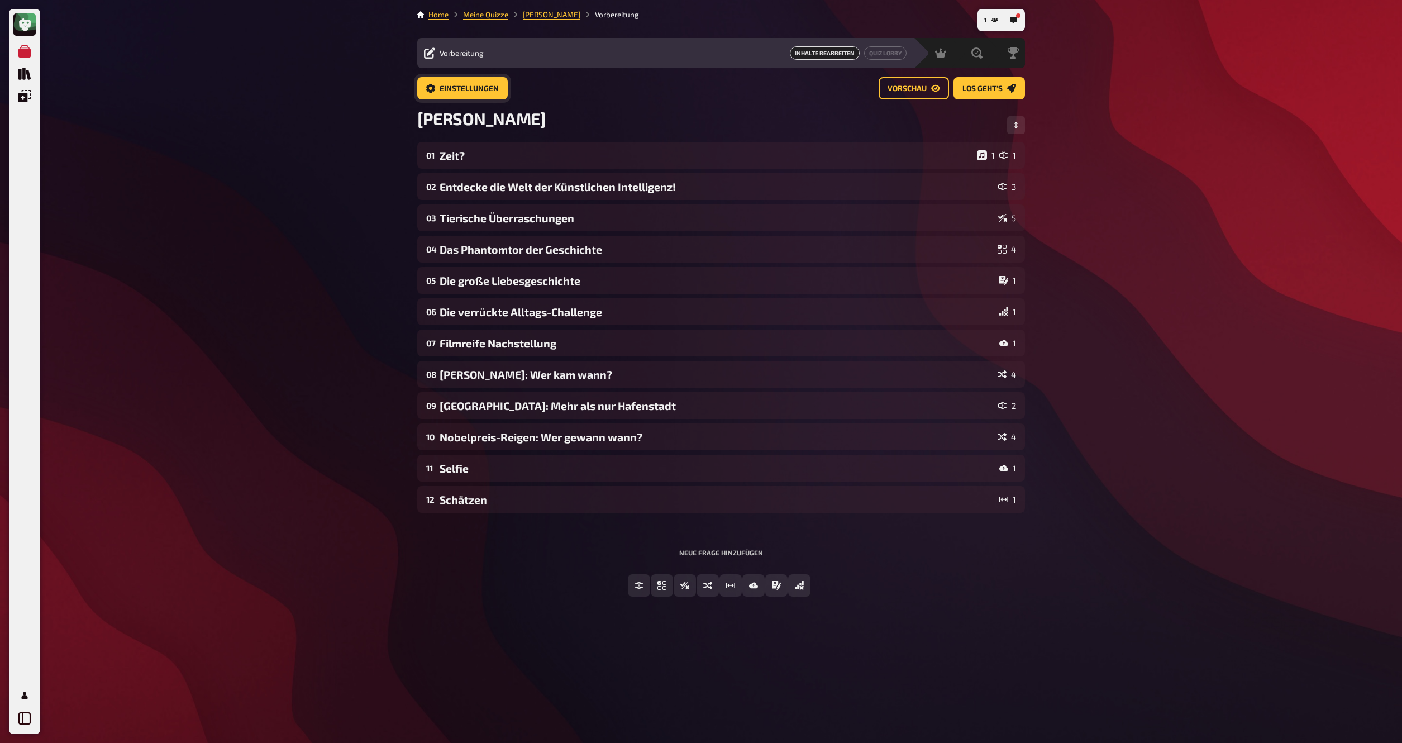
click at [439, 90] on link "Einstellungen" at bounding box center [462, 88] width 91 height 22
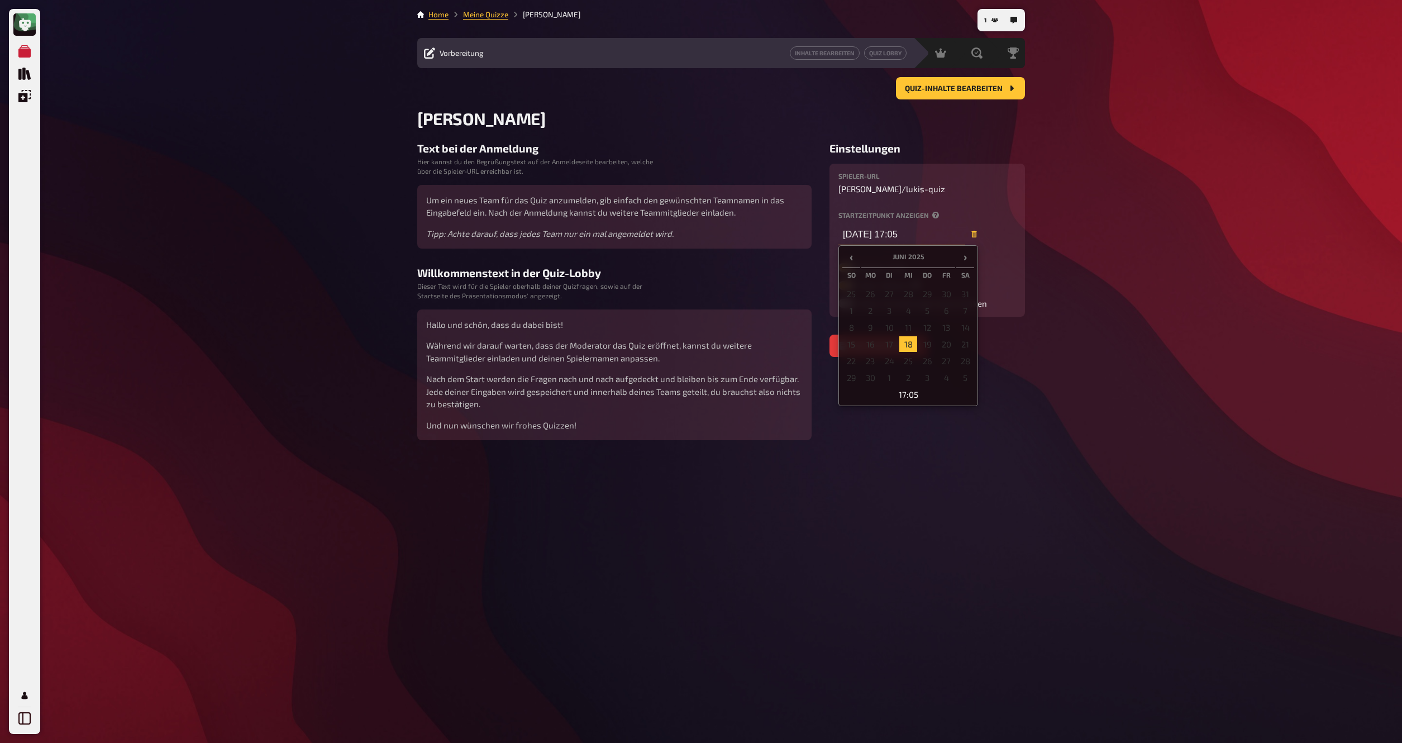
click at [907, 235] on input "18.06.2025 17:05" at bounding box center [902, 234] width 127 height 22
click at [968, 261] on span "›" at bounding box center [966, 256] width 18 height 14
click at [954, 377] on td "10" at bounding box center [947, 378] width 18 height 16
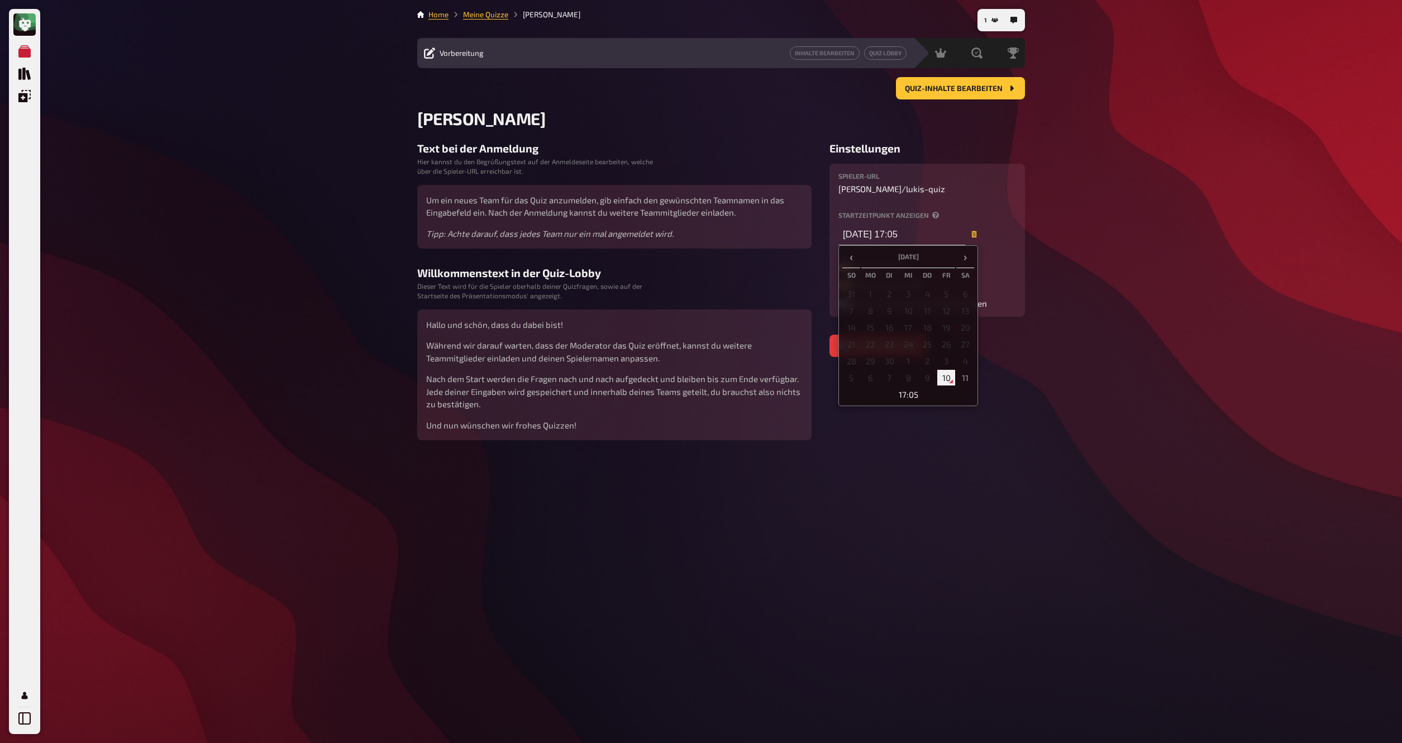
type input "10.10.2025 17:05"
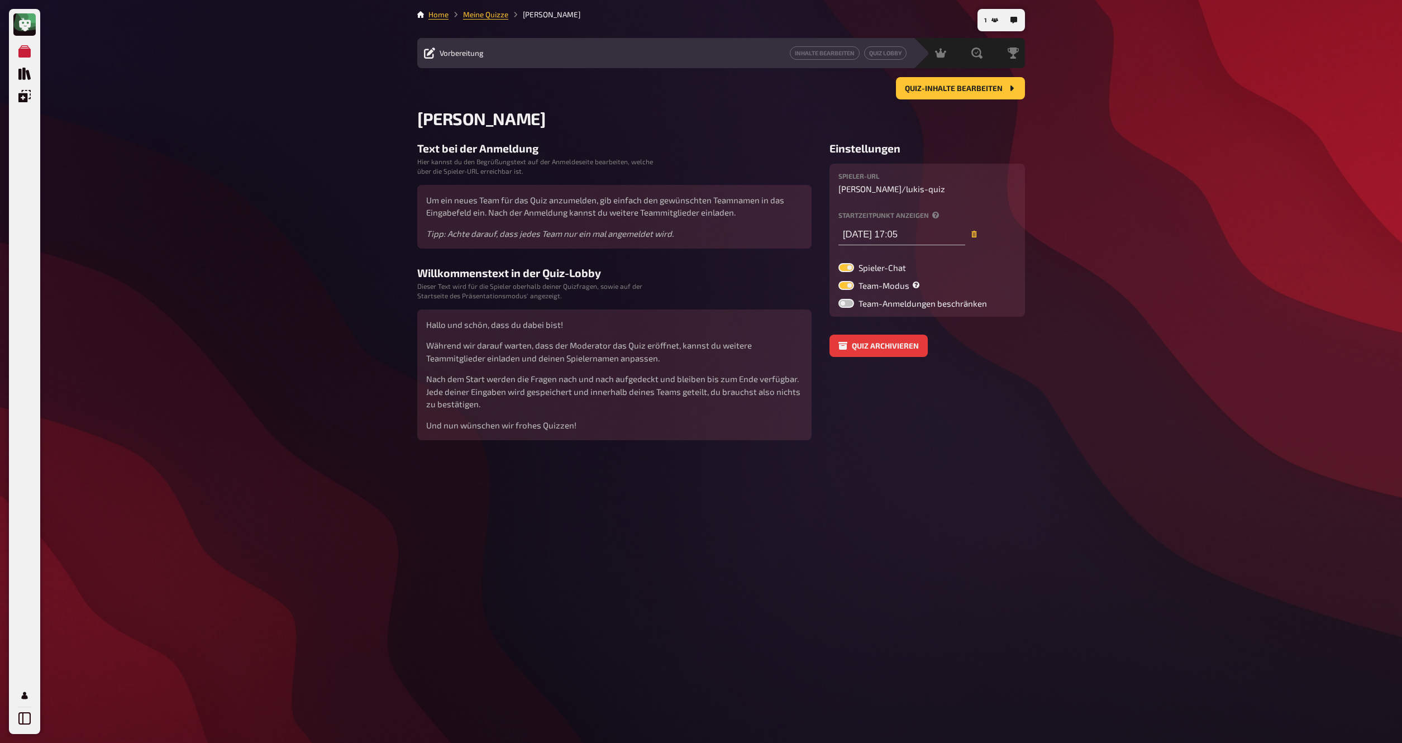
click at [951, 433] on aside "Einstellungen Spieler-URL lukas / lukis-quiz Startzeitpunkt anzeigen 10.10.2025…" at bounding box center [928, 291] width 196 height 298
click at [906, 190] on span "lukis-quiz" at bounding box center [925, 189] width 39 height 10
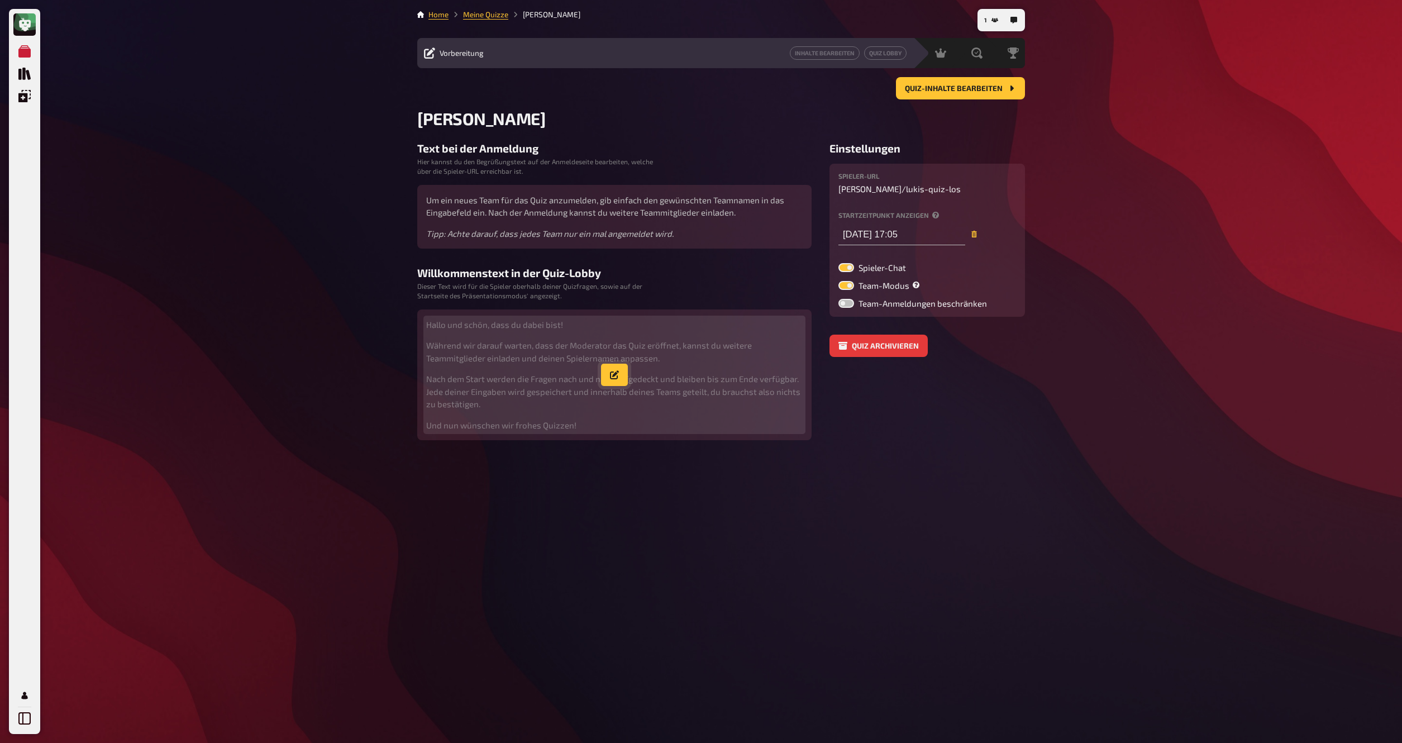
click at [623, 372] on button "button" at bounding box center [614, 375] width 27 height 22
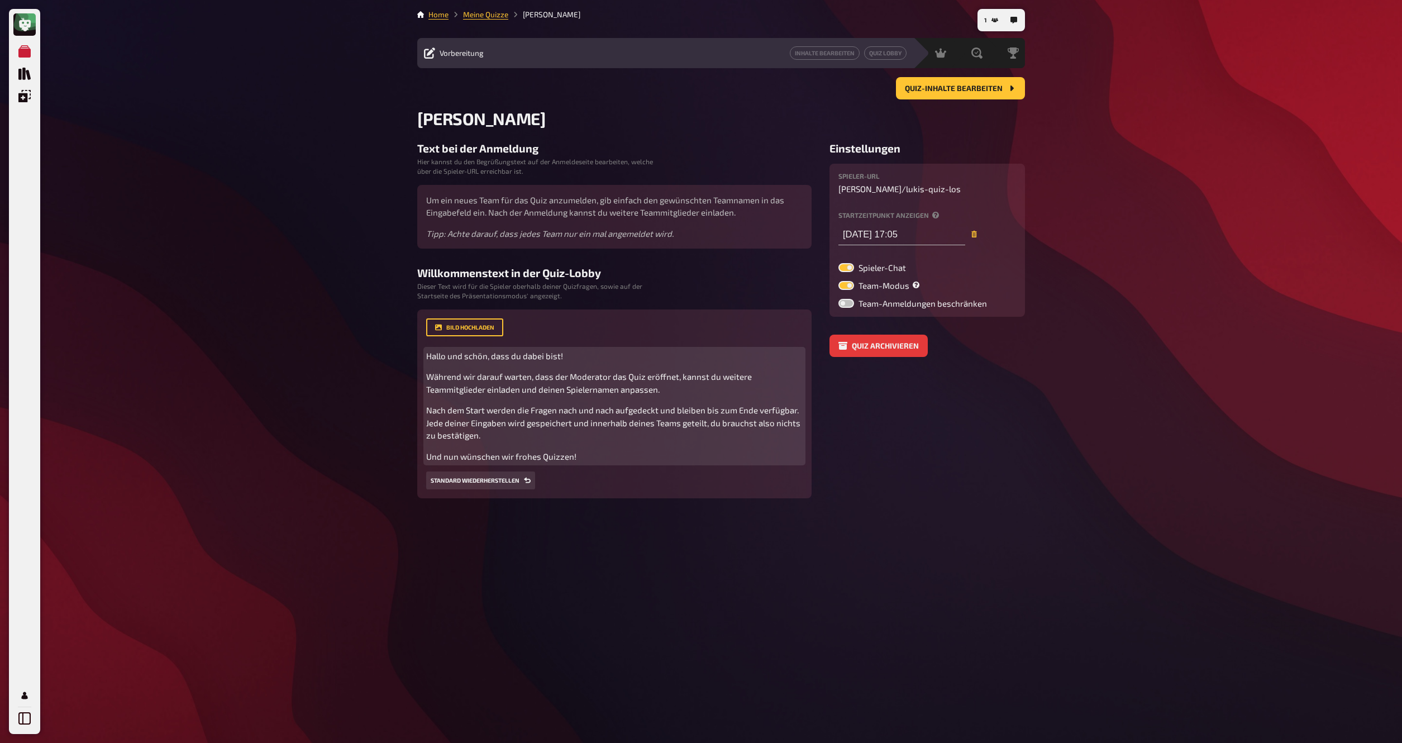
click at [594, 463] on p "Und nun wünschen wir frohes Quizzen!" at bounding box center [614, 456] width 377 height 13
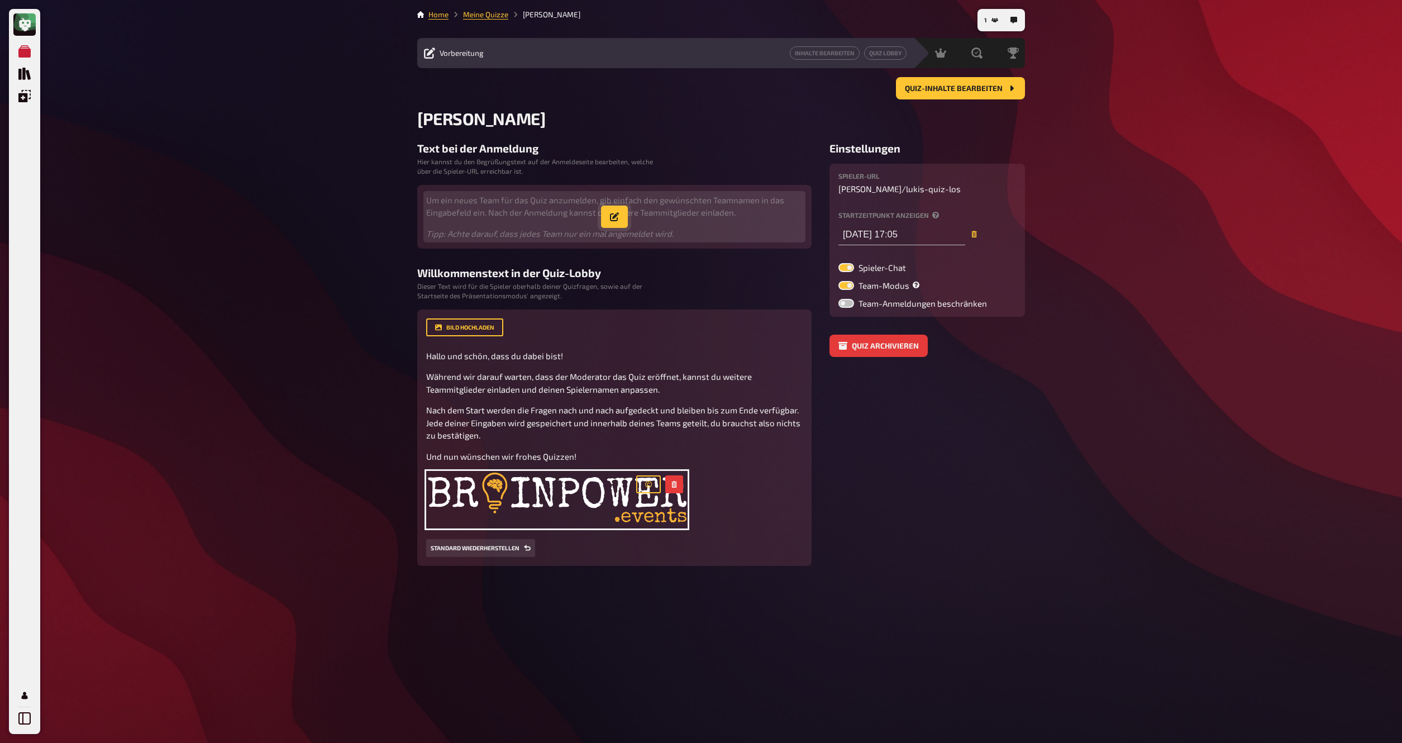
click at [622, 219] on button "button" at bounding box center [614, 217] width 27 height 22
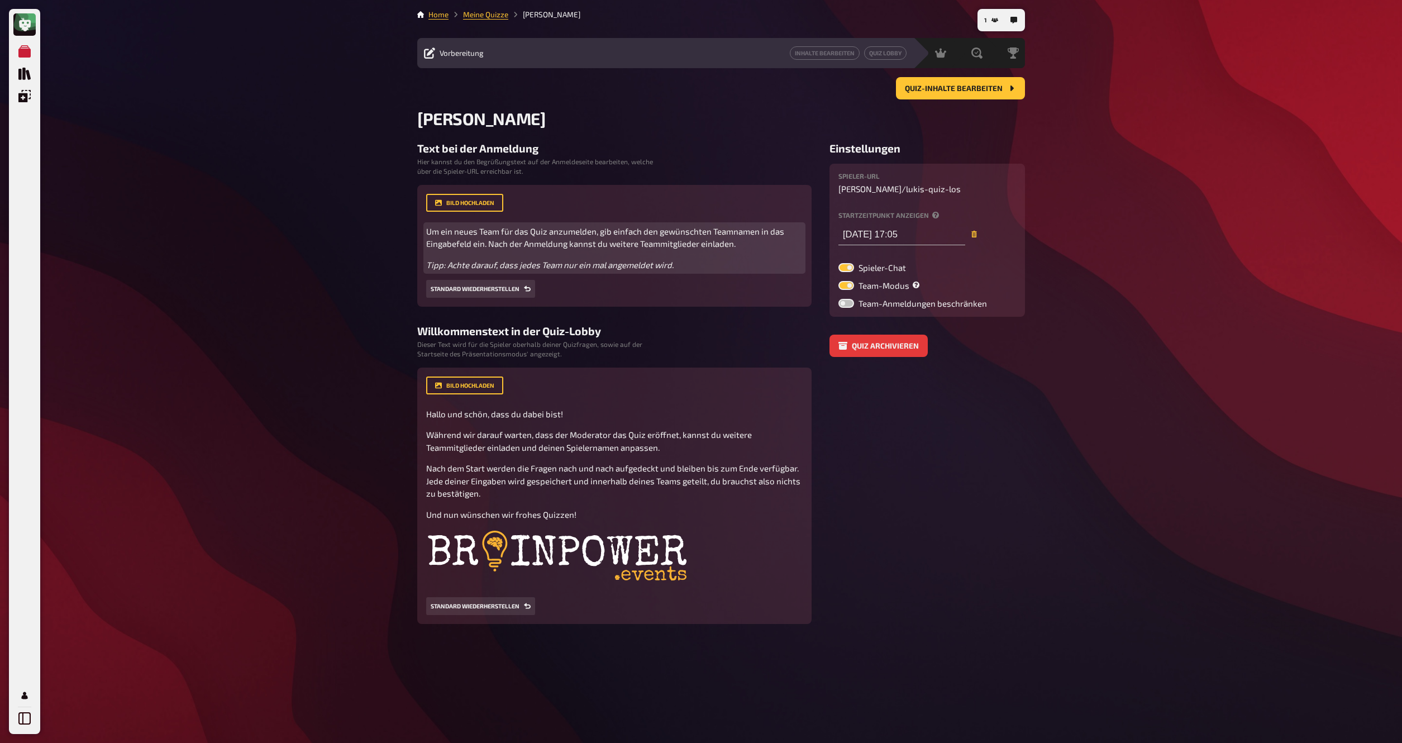
click at [684, 270] on p "Tipp: Achte darauf, dass jedes Team nur ein mal angemeldet wird." at bounding box center [614, 265] width 377 height 13
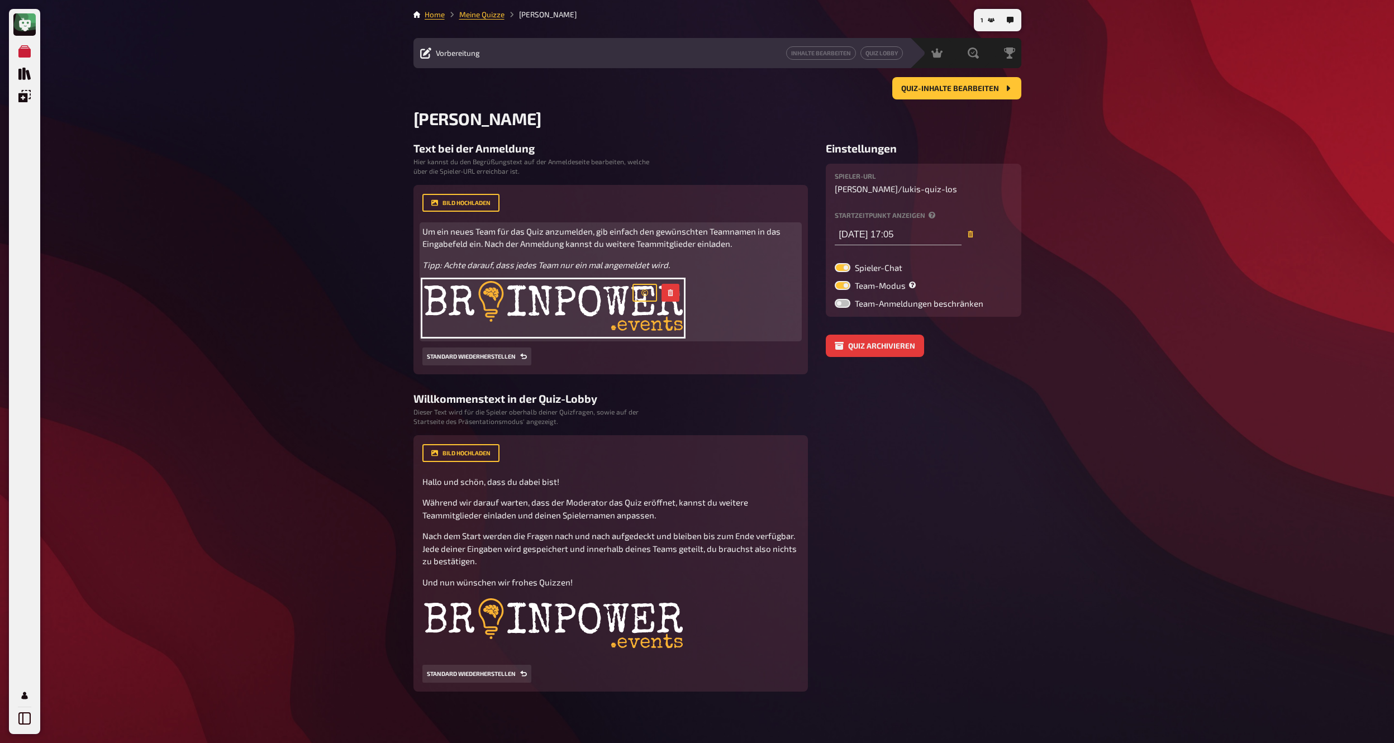
click at [721, 310] on div "Um ein neues Team für das Quiz anzumelden, gib einfach den gewünschten Teamname…" at bounding box center [610, 282] width 377 height 114
click at [671, 294] on icon "button" at bounding box center [670, 292] width 5 height 7
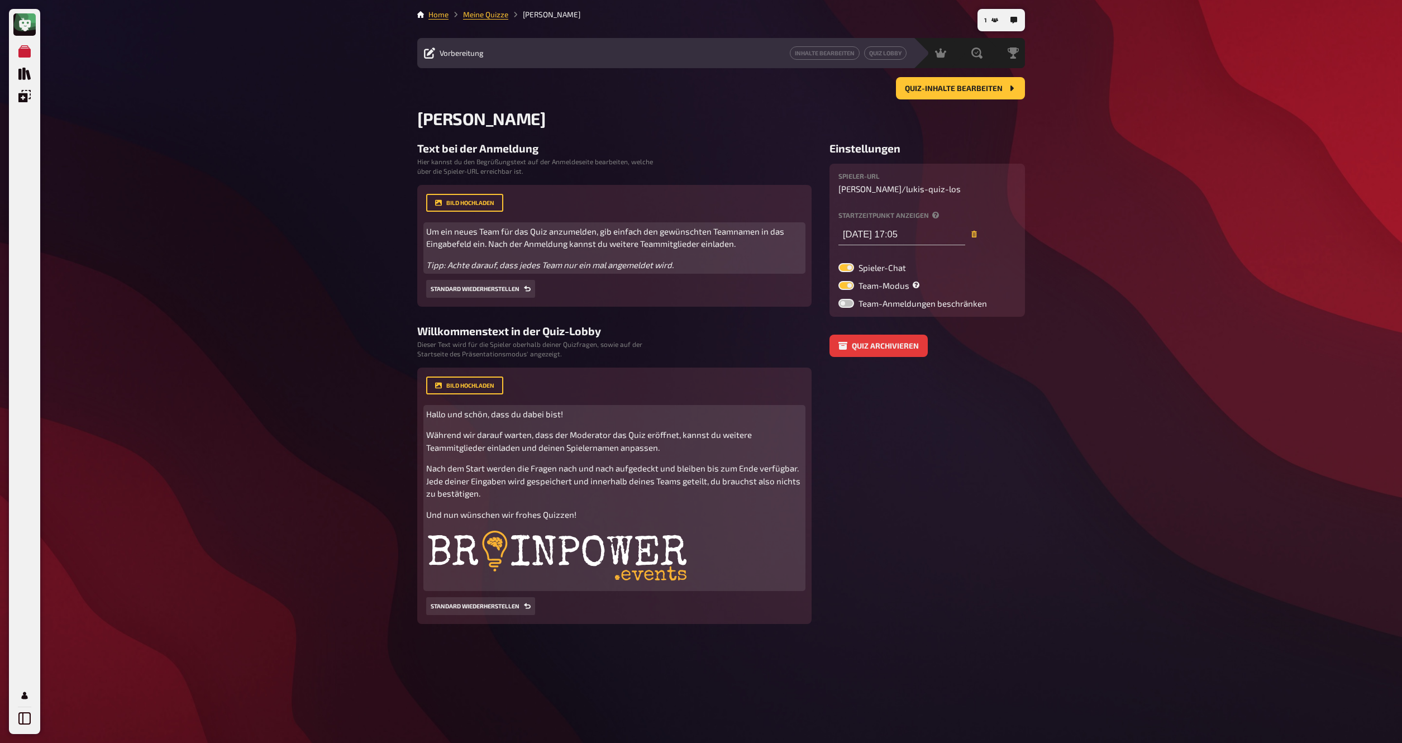
click at [634, 569] on img at bounding box center [556, 558] width 261 height 58
click at [649, 543] on icon "button" at bounding box center [648, 542] width 7 height 7
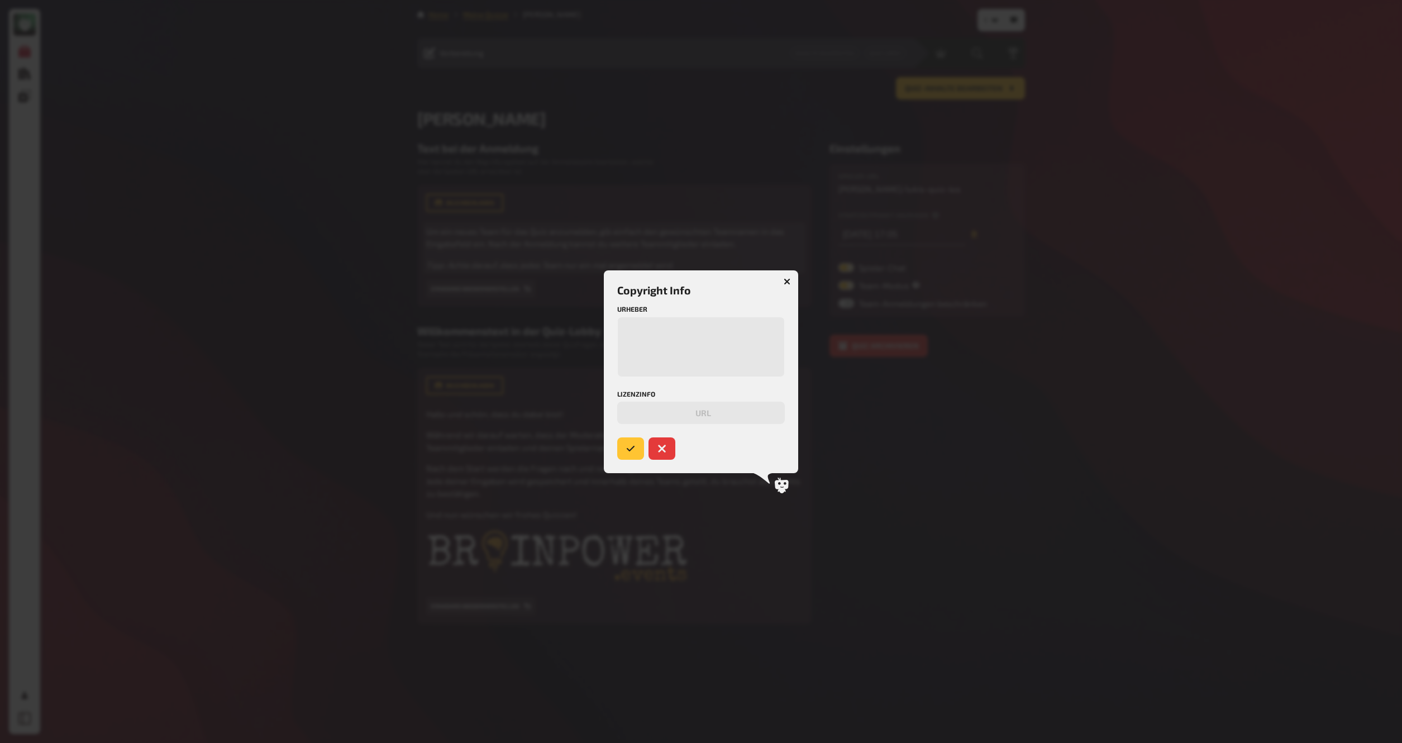
click at [655, 348] on textarea "Urheber" at bounding box center [701, 347] width 168 height 60
type textarea "ç"
type textarea "©Luki"
click at [631, 453] on icon "submit" at bounding box center [630, 448] width 9 height 9
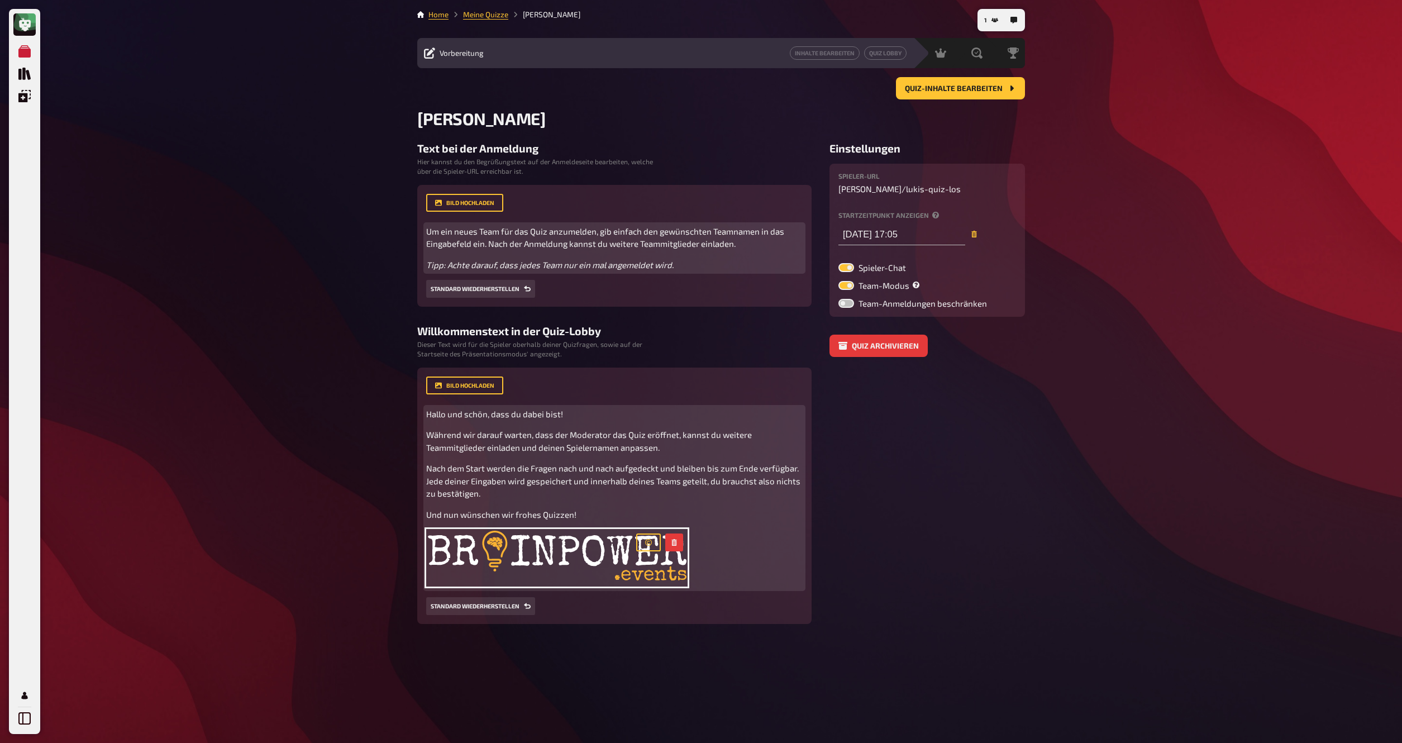
click at [639, 505] on div "Hallo und schön, dass du dabei bist! Während wir darauf warten, dass der Modera…" at bounding box center [614, 498] width 377 height 181
click at [588, 554] on img at bounding box center [556, 558] width 261 height 58
click at [643, 546] on button "button" at bounding box center [648, 543] width 25 height 18
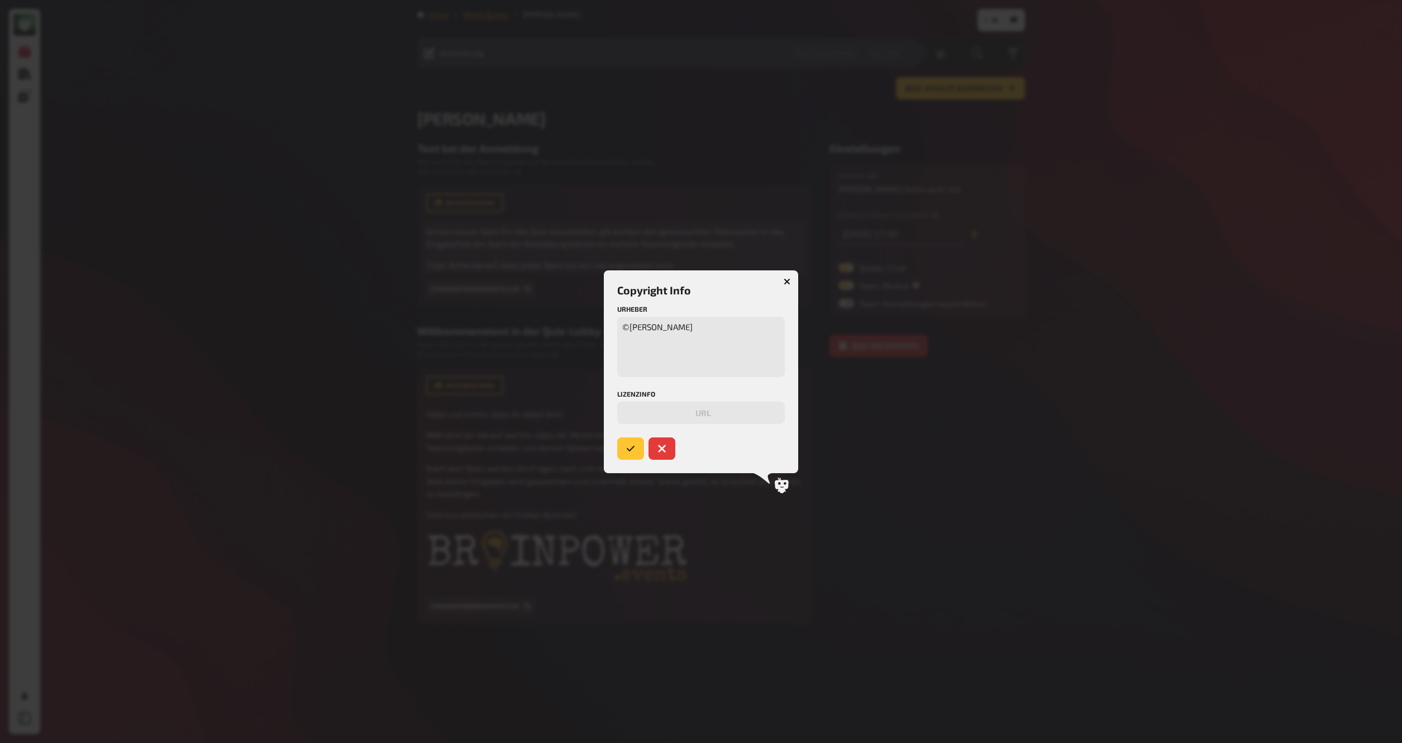
click at [634, 453] on icon "submit" at bounding box center [630, 448] width 9 height 9
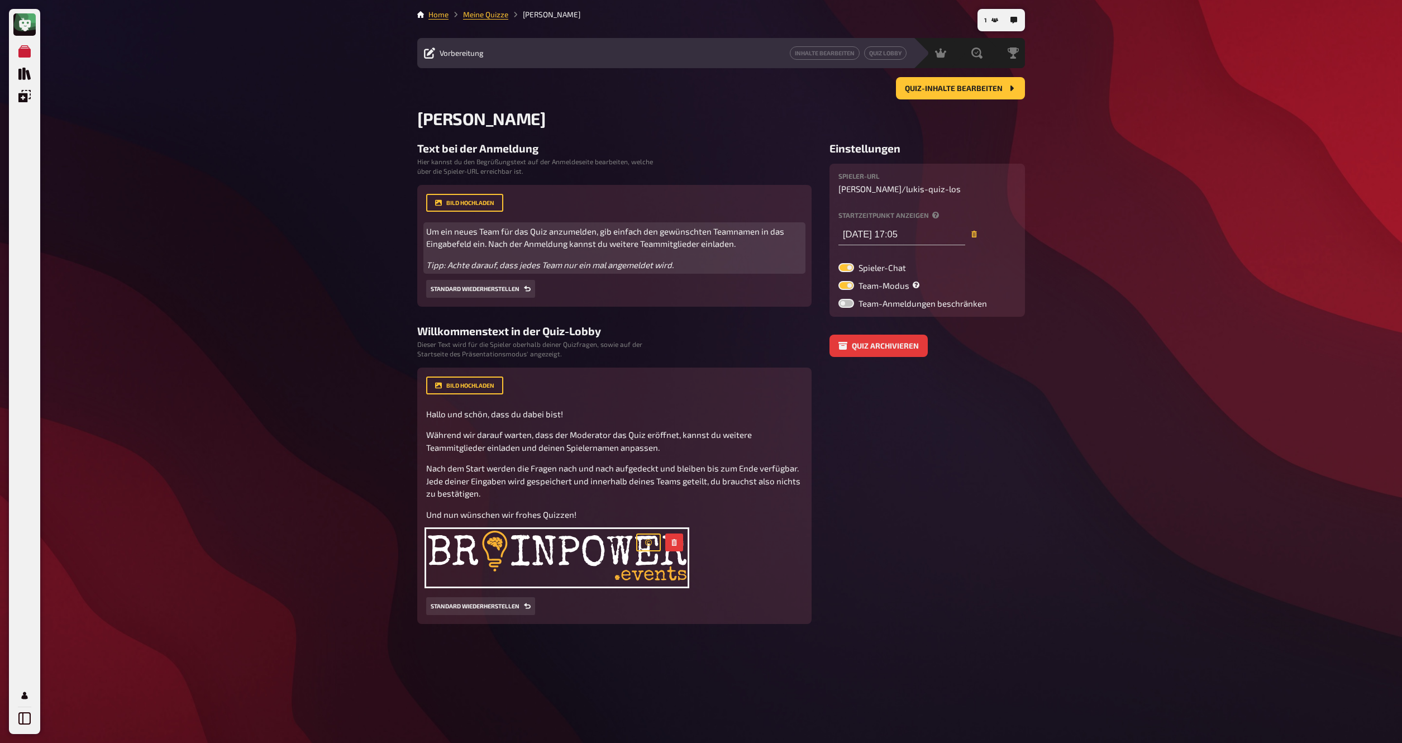
click at [852, 287] on label at bounding box center [847, 285] width 16 height 9
click at [839, 281] on input "Team-Modus" at bounding box center [838, 280] width 1 height 1
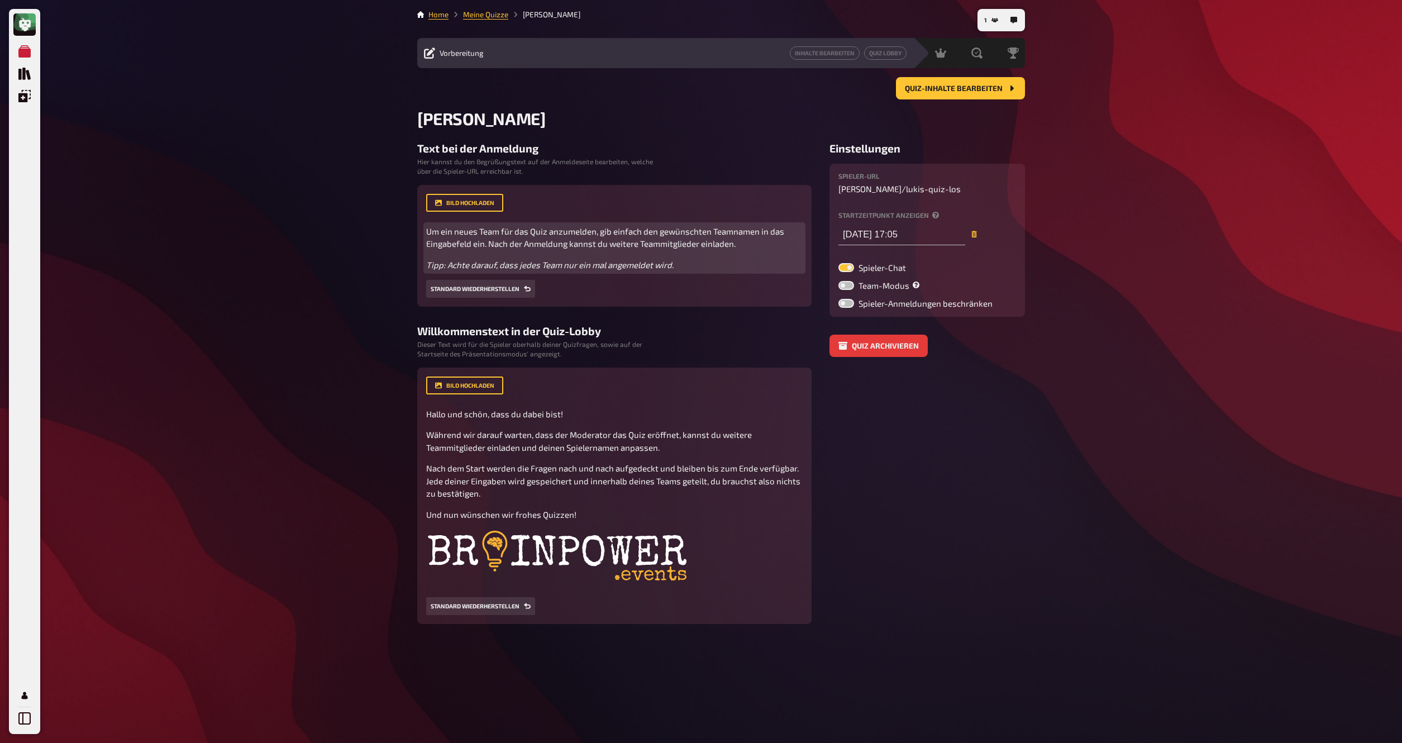
click at [844, 288] on label at bounding box center [847, 285] width 16 height 9
click at [839, 281] on input "Team-Modus" at bounding box center [838, 280] width 1 height 1
checkbox input "true"
click at [850, 271] on label at bounding box center [847, 267] width 16 height 9
click at [839, 263] on input "Spieler-Chat" at bounding box center [838, 263] width 1 height 1
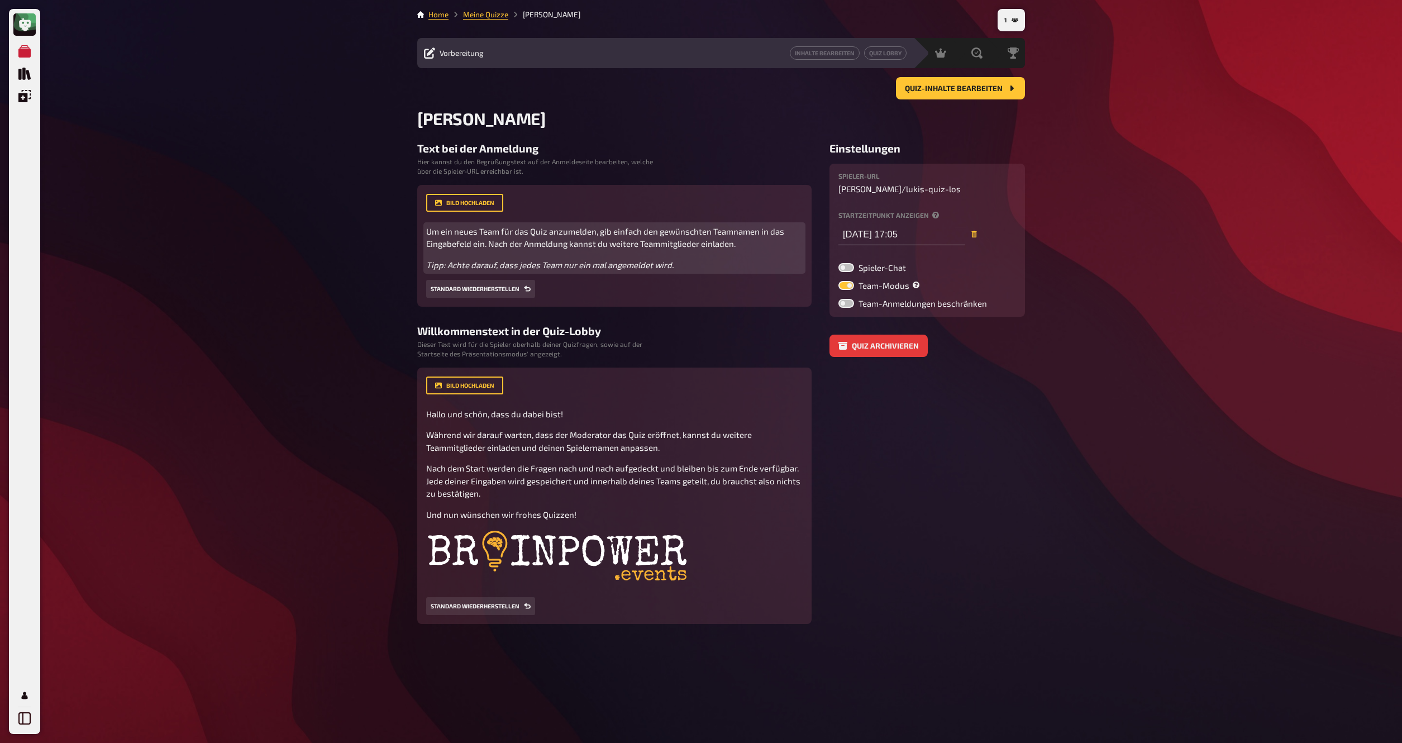
click at [845, 270] on label at bounding box center [847, 267] width 16 height 9
click at [839, 263] on input "Spieler-Chat" at bounding box center [838, 263] width 1 height 1
click at [988, 11] on nav "1" at bounding box center [1001, 20] width 47 height 22
click at [986, 23] on span "1" at bounding box center [985, 20] width 3 height 6
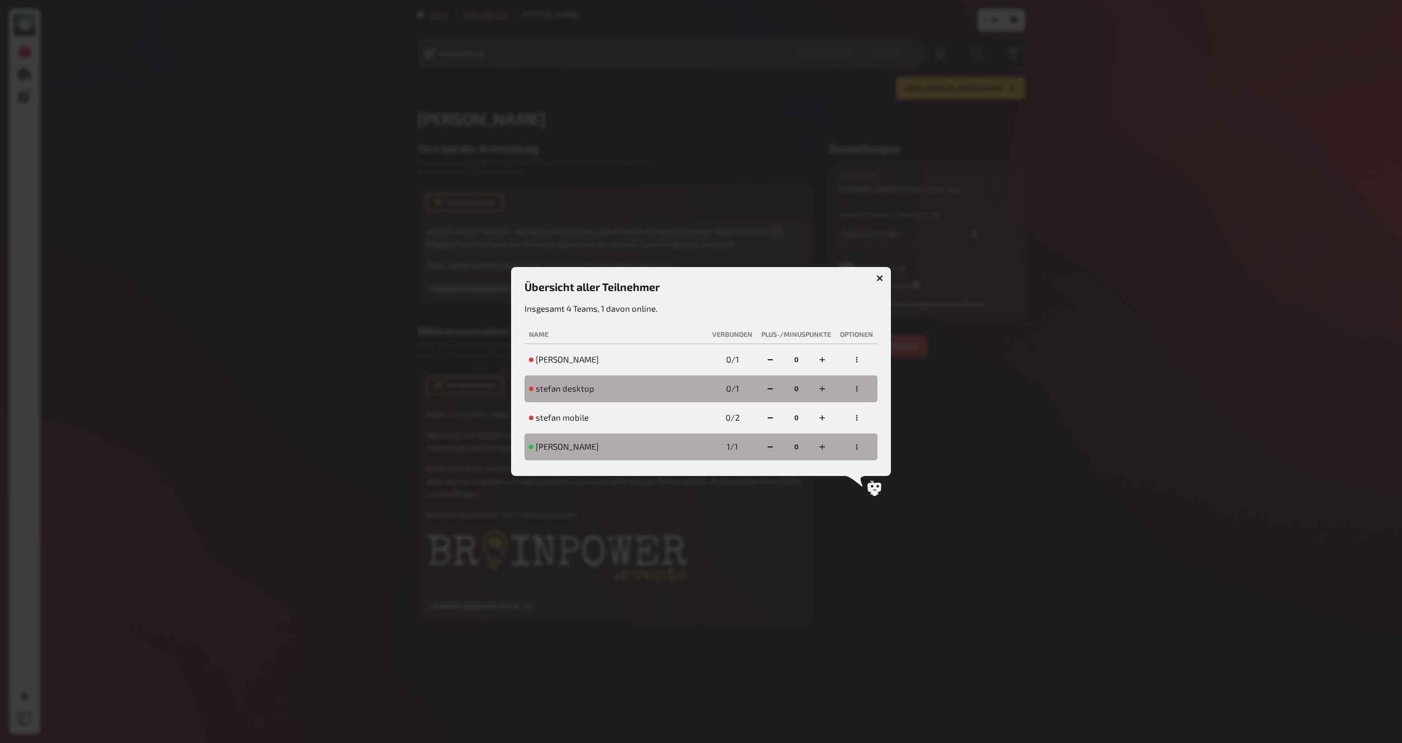
click at [884, 274] on button "button" at bounding box center [880, 278] width 18 height 18
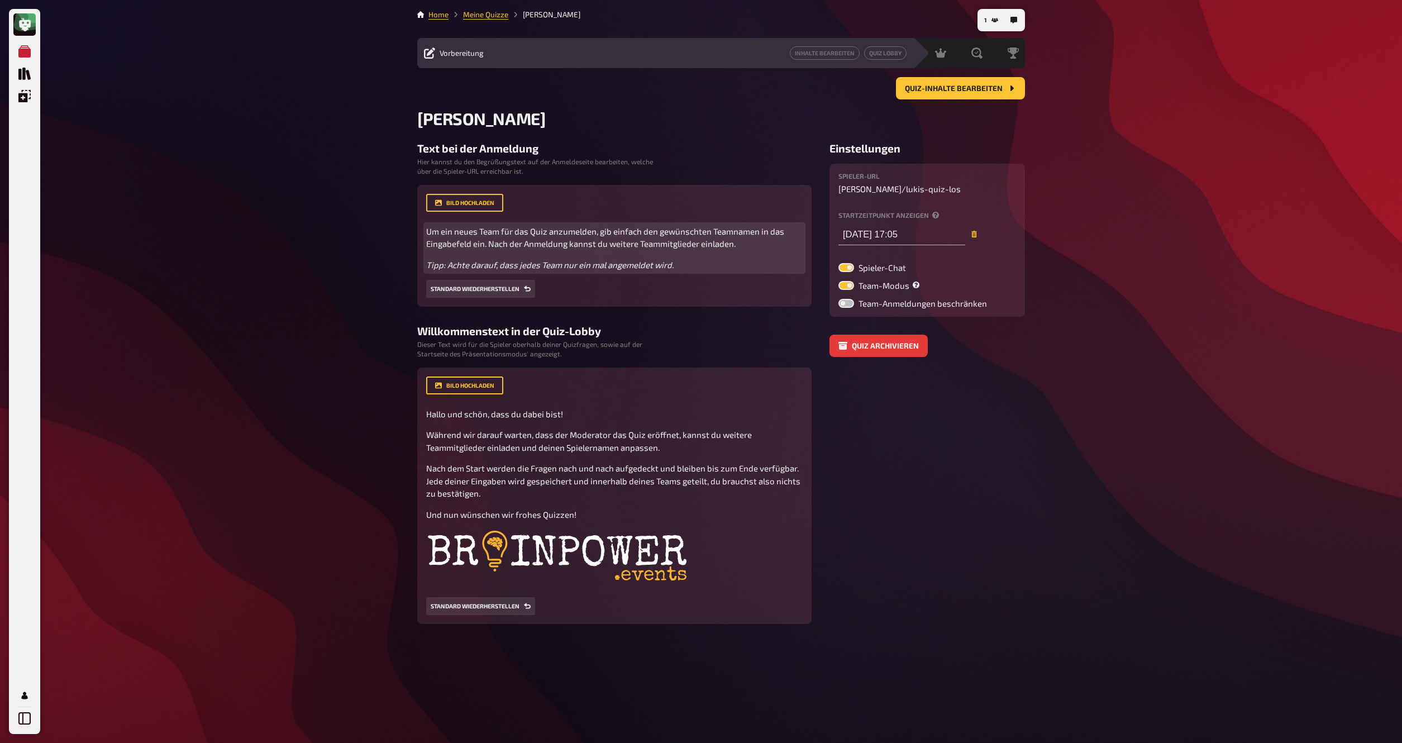
click at [851, 269] on label at bounding box center [847, 267] width 16 height 9
click at [839, 263] on input "Spieler-Chat" at bounding box center [838, 263] width 1 height 1
click at [851, 269] on label at bounding box center [847, 267] width 16 height 9
click at [839, 263] on input "Spieler-Chat" at bounding box center [838, 263] width 1 height 1
checkbox input "true"
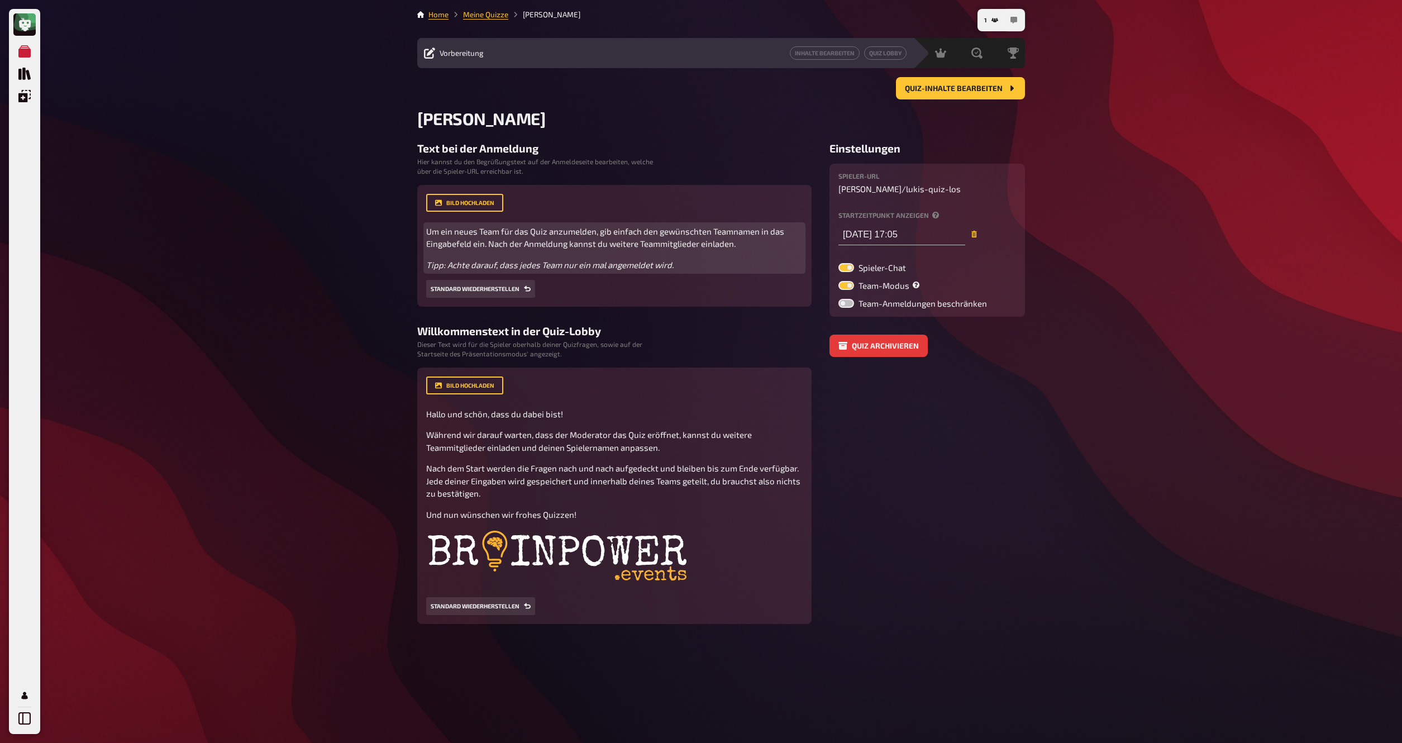
click at [1015, 21] on icon "button" at bounding box center [1014, 20] width 7 height 7
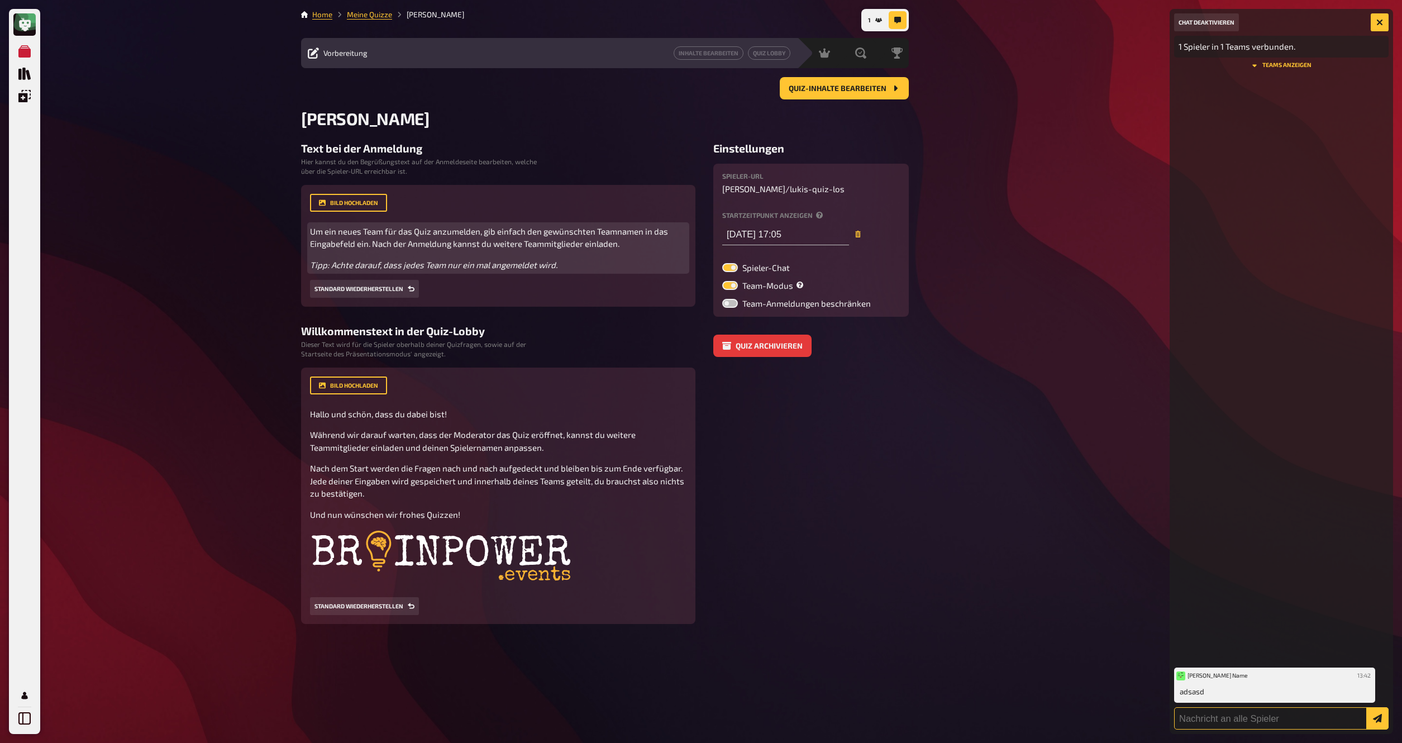
click at [1236, 718] on input "text" at bounding box center [1281, 718] width 215 height 22
click at [1235, 723] on input "text" at bounding box center [1281, 718] width 215 height 22
type input "hi"
click at [1367, 707] on button "submit" at bounding box center [1378, 718] width 22 height 22
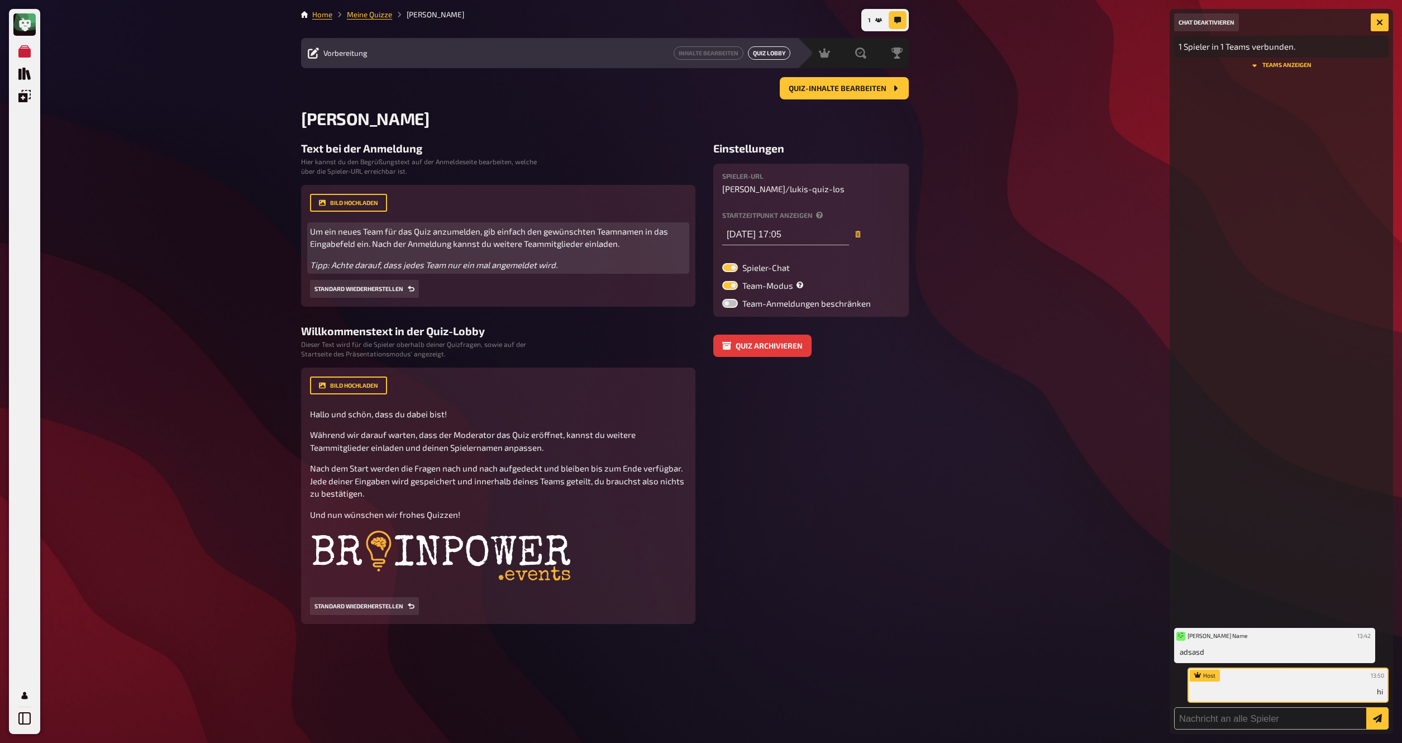
click at [769, 53] on link "Quiz Lobby" at bounding box center [769, 52] width 42 height 13
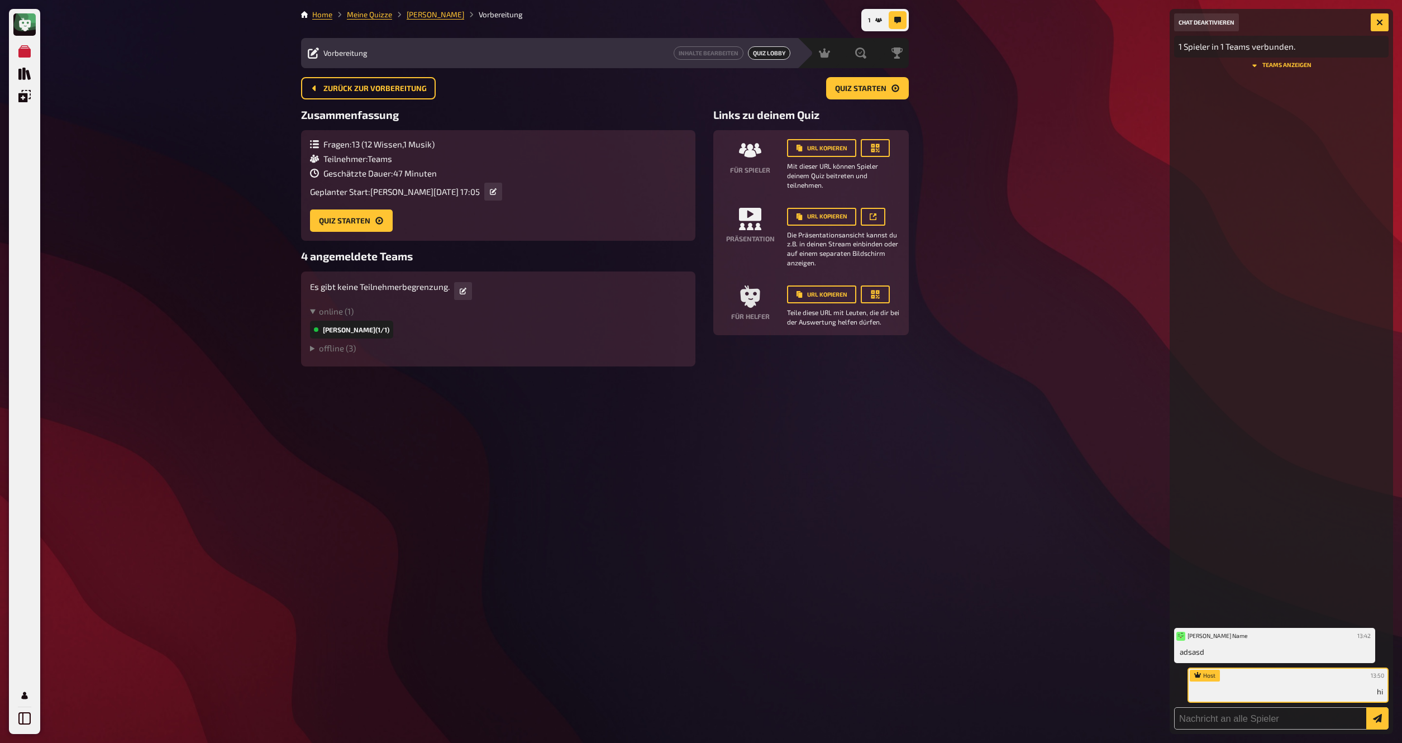
click at [365, 336] on div "stefan test (1/1)" at bounding box center [351, 330] width 83 height 18
click at [880, 20] on icon "1" at bounding box center [879, 20] width 7 height 7
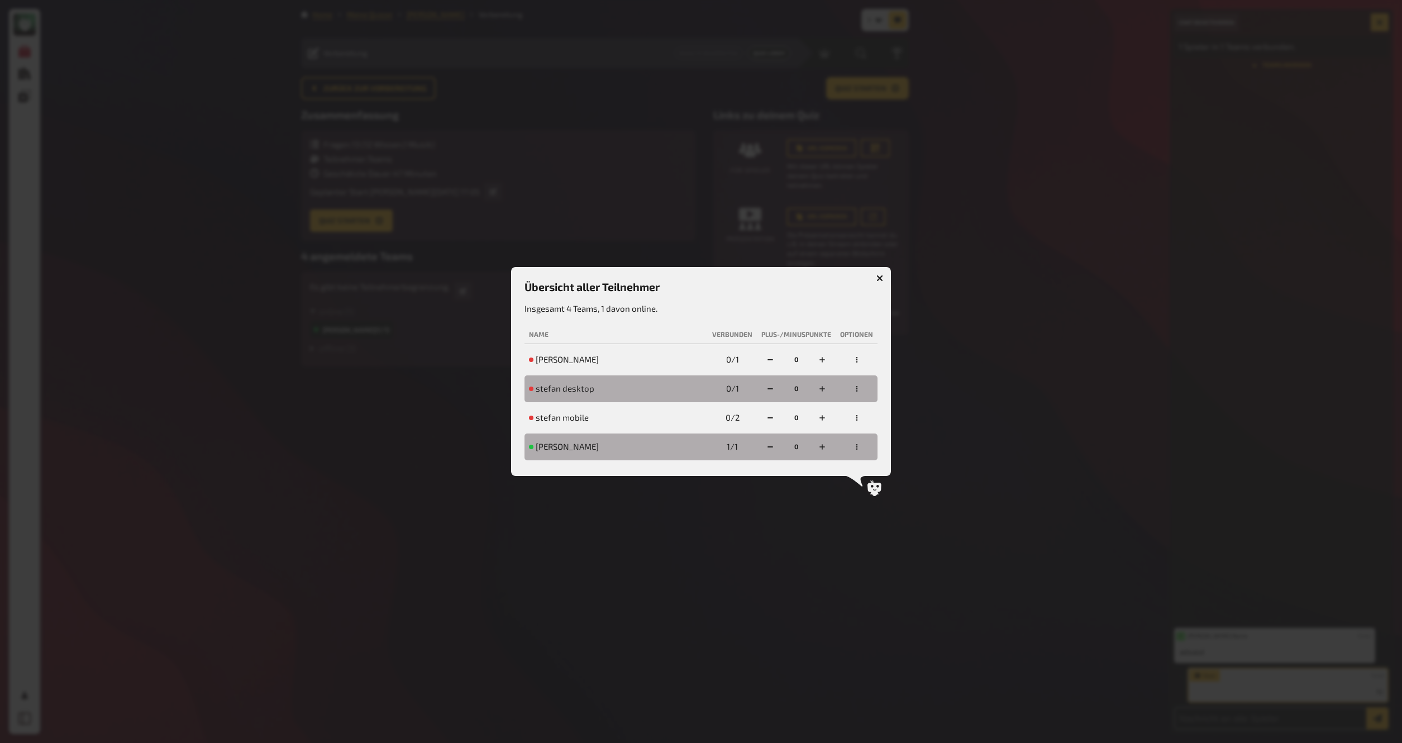
click at [860, 451] on button "button" at bounding box center [857, 447] width 18 height 18
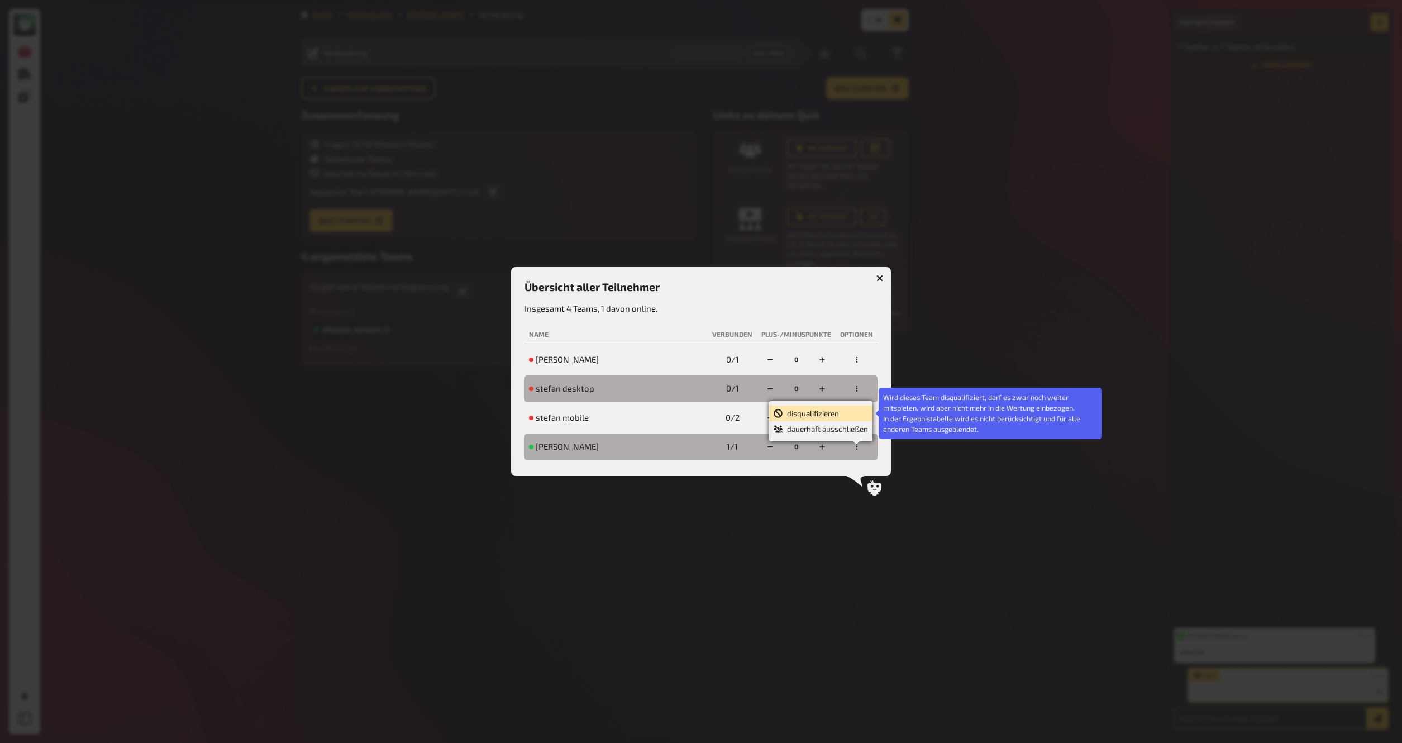
click at [822, 413] on div "disqualifizieren" at bounding box center [821, 413] width 94 height 11
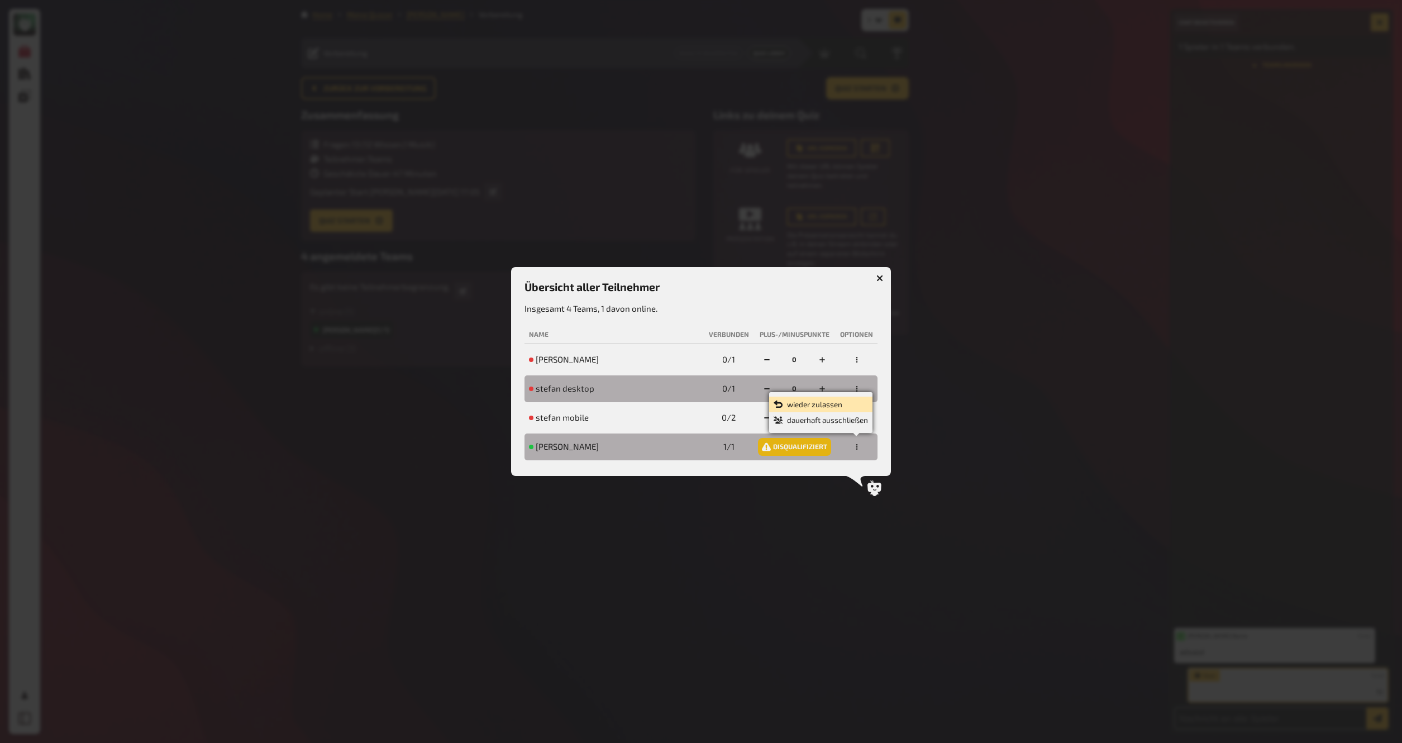
click at [820, 405] on div "wieder zulassen" at bounding box center [821, 404] width 94 height 11
click at [616, 210] on div at bounding box center [701, 371] width 1402 height 743
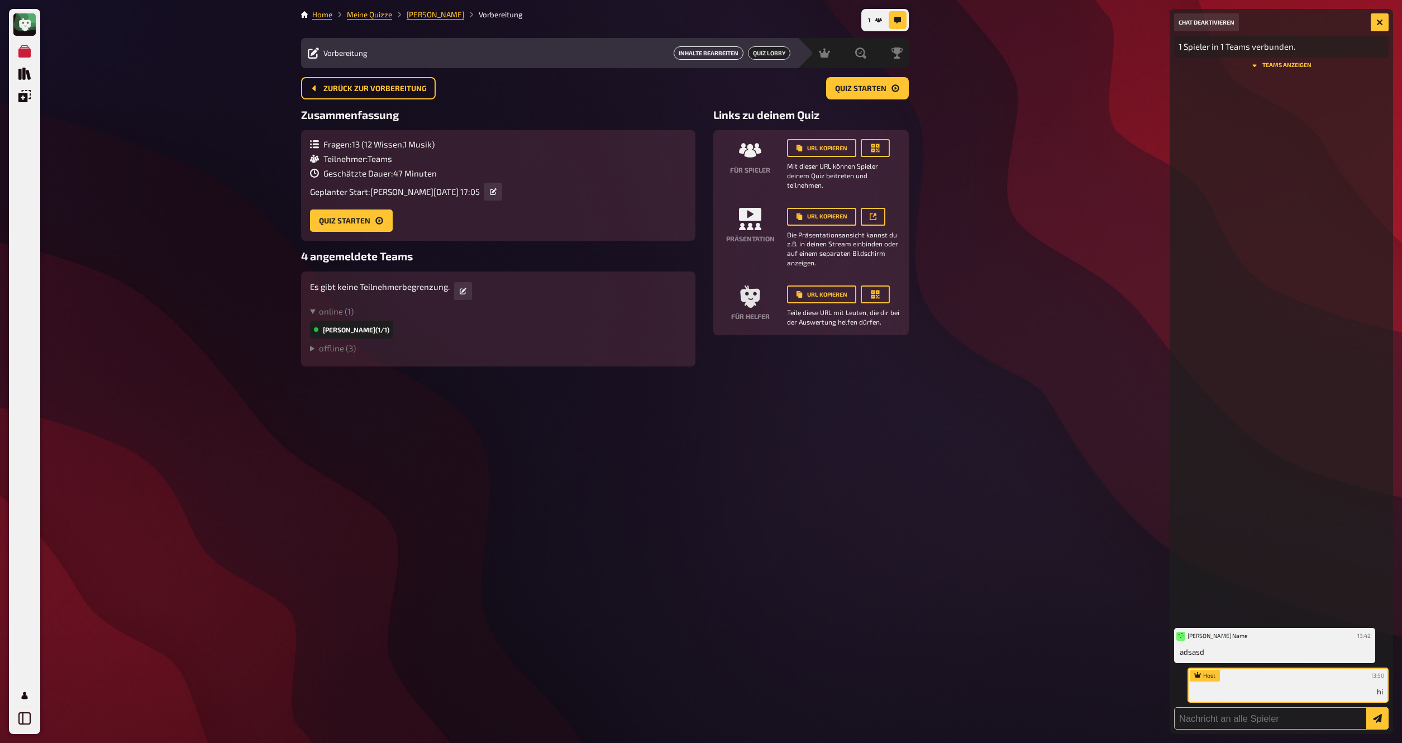
click at [692, 50] on link "Inhalte Bearbeiten" at bounding box center [709, 52] width 70 height 13
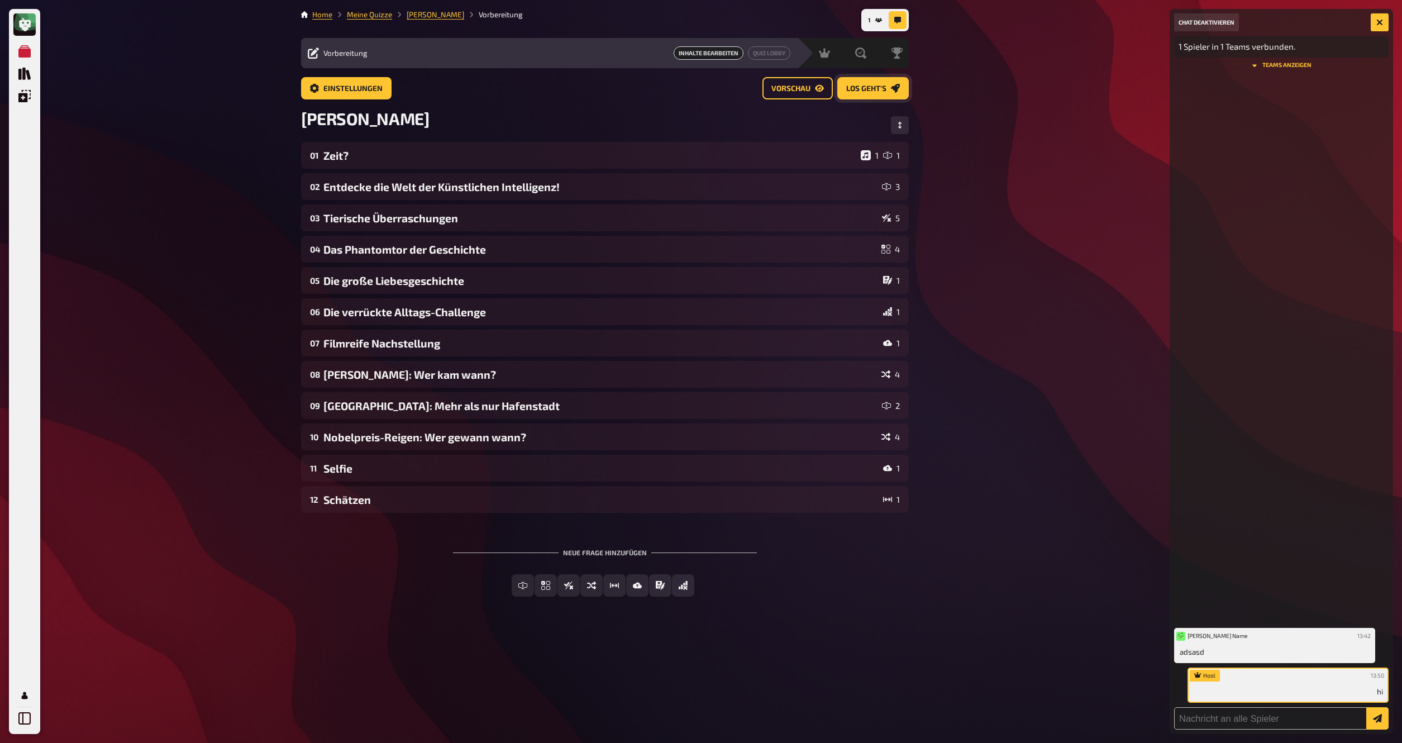
click at [873, 91] on span "Los geht's" at bounding box center [866, 89] width 40 height 8
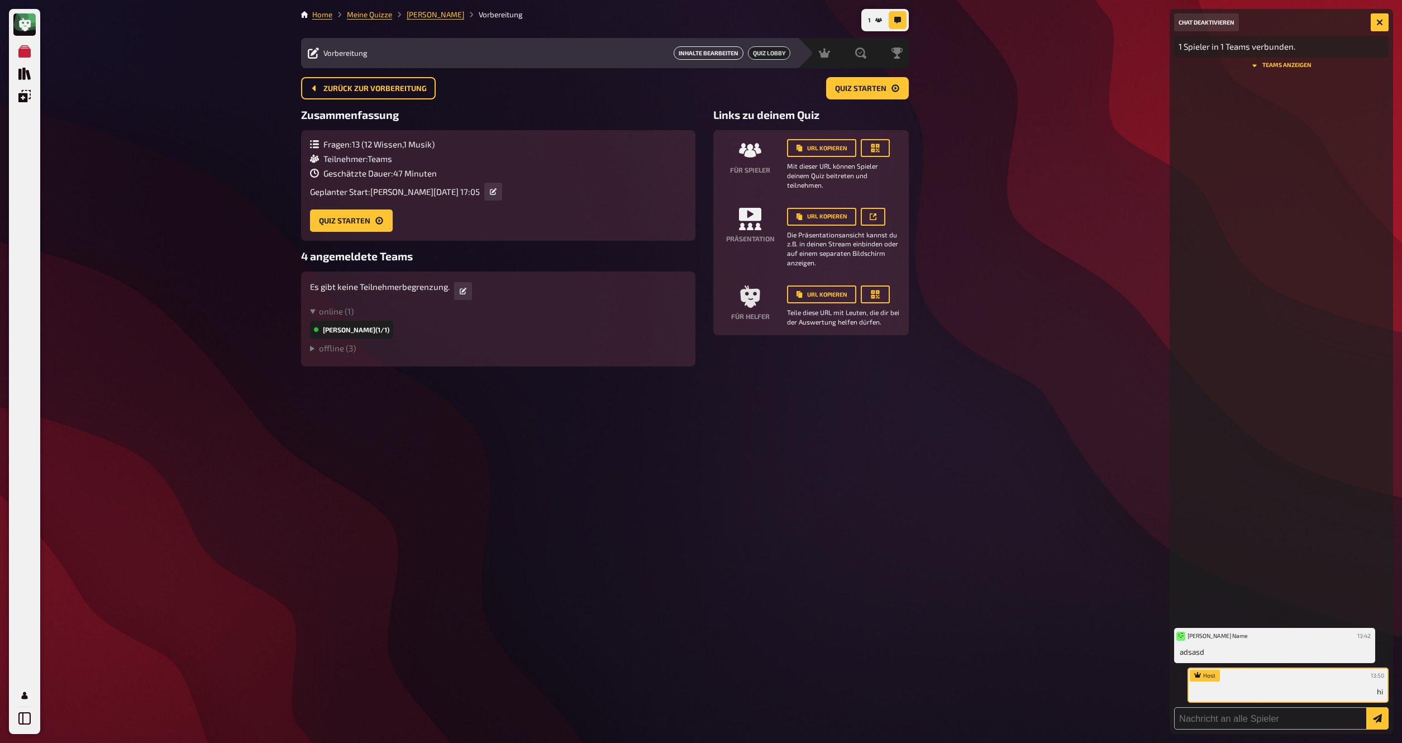
click at [698, 51] on link "Inhalte Bearbeiten" at bounding box center [709, 52] width 70 height 13
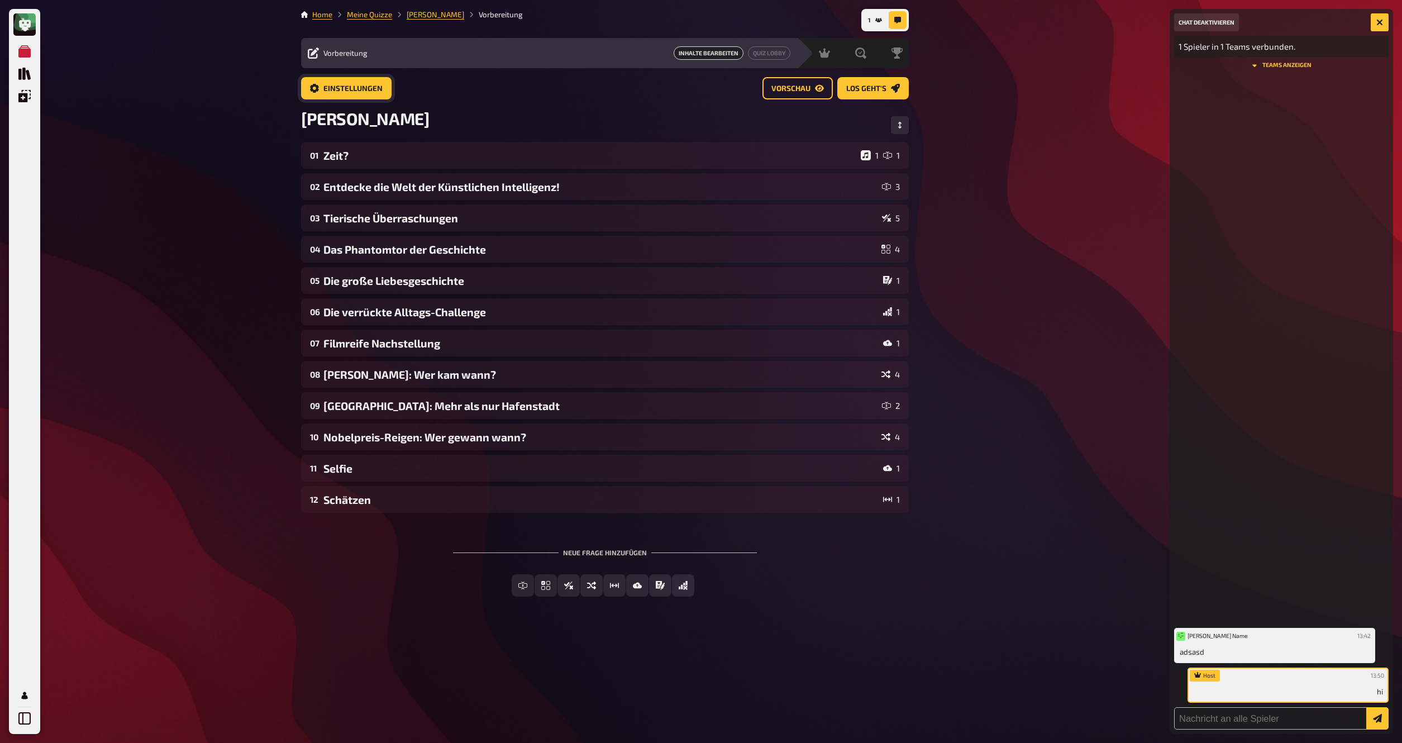
click at [338, 86] on span "Einstellungen" at bounding box center [352, 89] width 59 height 8
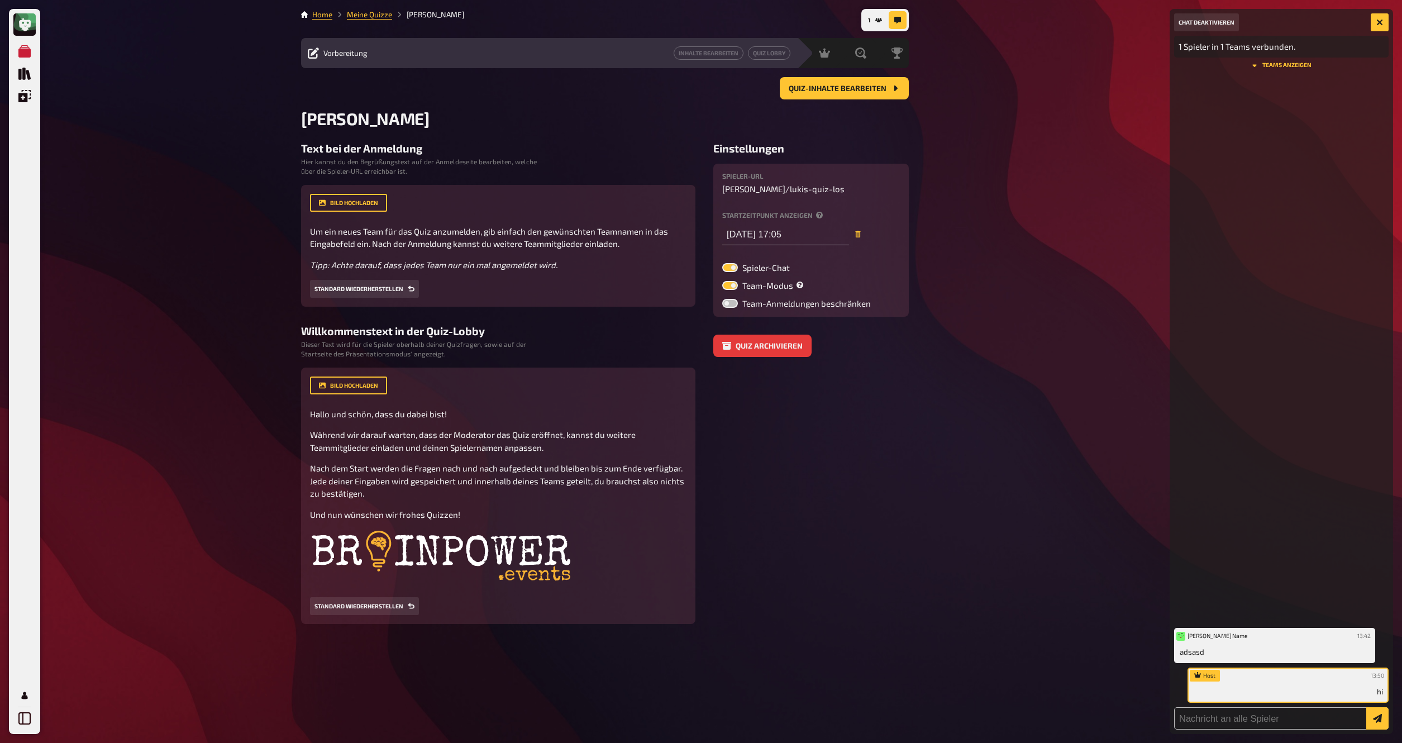
click at [730, 288] on label at bounding box center [730, 285] width 16 height 9
click at [722, 281] on input "Team-Modus" at bounding box center [722, 280] width 1 height 1
click at [882, 21] on button "1" at bounding box center [875, 20] width 23 height 18
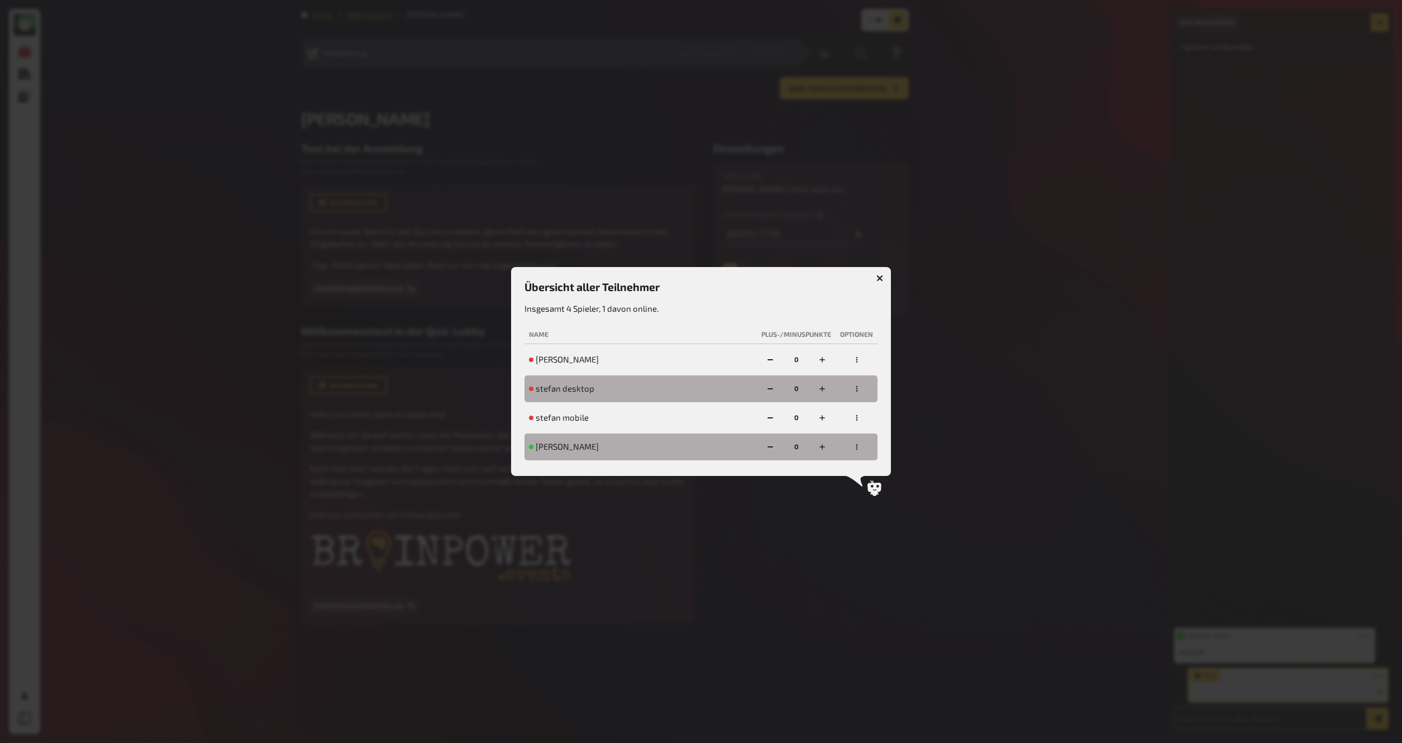
click at [859, 450] on icon "button" at bounding box center [857, 447] width 7 height 7
click at [828, 412] on div "disqualifizieren" at bounding box center [821, 413] width 94 height 11
click at [830, 401] on div "wieder zulassen" at bounding box center [821, 404] width 94 height 11
click at [935, 131] on div at bounding box center [701, 371] width 1402 height 743
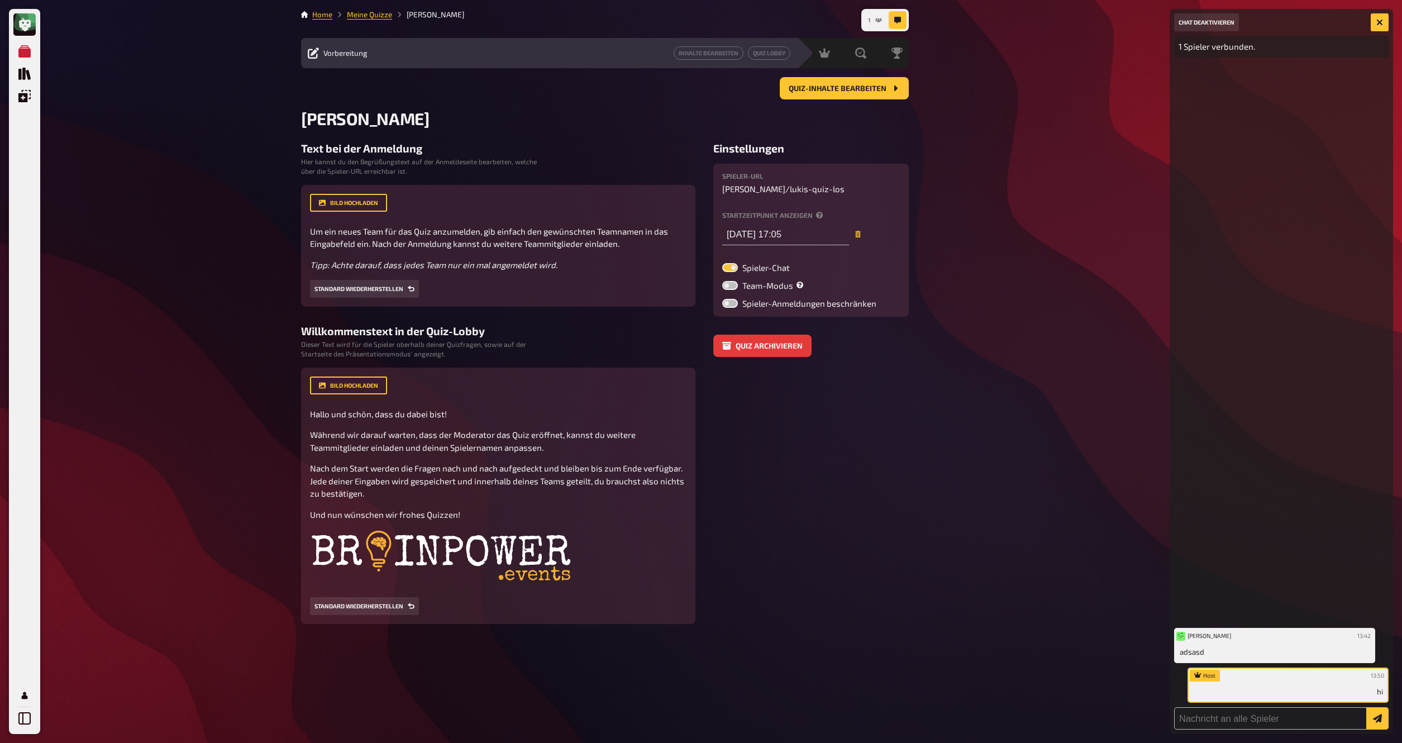
click at [872, 19] on button "1" at bounding box center [875, 20] width 23 height 18
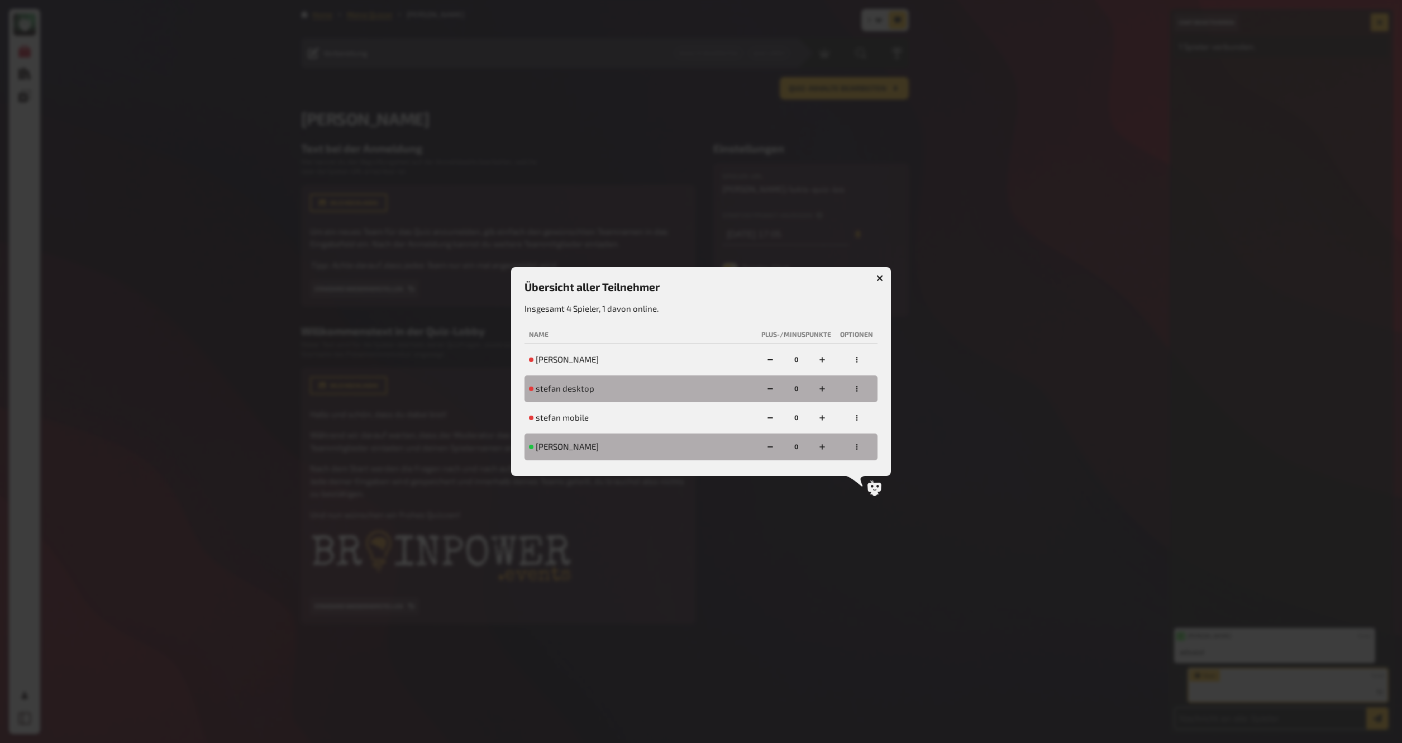
click at [860, 450] on button "button" at bounding box center [857, 447] width 18 height 18
click at [845, 429] on div "dauerhaft ausschließen" at bounding box center [821, 429] width 94 height 11
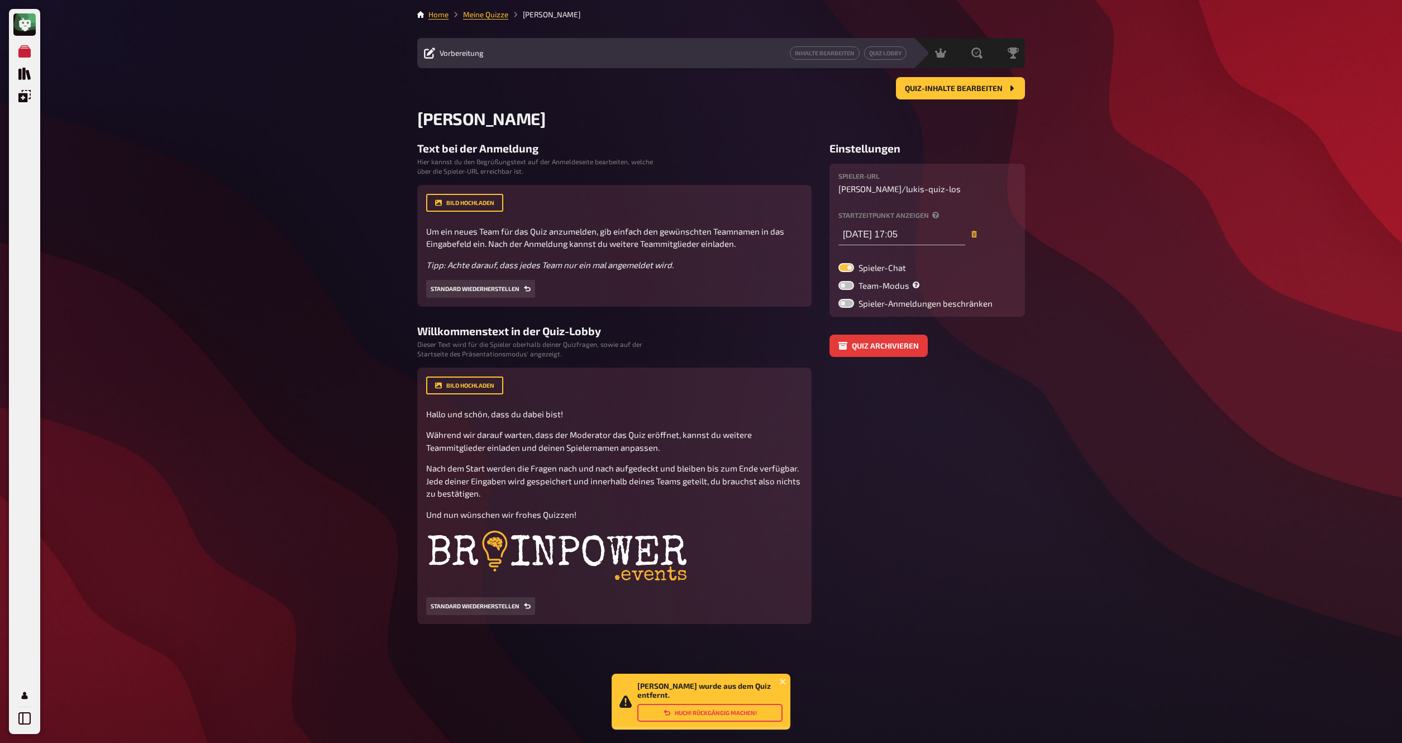
click at [734, 713] on button "Huch! Rückgängig machen!" at bounding box center [709, 713] width 145 height 18
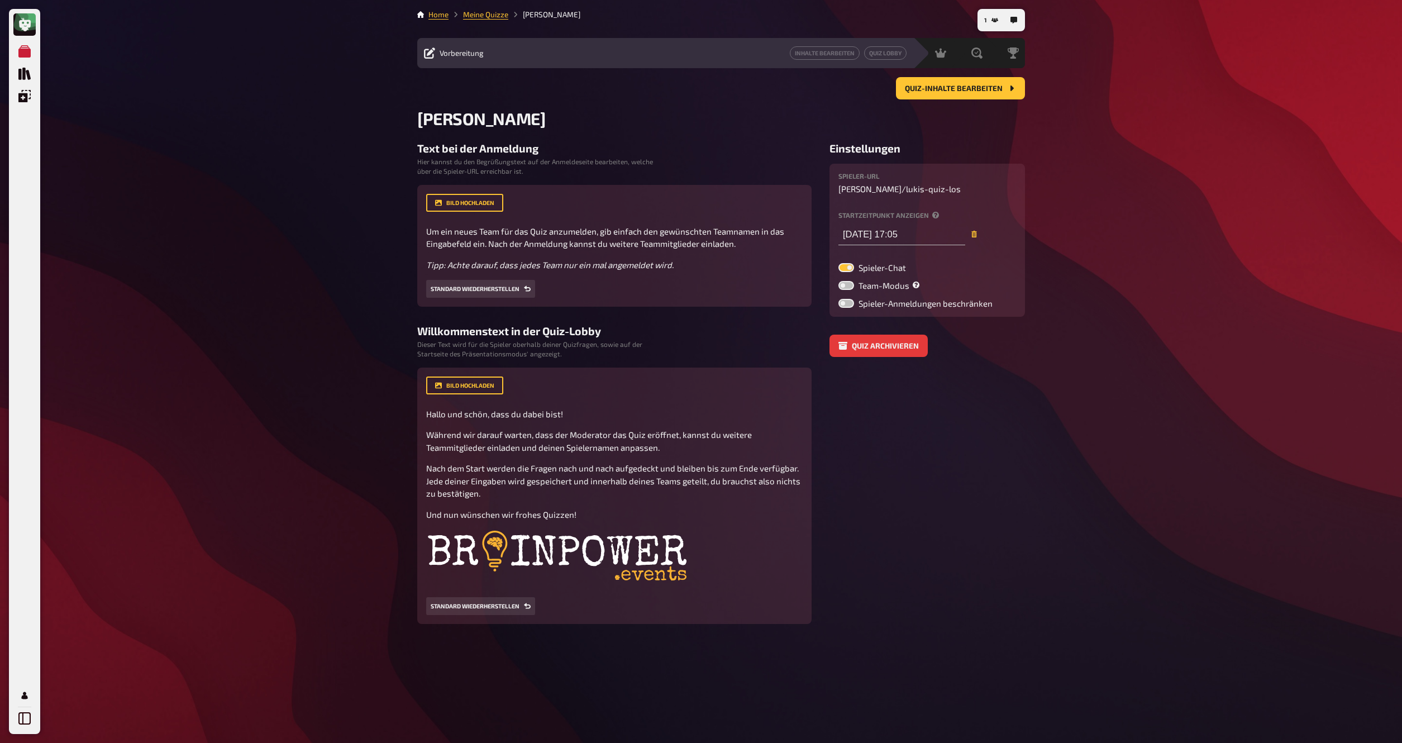
click at [846, 289] on label at bounding box center [847, 285] width 16 height 9
click at [839, 281] on input "Team-Modus" at bounding box center [838, 280] width 1 height 1
checkbox input "true"
click at [977, 88] on span "Quiz-Inhalte bearbeiten" at bounding box center [954, 89] width 98 height 8
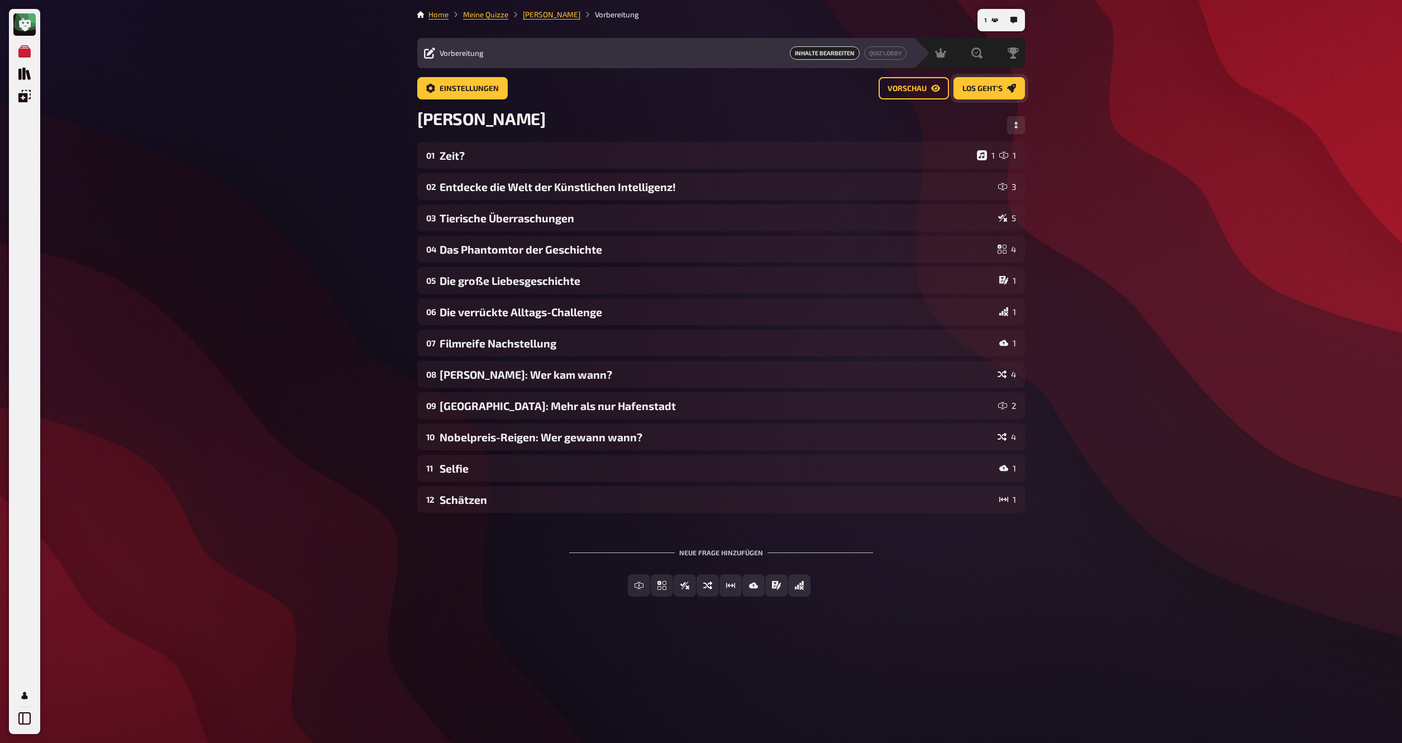
click at [989, 93] on span "Los geht's" at bounding box center [983, 89] width 40 height 8
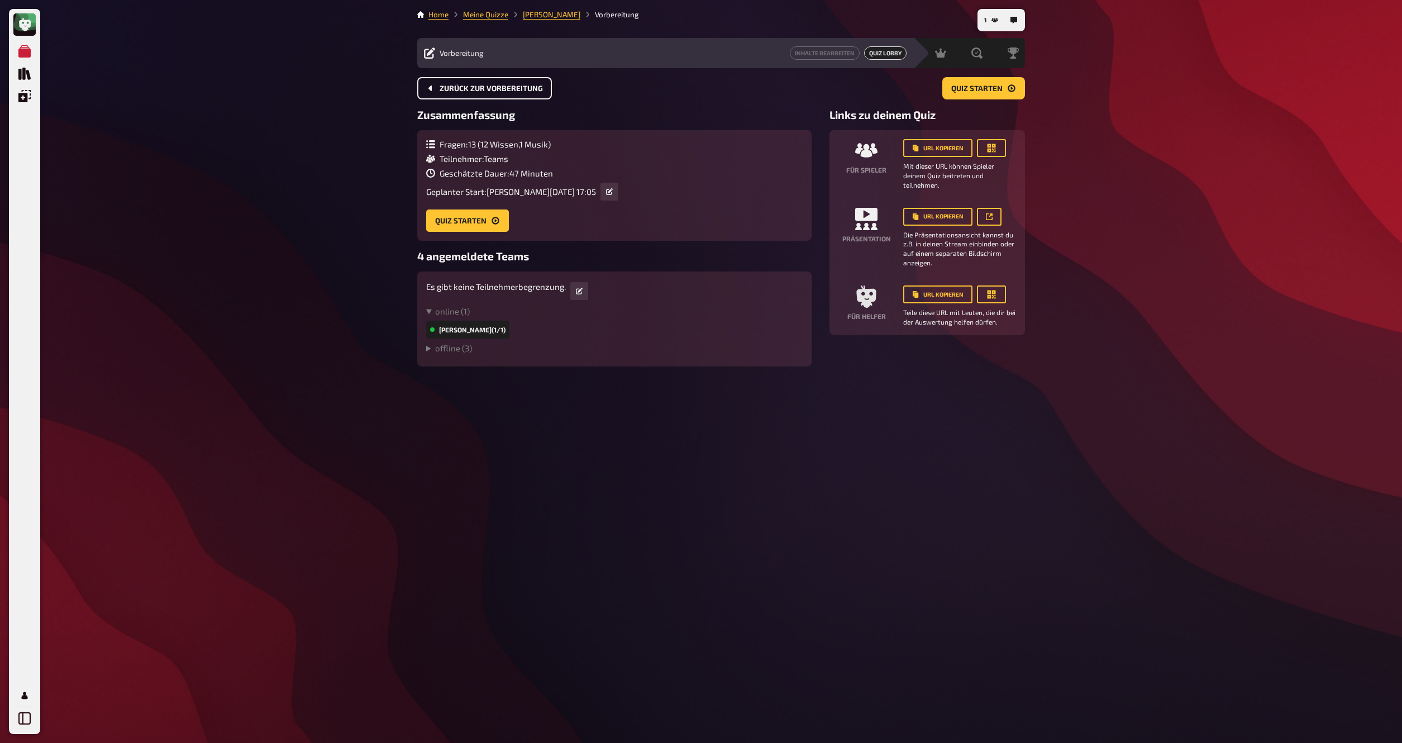
click at [539, 83] on button "Zurück zur Vorbereitung" at bounding box center [484, 88] width 135 height 22
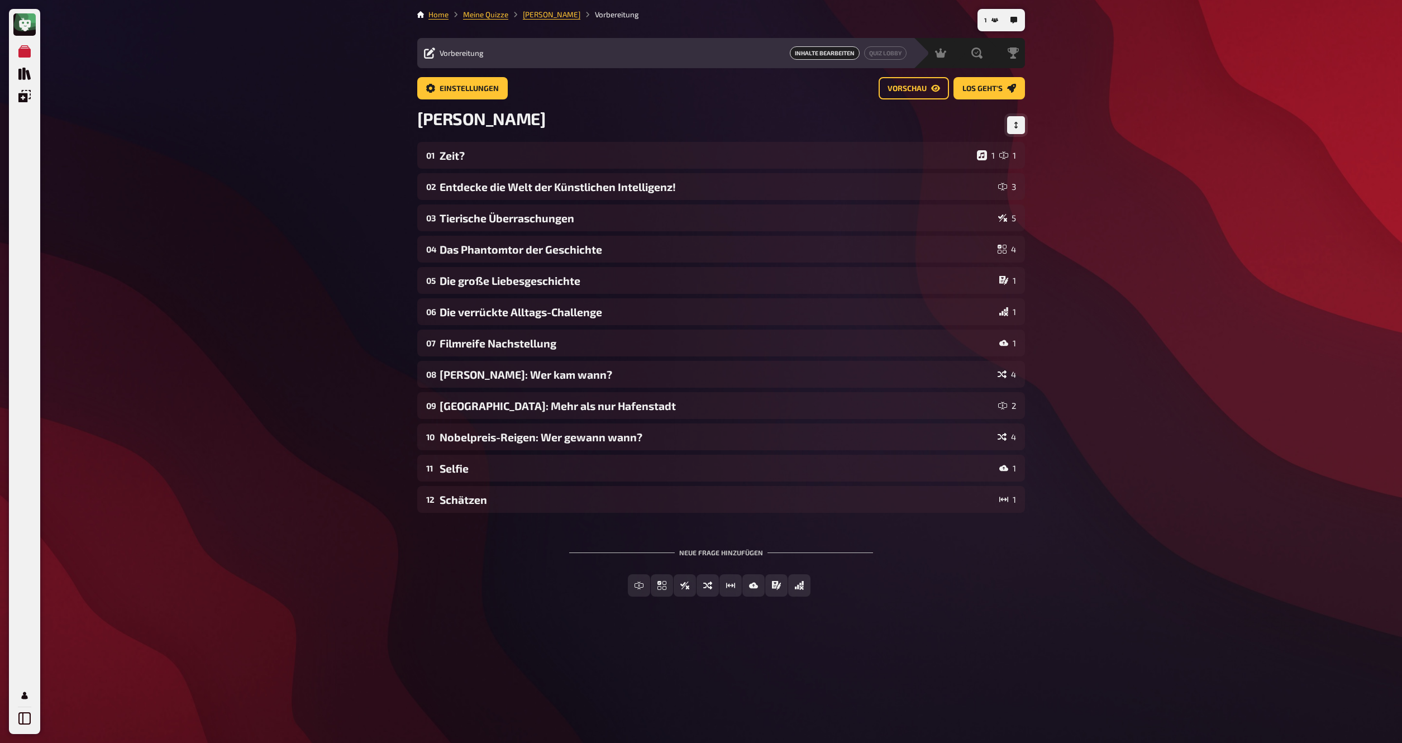
click at [1011, 126] on button "Reihenfolge anpassen" at bounding box center [1016, 125] width 18 height 18
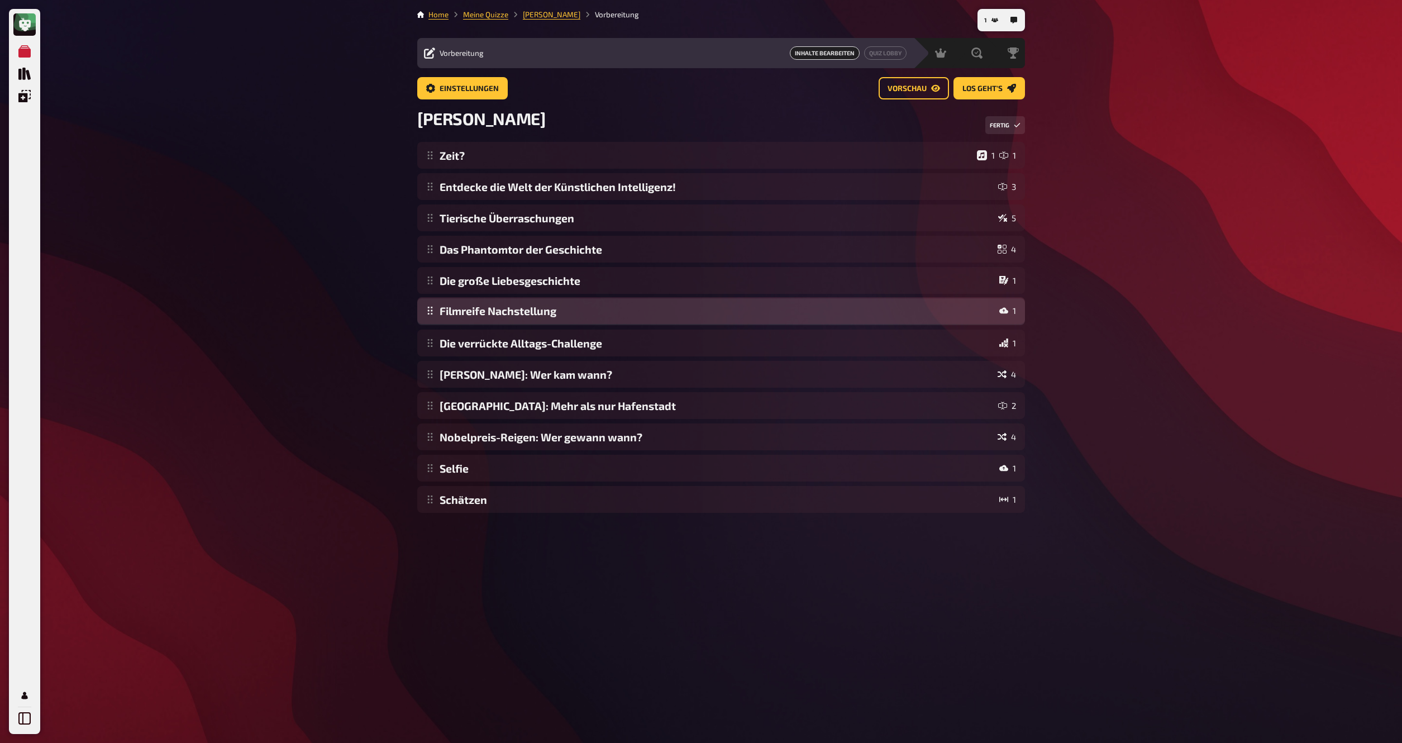
drag, startPoint x: 425, startPoint y: 342, endPoint x: 428, endPoint y: 309, distance: 33.7
click at [428, 309] on div "Zeit? 1 1 Entdecke die Welt der Künstlichen Intelligenz! 3 Tierische Überraschu…" at bounding box center [721, 327] width 608 height 371
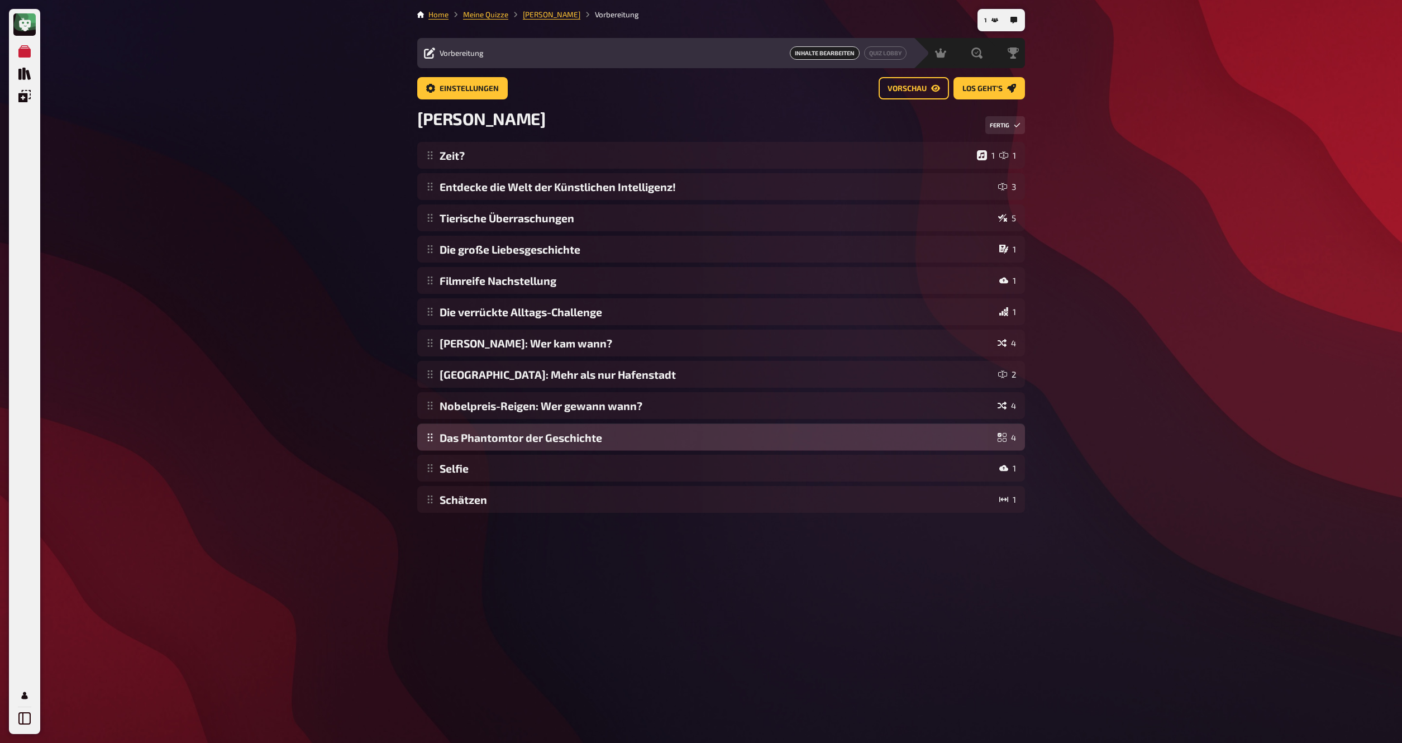
drag, startPoint x: 434, startPoint y: 251, endPoint x: 429, endPoint y: 426, distance: 175.0
click at [429, 426] on div "Zeit? 1 1 Entdecke die Welt der Künstlichen Intelligenz! 3 Tierische Überraschu…" at bounding box center [721, 327] width 608 height 371
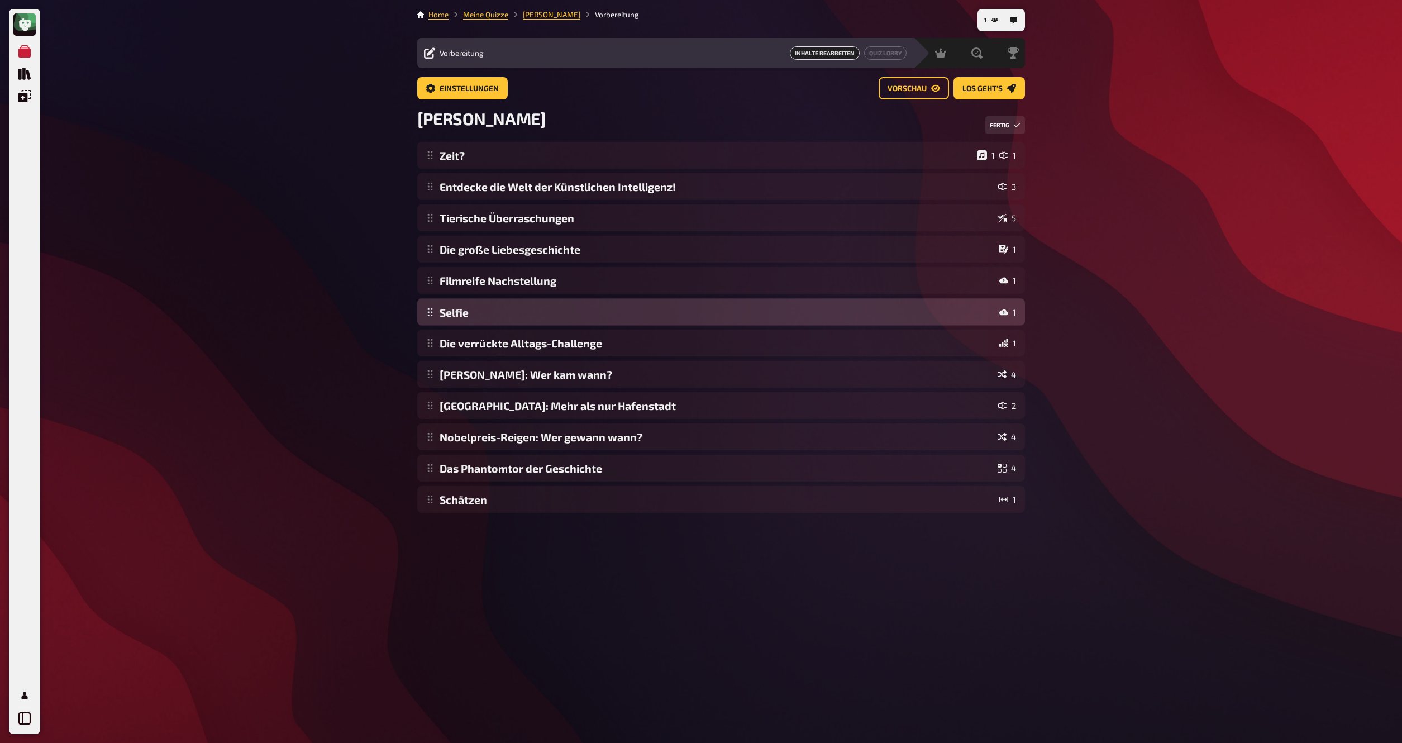
drag, startPoint x: 430, startPoint y: 474, endPoint x: 435, endPoint y: 304, distance: 169.9
click at [435, 304] on div "Zeit? 1 1 Entdecke die Welt der Künstlichen Intelligenz! 3 Tierische Überraschu…" at bounding box center [721, 327] width 608 height 371
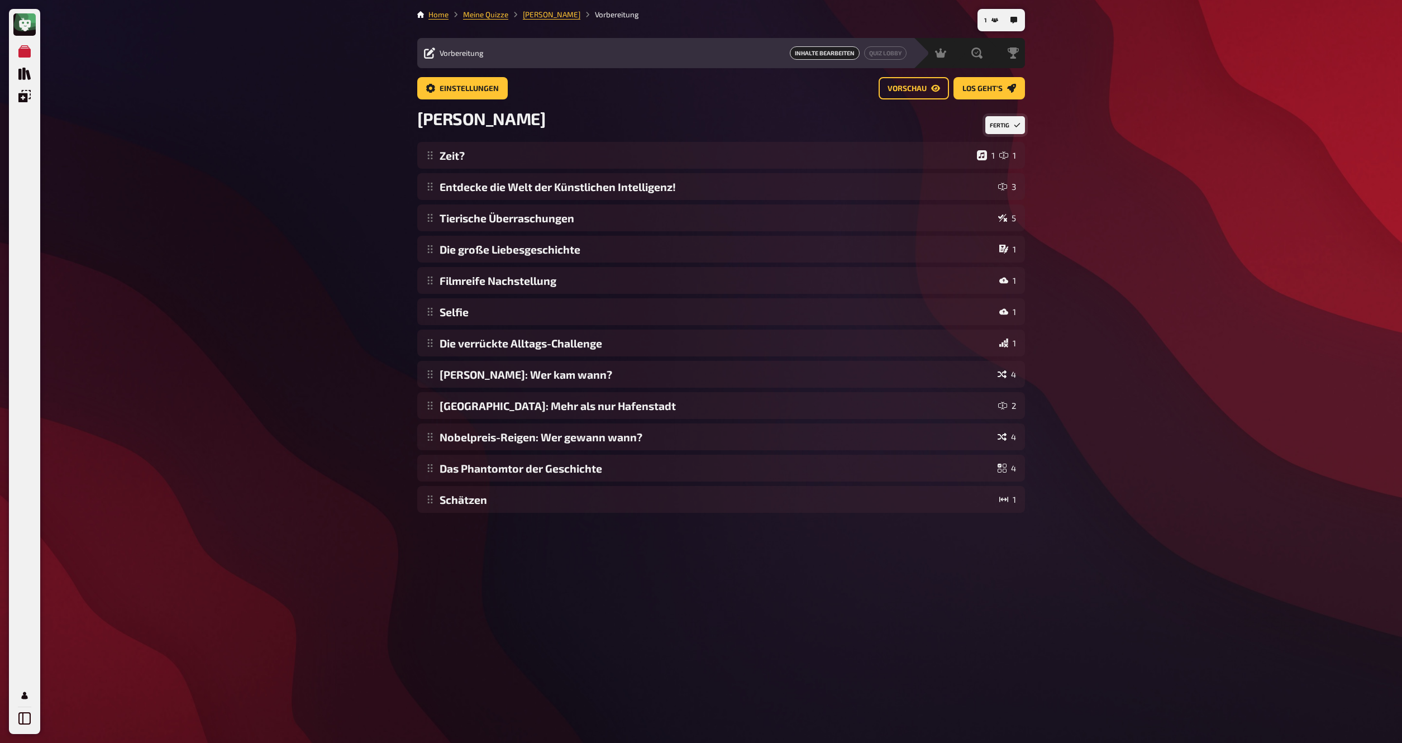
click at [1011, 129] on button "Fertig" at bounding box center [1006, 125] width 40 height 18
click at [989, 85] on span "Los geht's" at bounding box center [983, 89] width 40 height 8
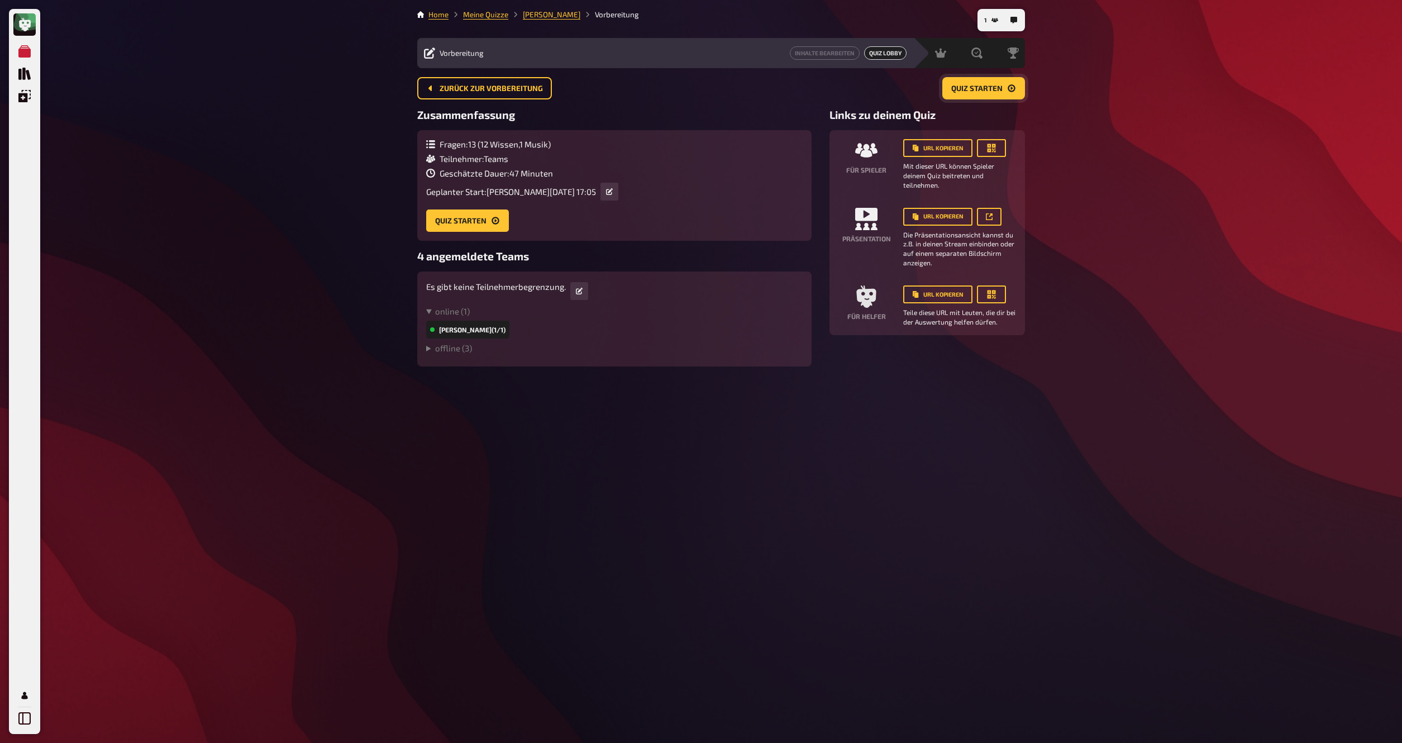
click at [984, 92] on span "Quiz starten" at bounding box center [976, 89] width 51 height 8
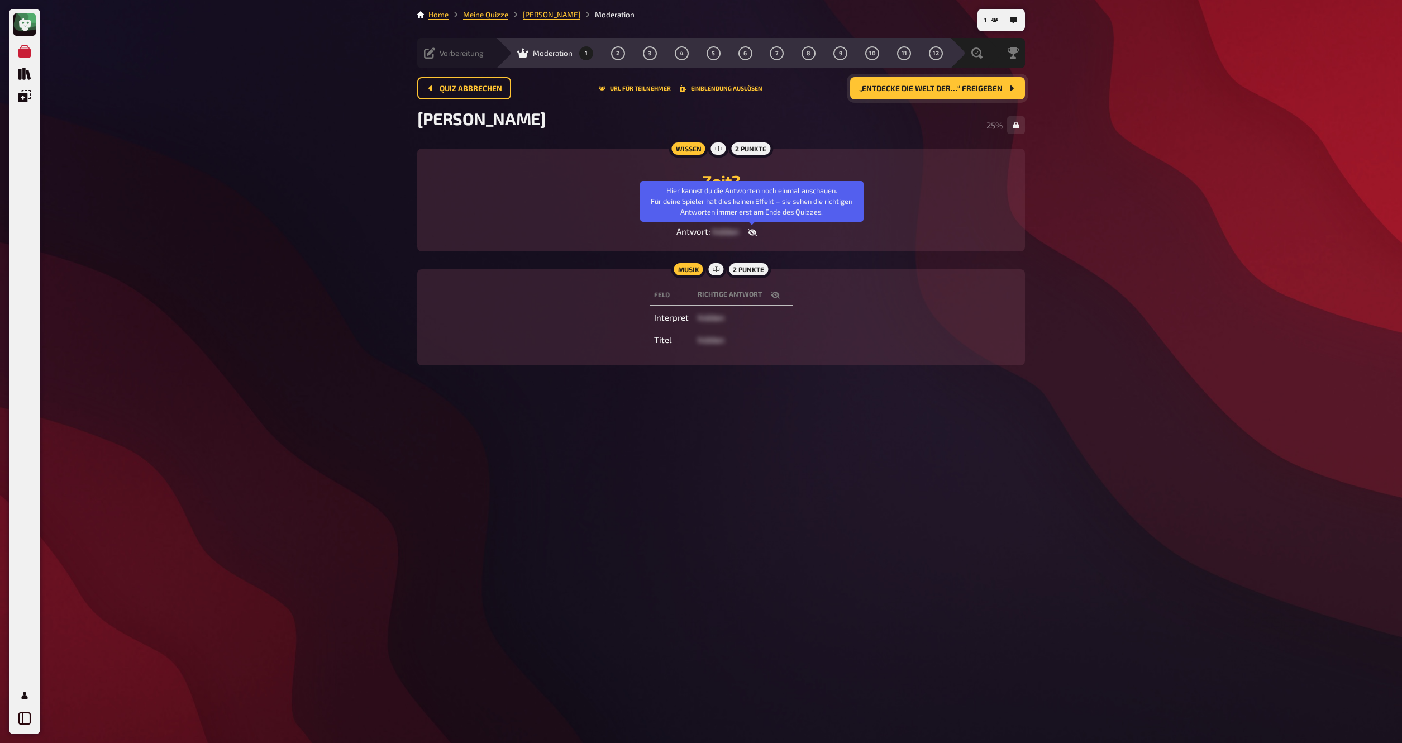
click at [751, 237] on icon "button" at bounding box center [752, 232] width 9 height 9
click at [792, 233] on icon "button" at bounding box center [788, 232] width 9 height 7
click at [430, 55] on icon at bounding box center [429, 52] width 11 height 11
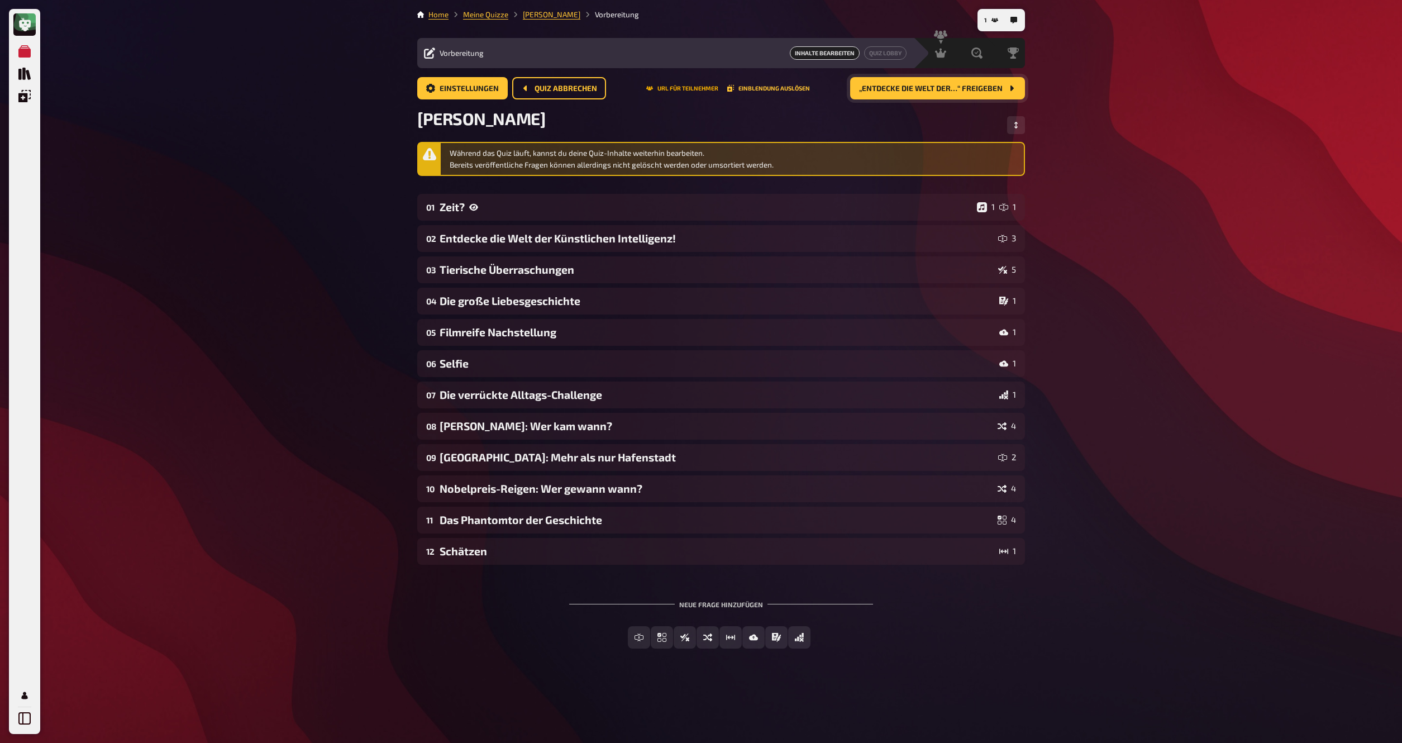
click at [693, 90] on button "URL für Teilnehmer" at bounding box center [682, 88] width 72 height 7
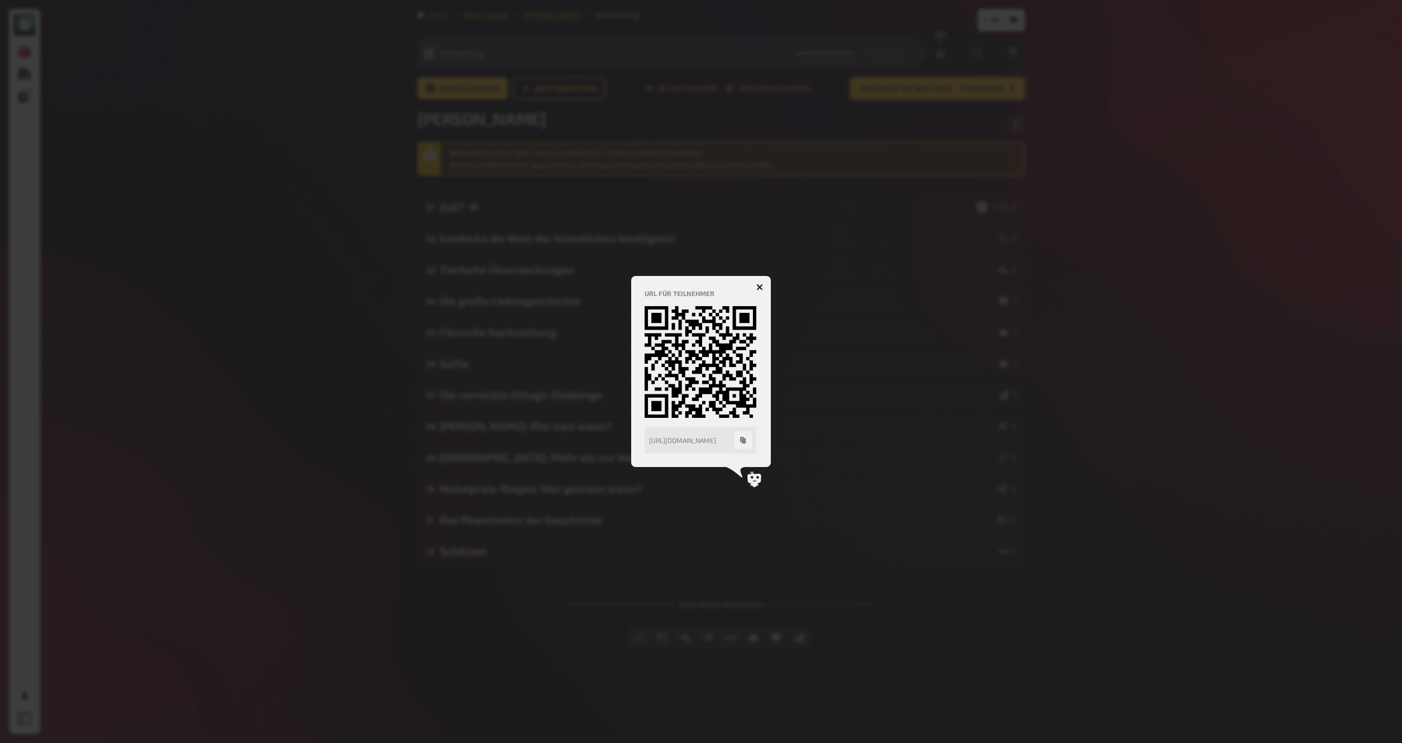
click at [744, 439] on icon "button" at bounding box center [743, 440] width 6 height 7
click at [755, 286] on button "button" at bounding box center [760, 287] width 18 height 18
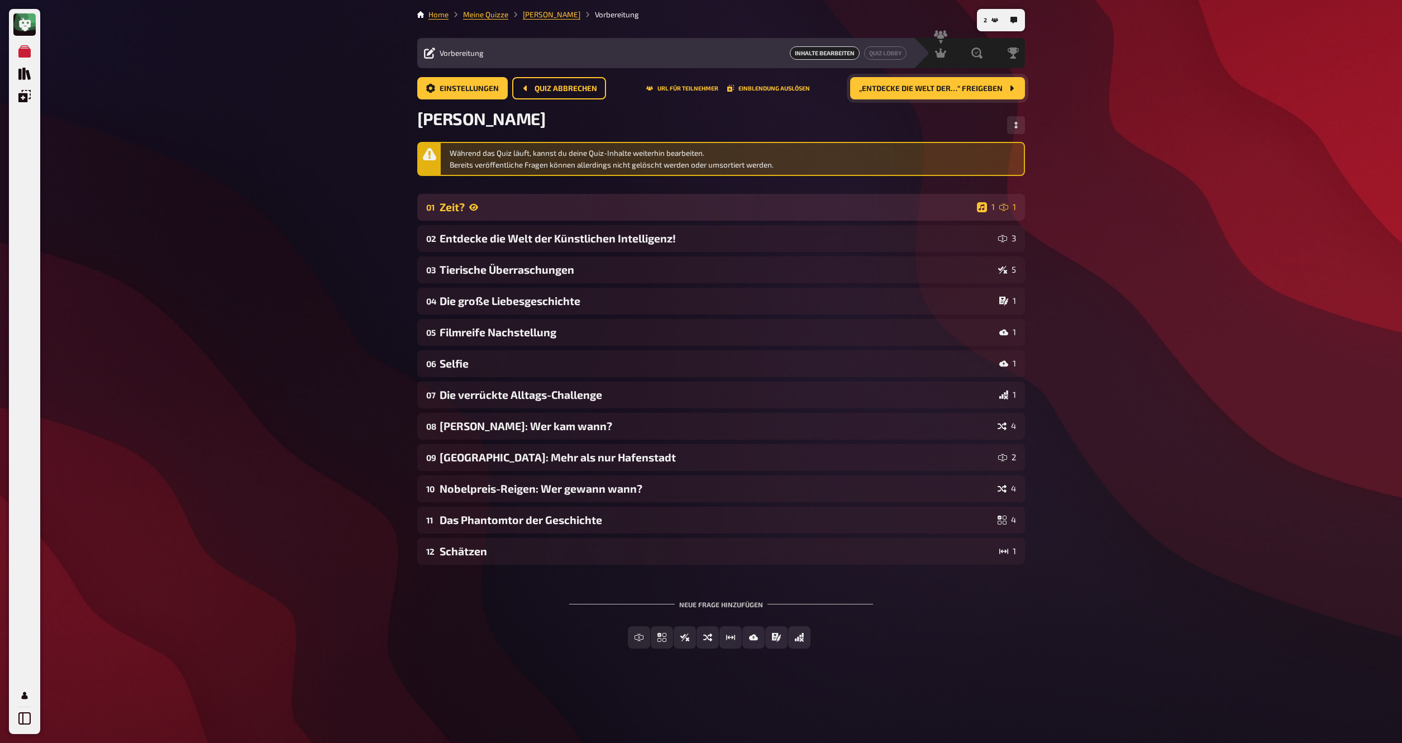
click at [692, 212] on div "Zeit?" at bounding box center [706, 207] width 533 height 13
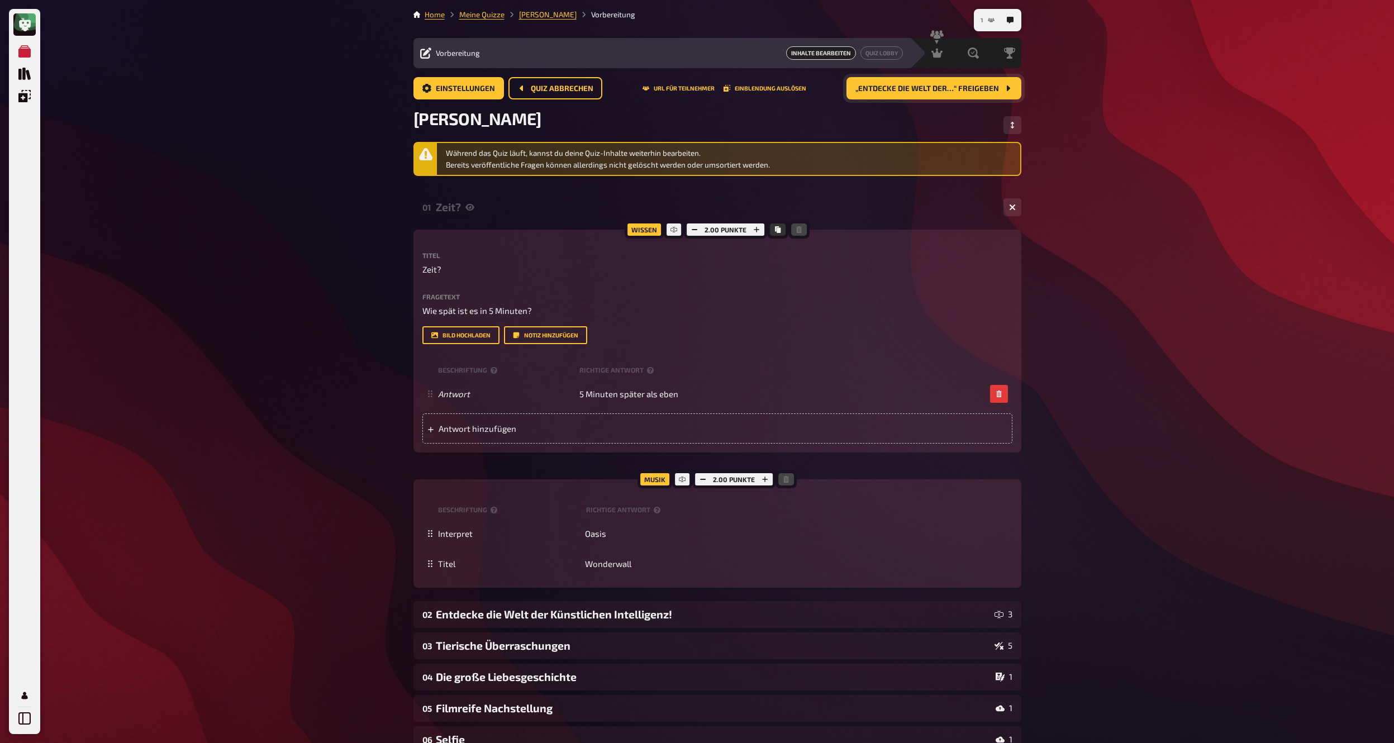
click at [989, 16] on button "1" at bounding box center [987, 20] width 23 height 18
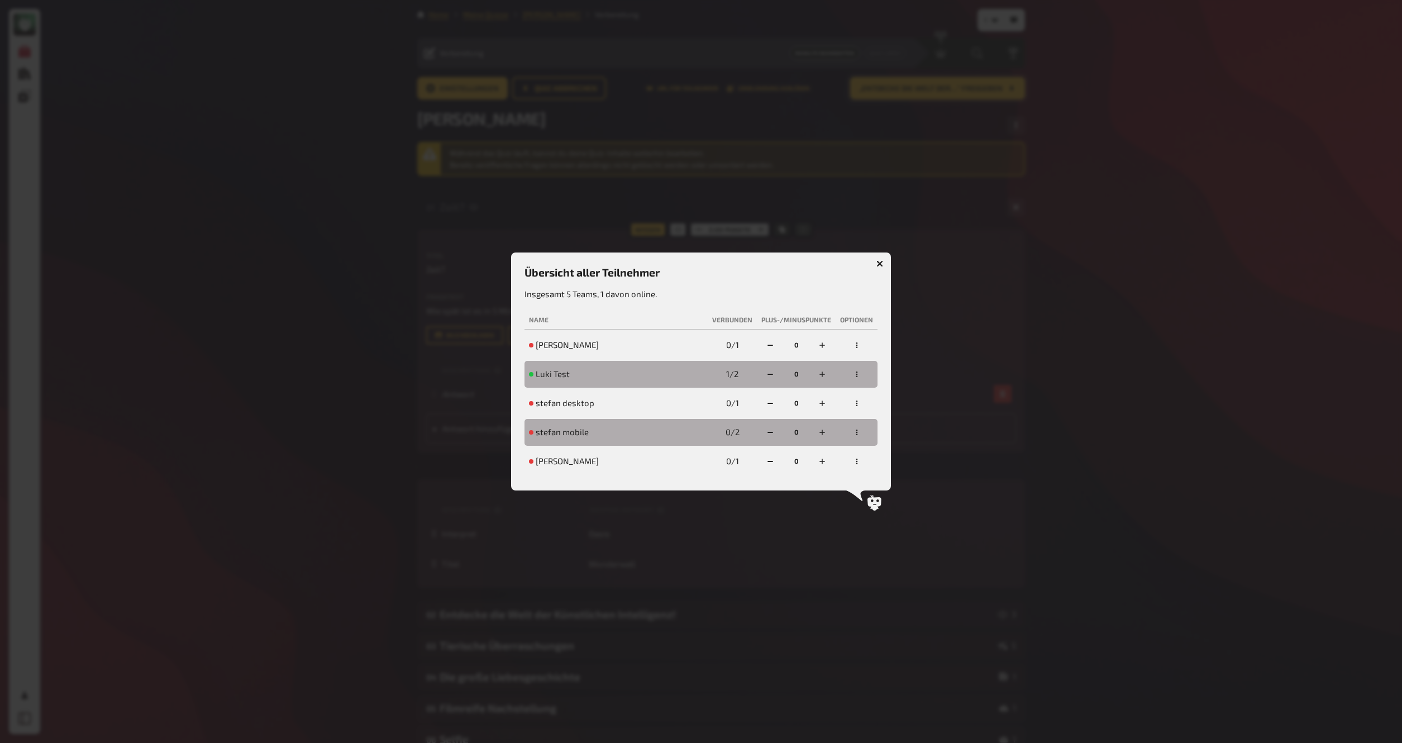
click at [670, 465] on div "stefan test" at bounding box center [616, 461] width 174 height 11
click at [662, 464] on div "stefan test" at bounding box center [616, 461] width 174 height 11
click at [879, 261] on icon "button" at bounding box center [880, 263] width 7 height 7
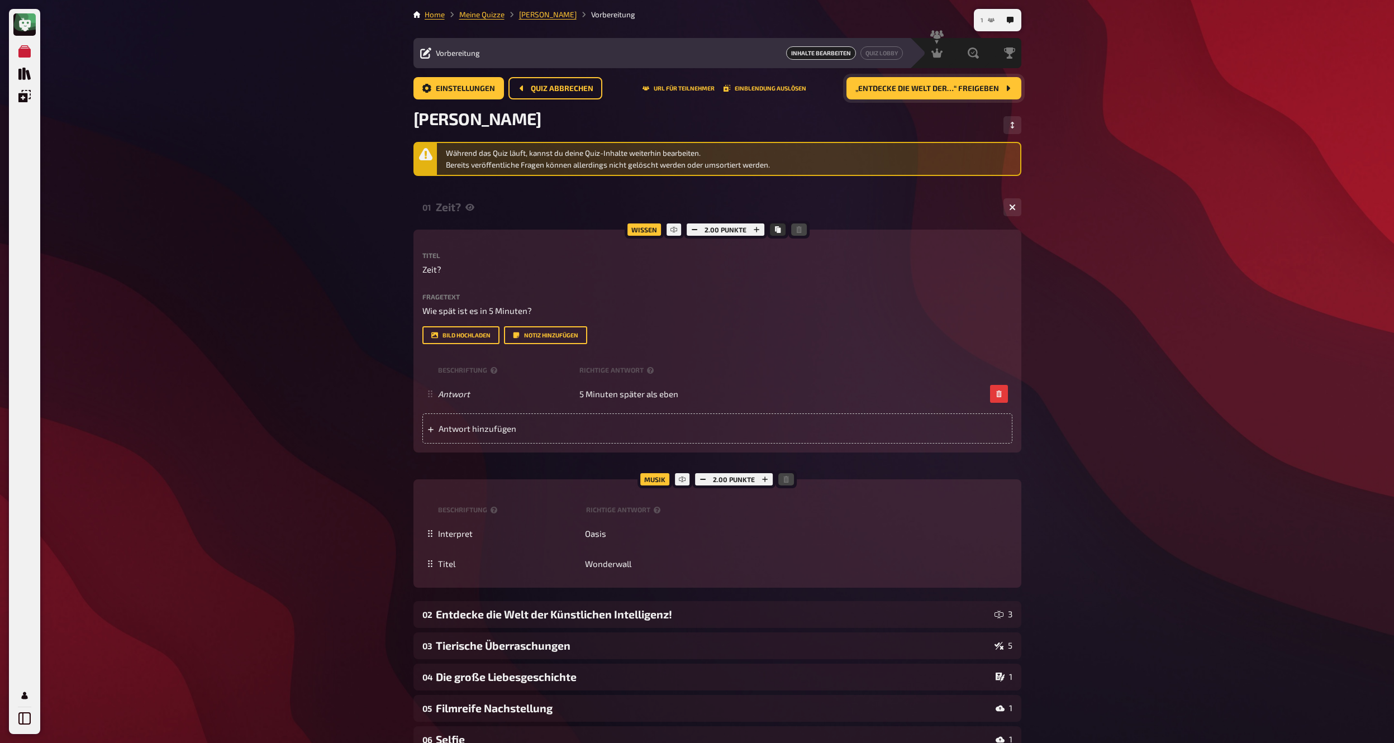
click at [991, 26] on button "1" at bounding box center [987, 20] width 23 height 18
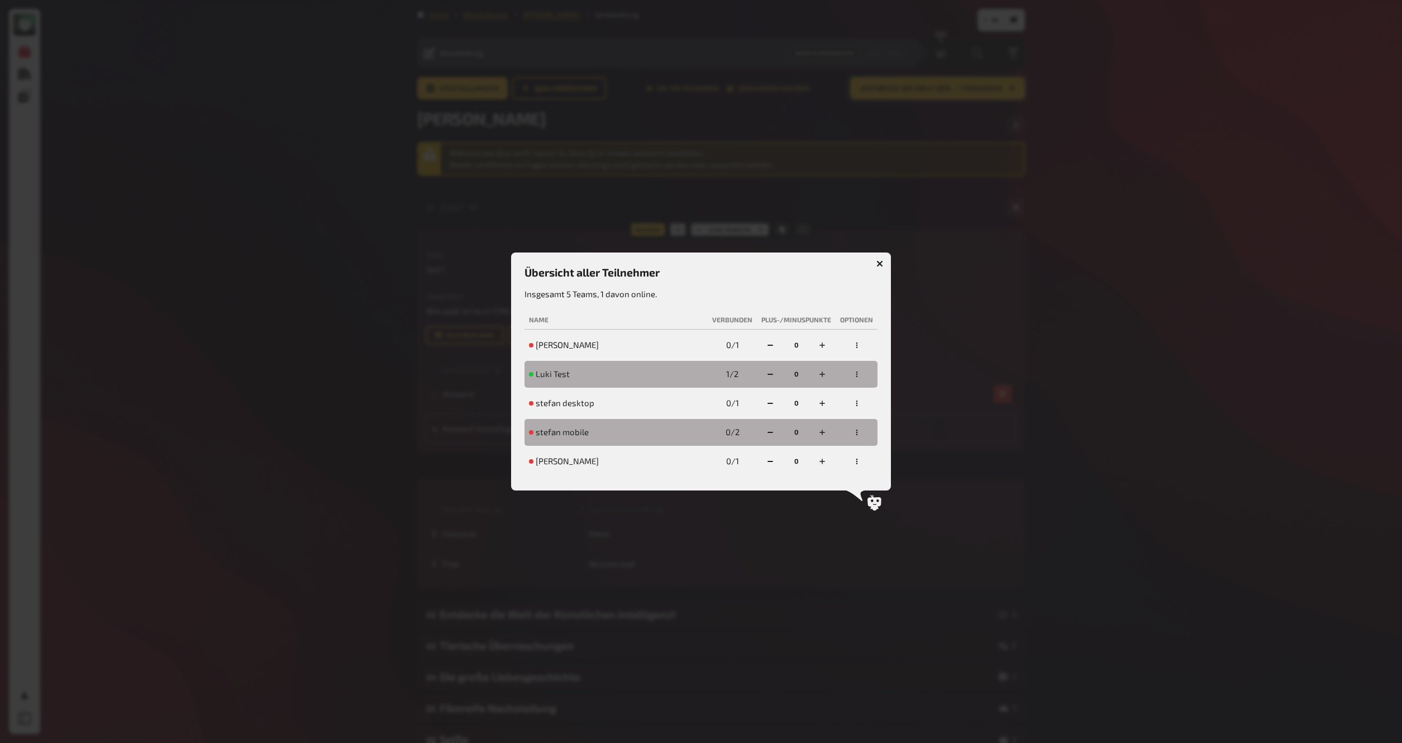
click at [852, 464] on button "button" at bounding box center [857, 462] width 18 height 18
click at [691, 465] on div "stefan test" at bounding box center [616, 461] width 174 height 11
click at [881, 260] on icon "button" at bounding box center [880, 264] width 11 height 11
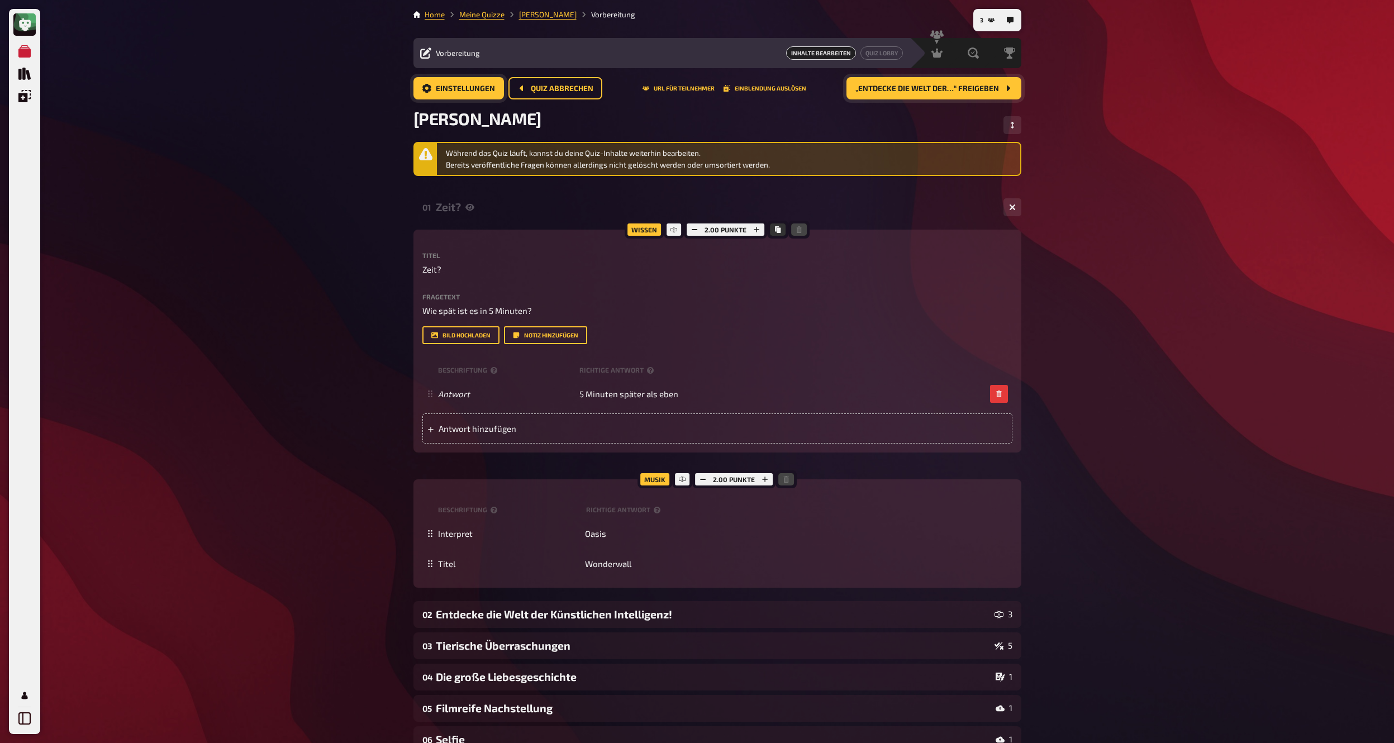
click at [450, 94] on link "Einstellungen" at bounding box center [458, 88] width 91 height 22
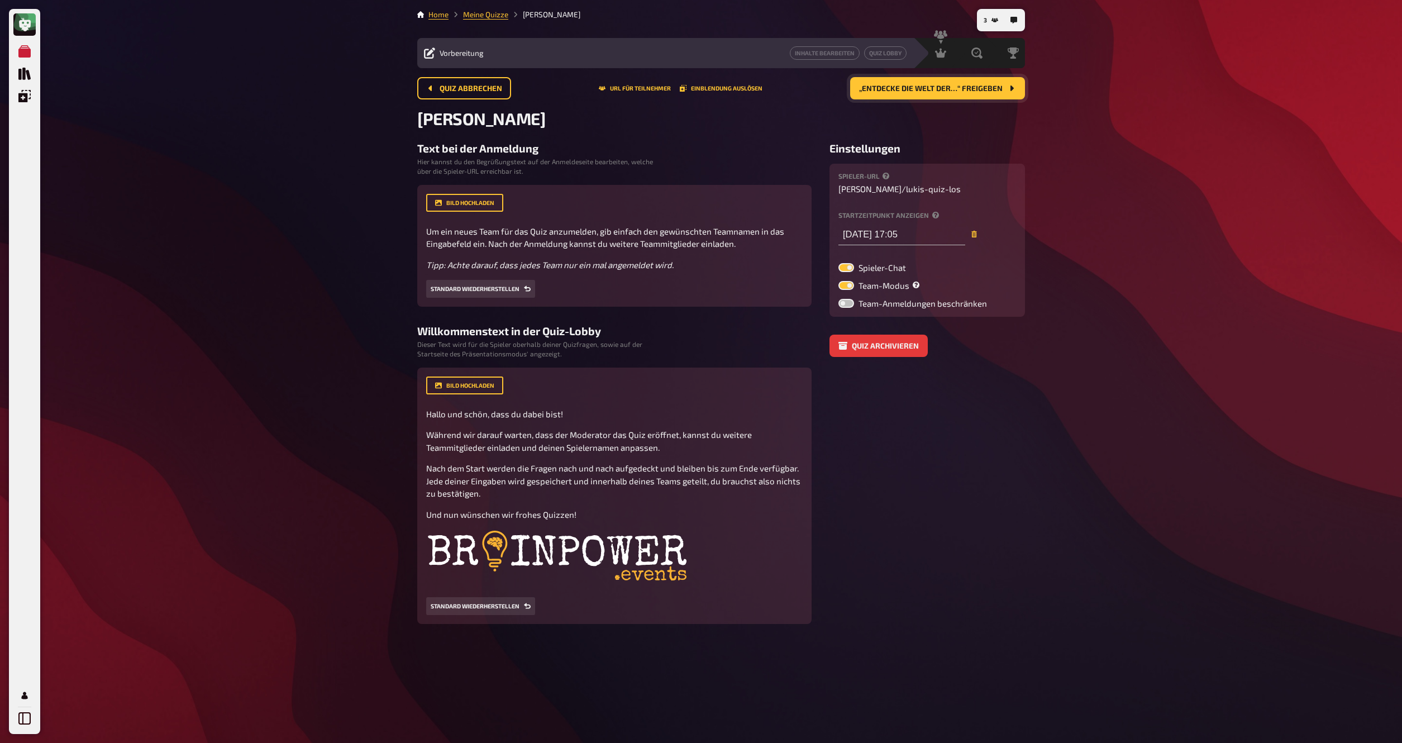
click at [911, 188] on span "lukis-quiz-los" at bounding box center [933, 189] width 55 height 10
click at [916, 192] on div "Spieler-URL lukas / lukis-quiz-los" at bounding box center [928, 183] width 178 height 21
click at [912, 192] on span "lukis-quiz-los" at bounding box center [933, 189] width 55 height 10
click at [923, 193] on div "Spieler-URL lukas / lukis-quiz-los" at bounding box center [928, 183] width 178 height 21
click at [914, 192] on span "lukis-quiz-los" at bounding box center [933, 189] width 55 height 10
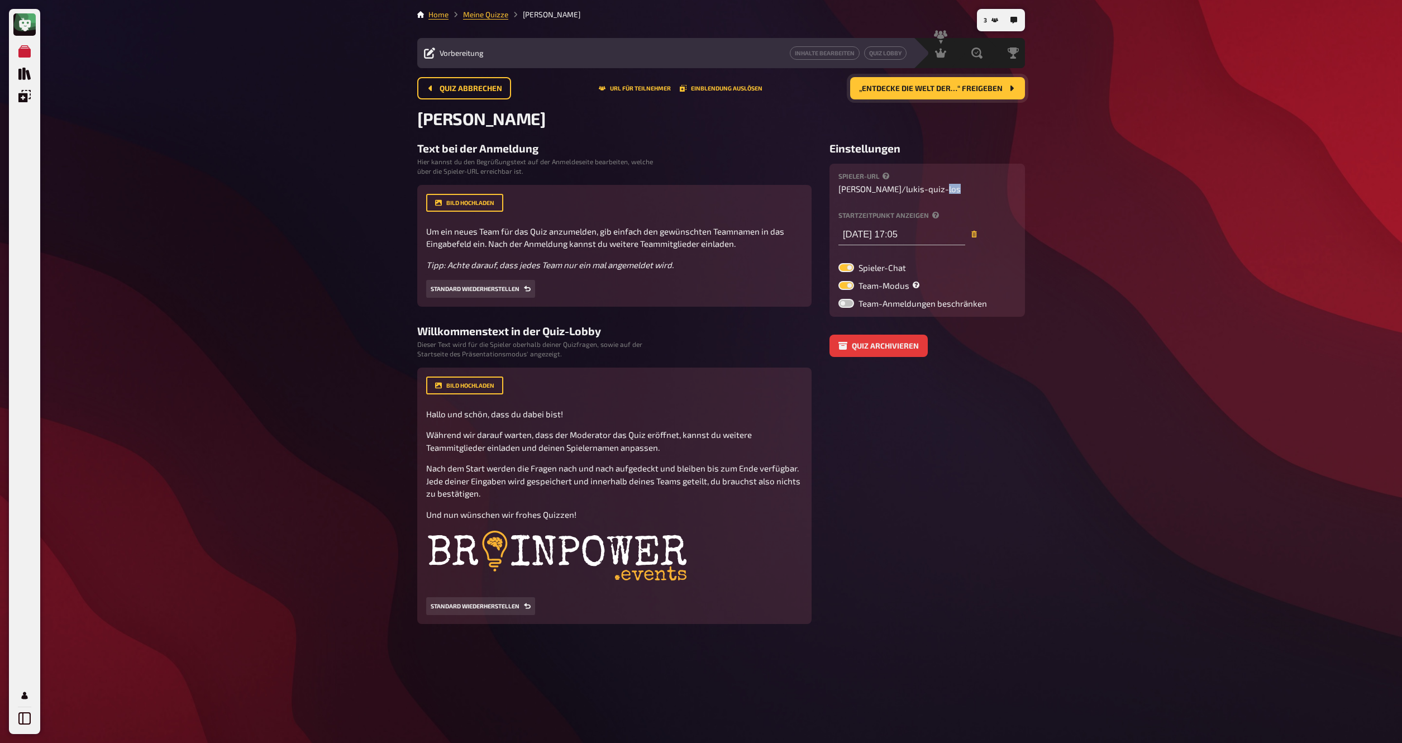
click at [914, 192] on span "lukis-quiz-los" at bounding box center [933, 189] width 55 height 10
click at [483, 91] on span "Quiz abbrechen" at bounding box center [471, 89] width 63 height 8
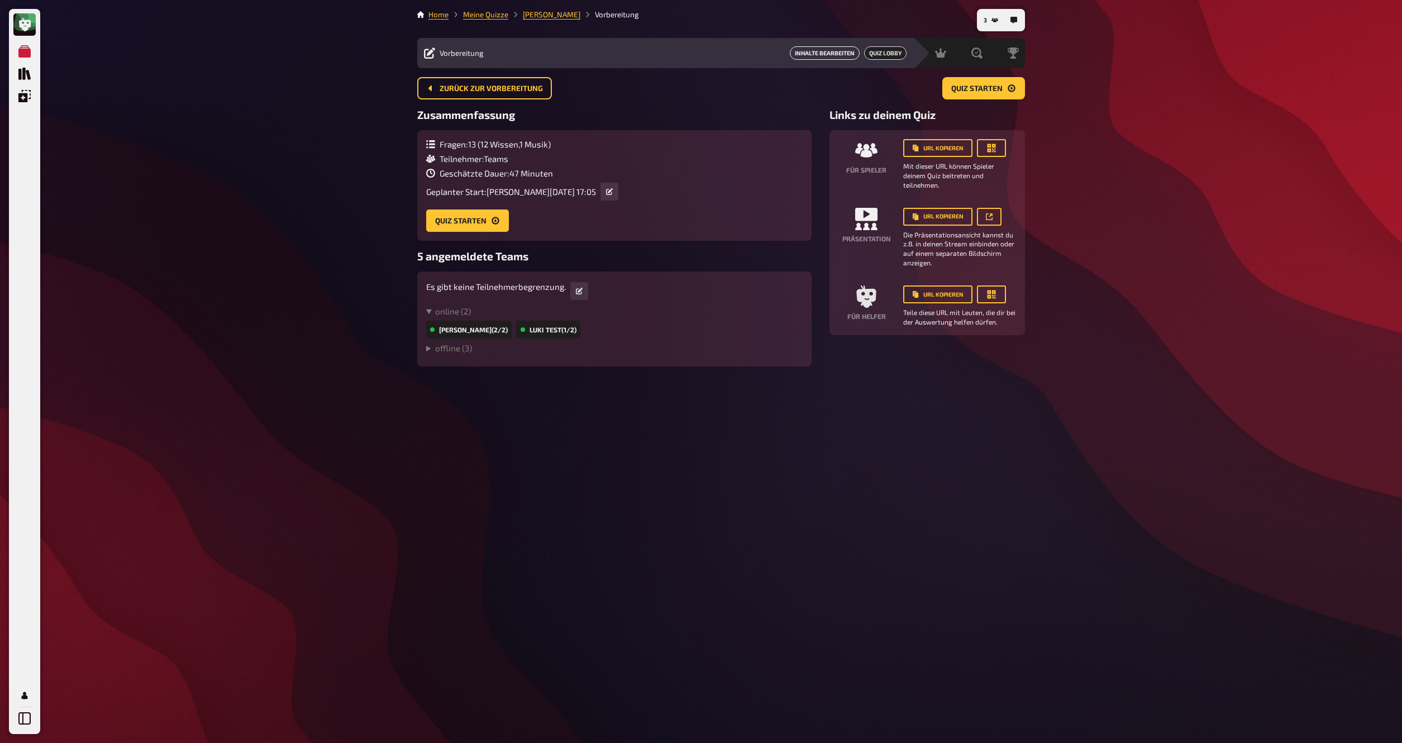
click at [830, 58] on link "Inhalte Bearbeiten" at bounding box center [825, 52] width 70 height 13
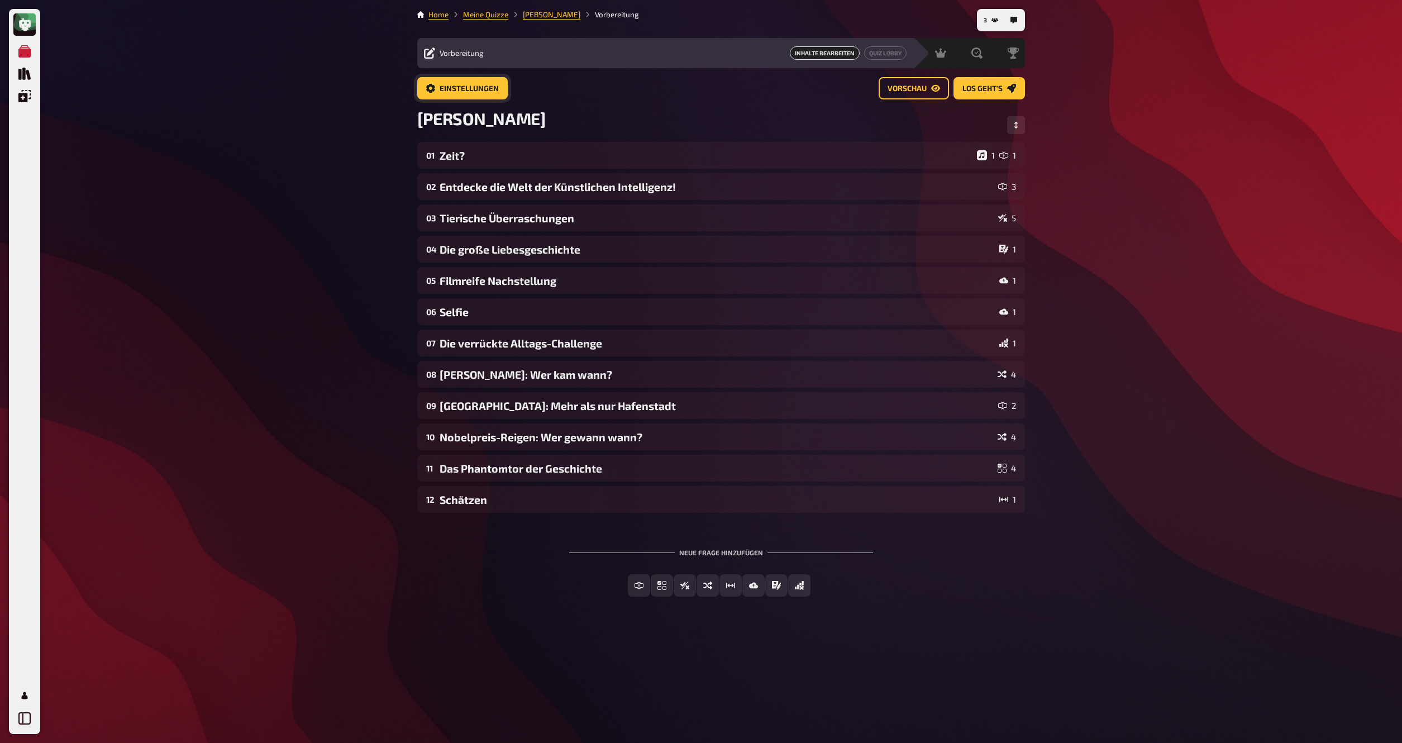
click at [439, 81] on link "Einstellungen" at bounding box center [462, 88] width 91 height 22
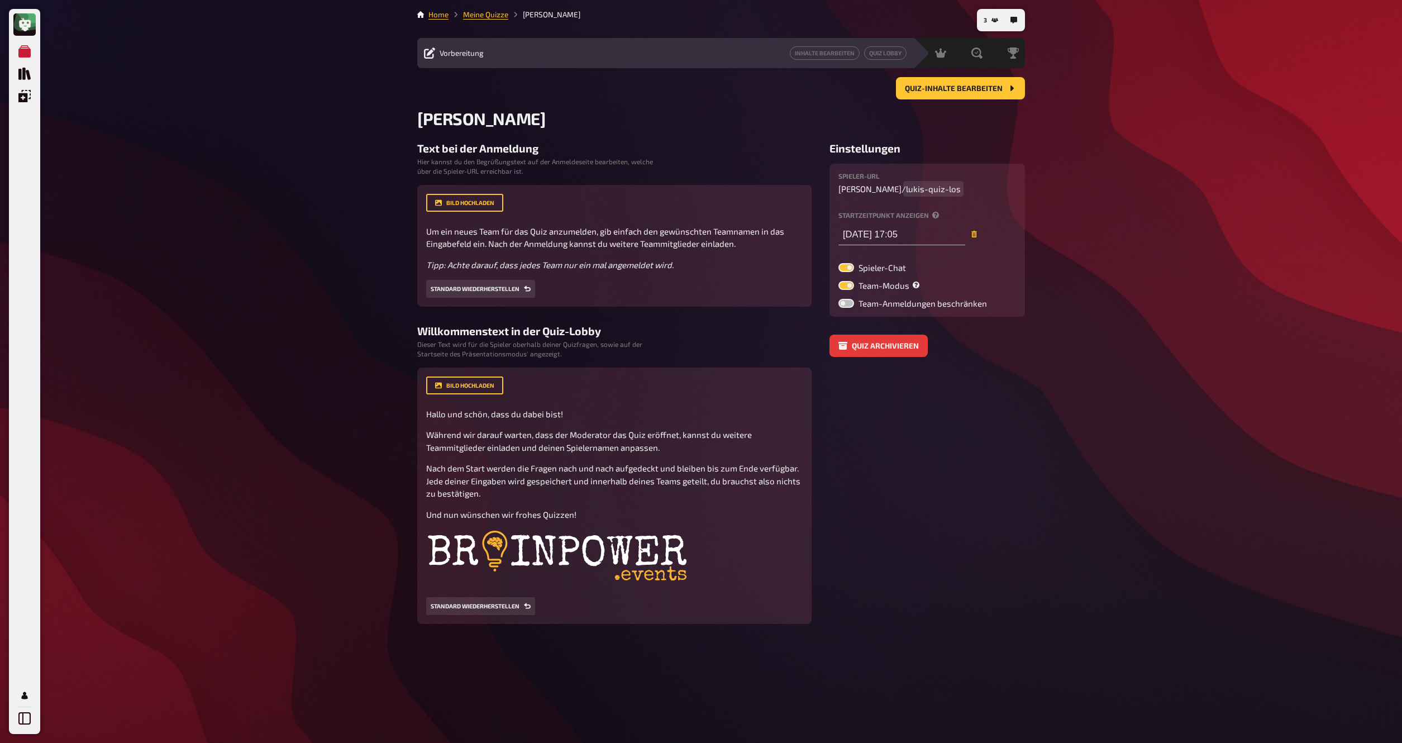
click at [912, 190] on span "lukis-quiz-los" at bounding box center [933, 189] width 55 height 10
click at [933, 94] on button "Quiz-Inhalte bearbeiten" at bounding box center [960, 88] width 129 height 22
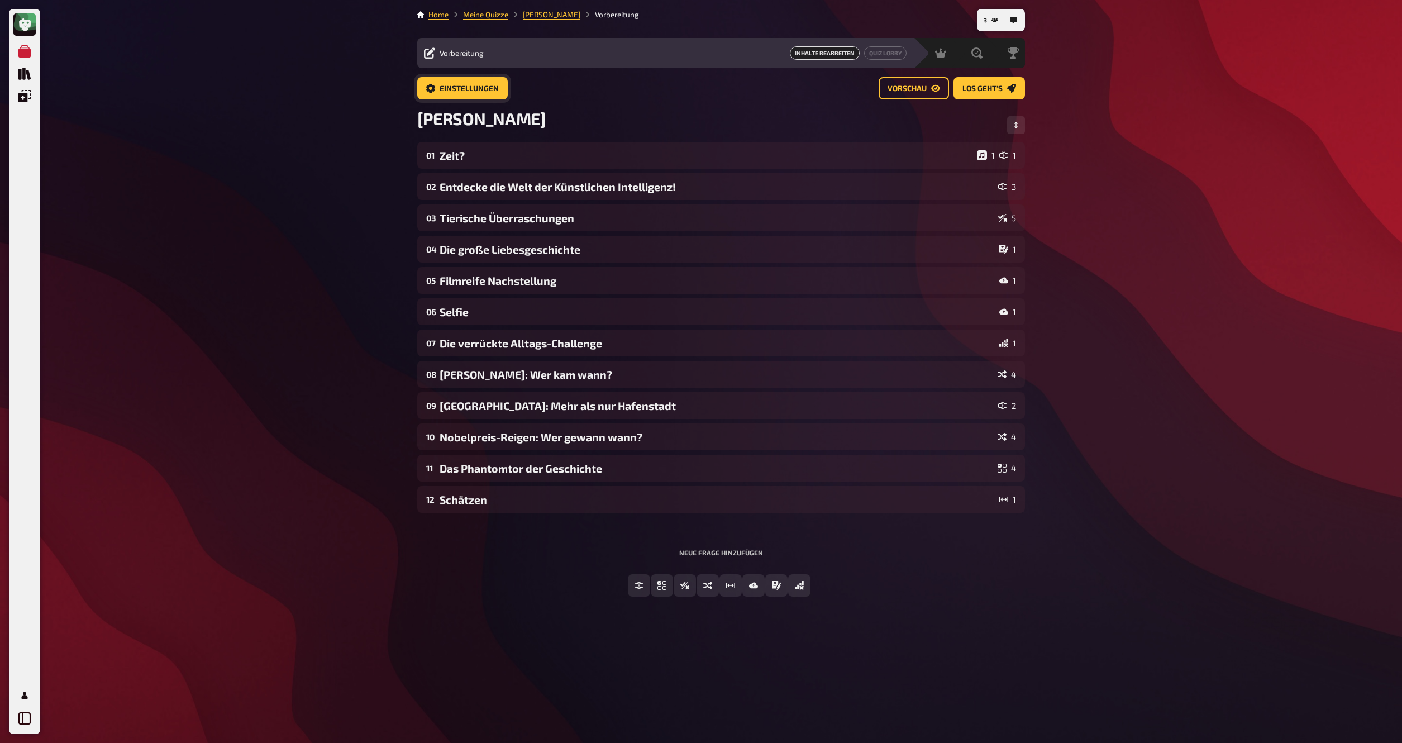
click at [470, 90] on span "Einstellungen" at bounding box center [469, 89] width 59 height 8
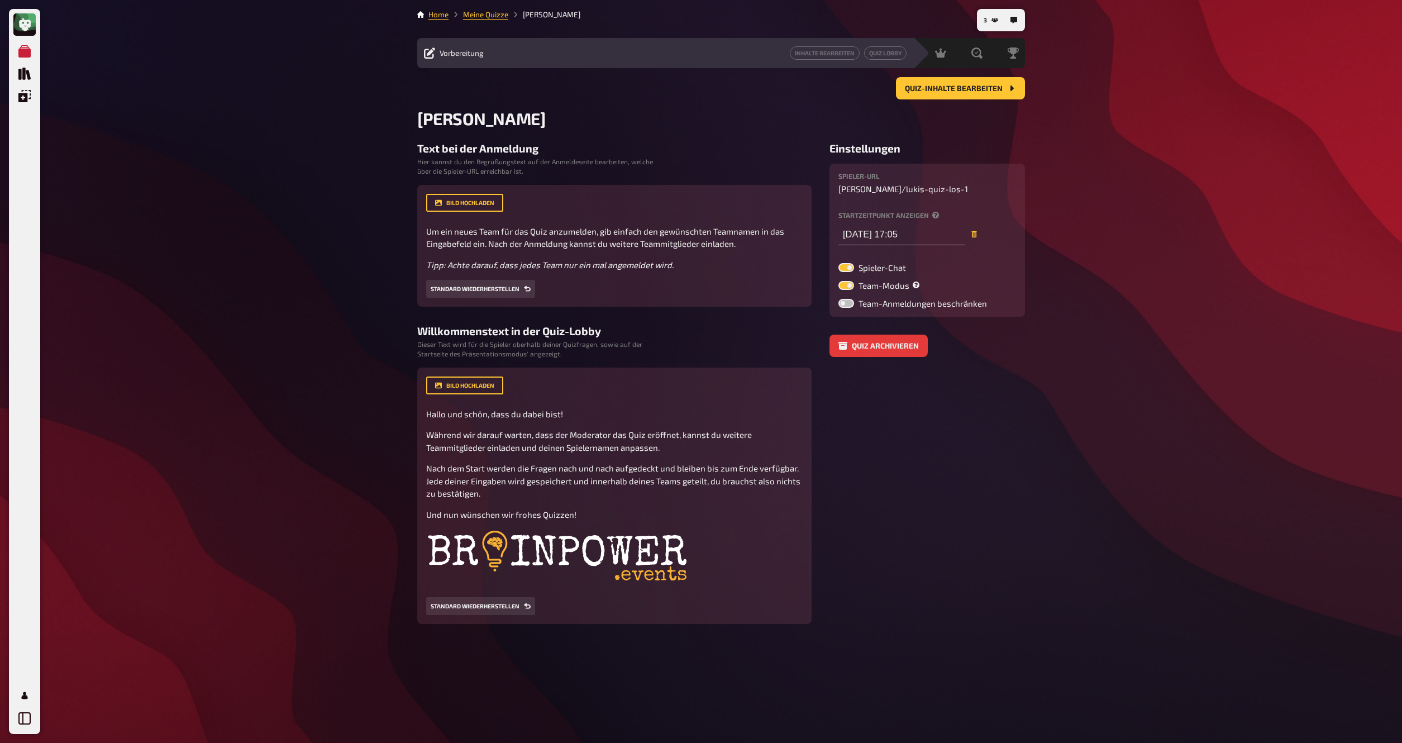
click at [925, 192] on div "Spieler-URL lukas / lukis-quiz-los-1" at bounding box center [928, 183] width 178 height 21
click at [921, 189] on span "lukis-quiz-los-1" at bounding box center [937, 189] width 62 height 10
click at [1179, 215] on div "Meine Quizze Quiz Sammlung Einblendungen Mein Konto 3 Home Meine Quizze Lukis Q…" at bounding box center [701, 371] width 1402 height 743
click at [996, 23] on button "3" at bounding box center [990, 20] width 23 height 18
